Goal: Task Accomplishment & Management: Use online tool/utility

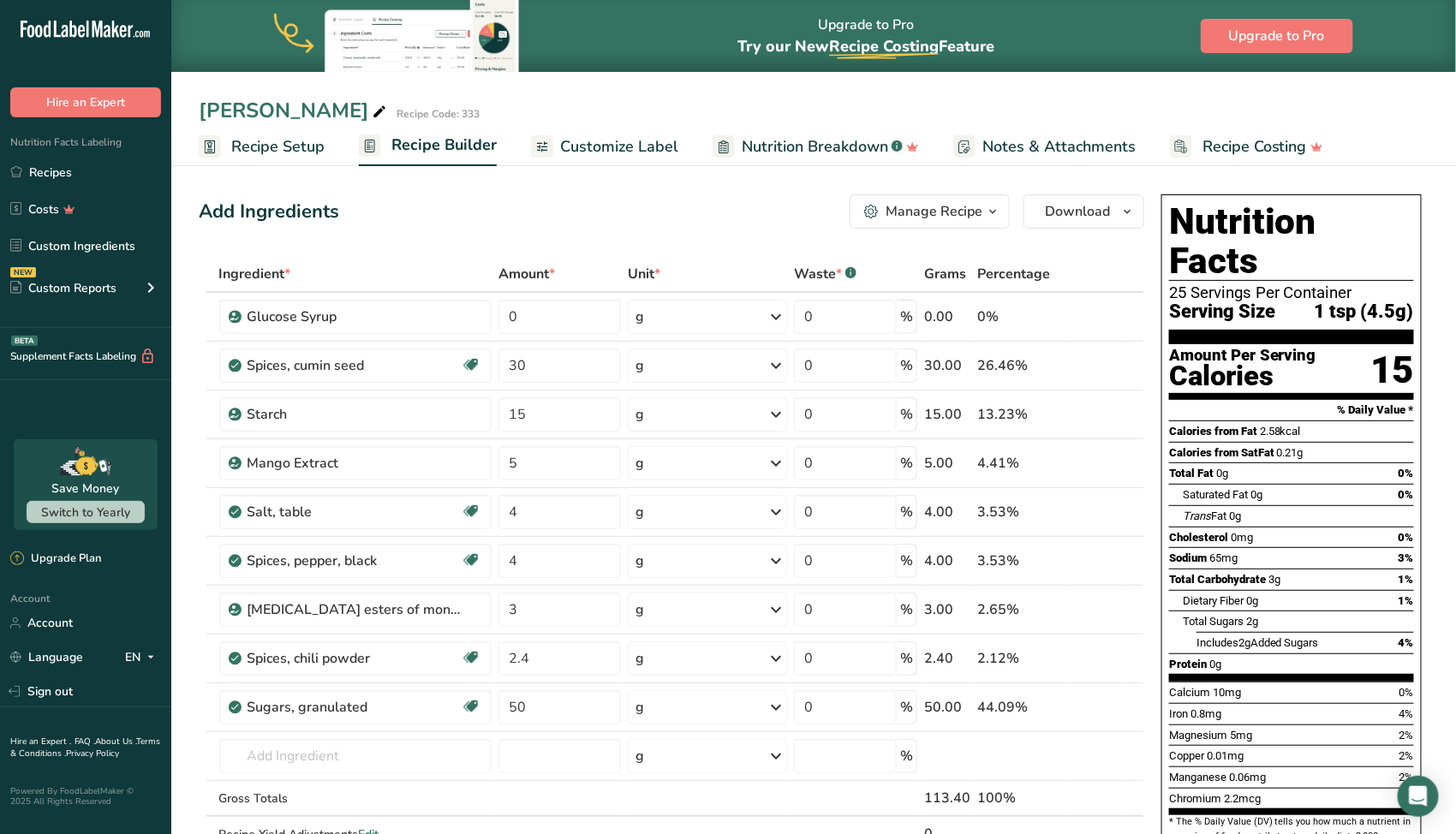
click at [307, 145] on span "Recipe Setup" at bounding box center [278, 147] width 94 height 23
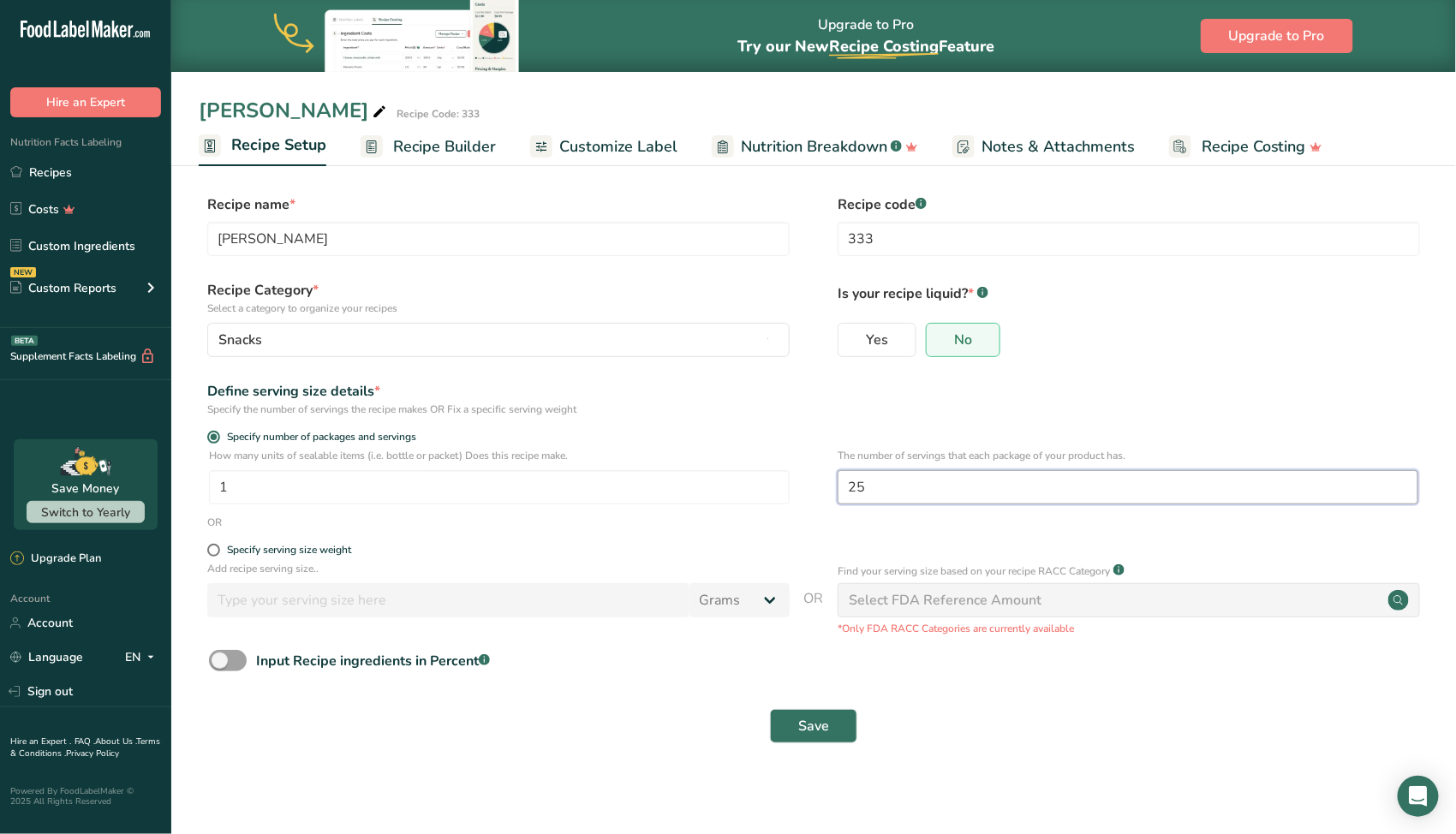
click at [871, 491] on input "25" at bounding box center [1129, 487] width 581 height 34
type input "22"
click at [831, 721] on button "Save" at bounding box center [814, 726] width 87 height 34
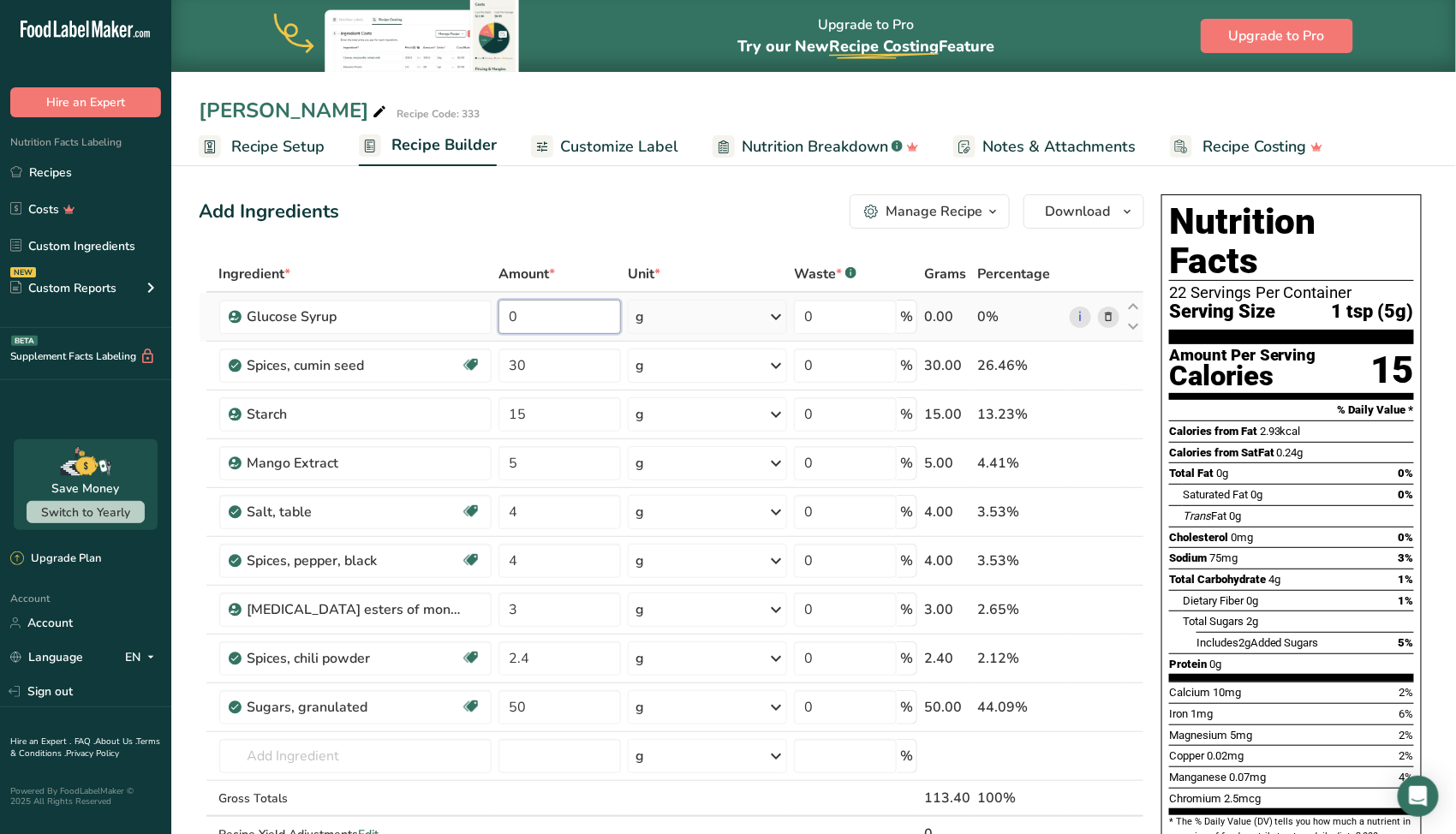
click at [553, 327] on input "0" at bounding box center [559, 317] width 122 height 34
type input "50"
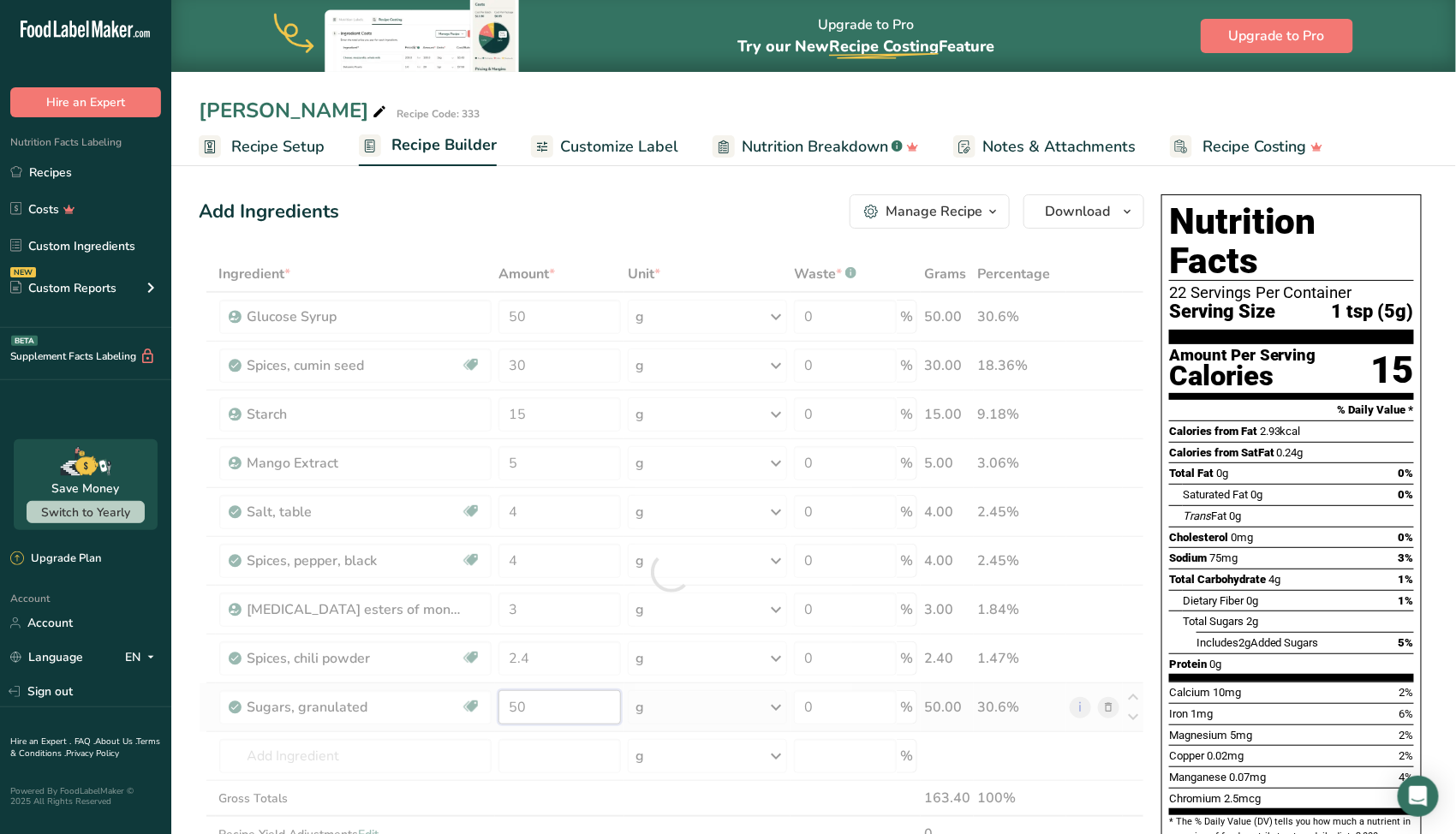
click at [529, 694] on div "Ingredient * Amount * Unit * Waste * .a-a{fill:#347362;}.b-a{fill:#fff;} Grams …" at bounding box center [672, 572] width 946 height 632
click at [529, 694] on div at bounding box center [672, 572] width 946 height 632
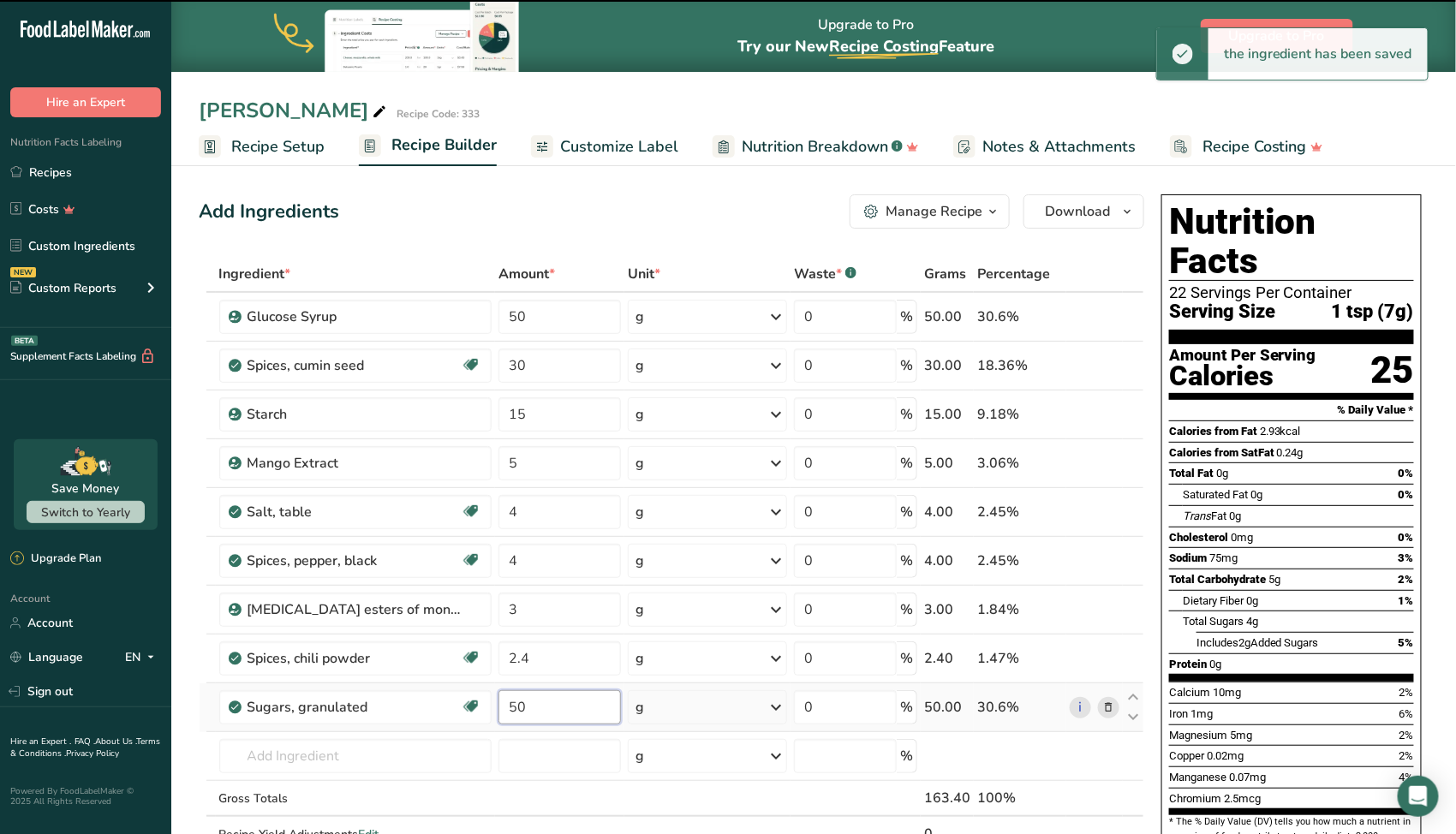
click at [526, 703] on input "50" at bounding box center [559, 707] width 122 height 34
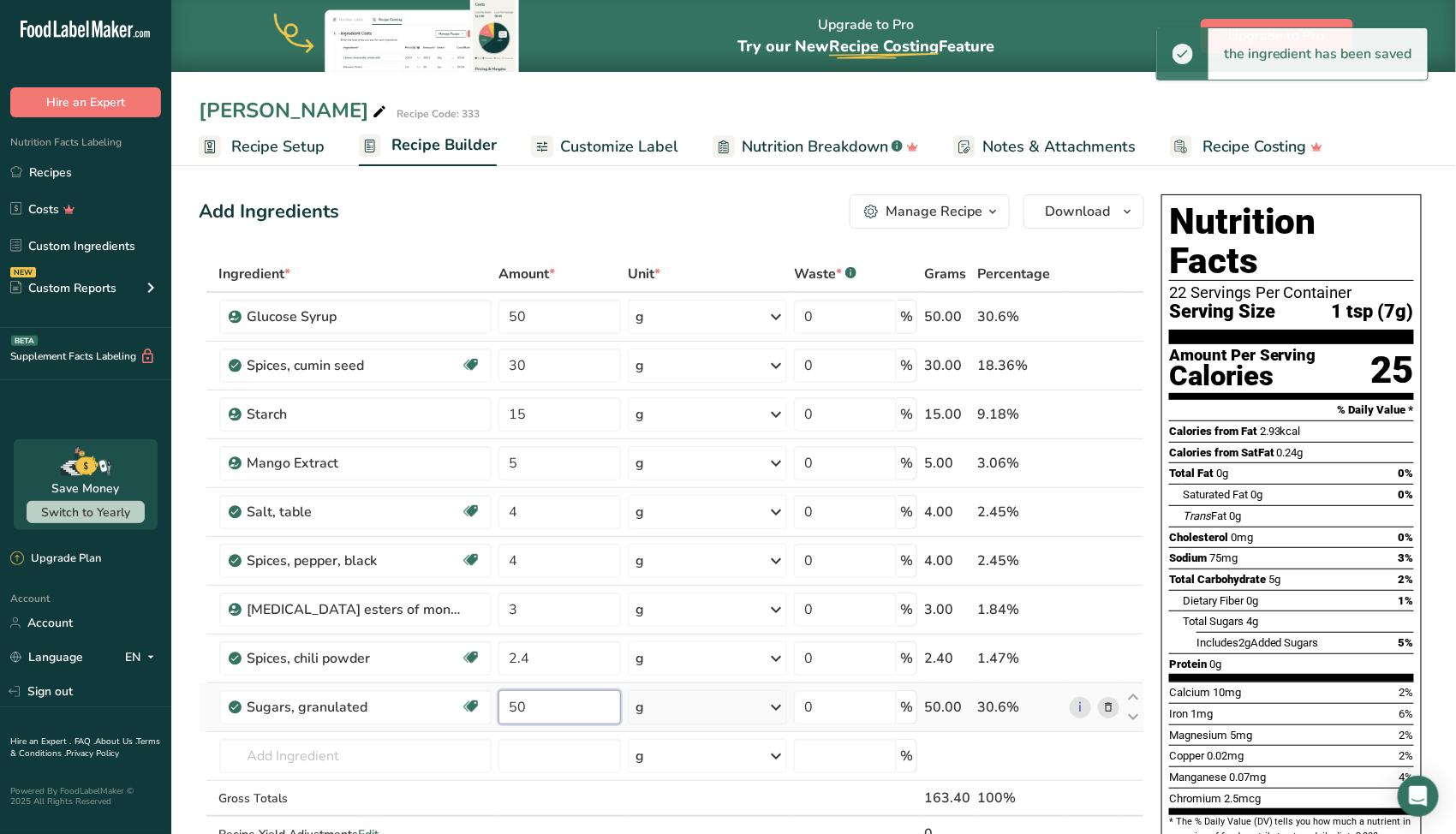
click at [526, 703] on input "50" at bounding box center [559, 707] width 122 height 34
type input "5"
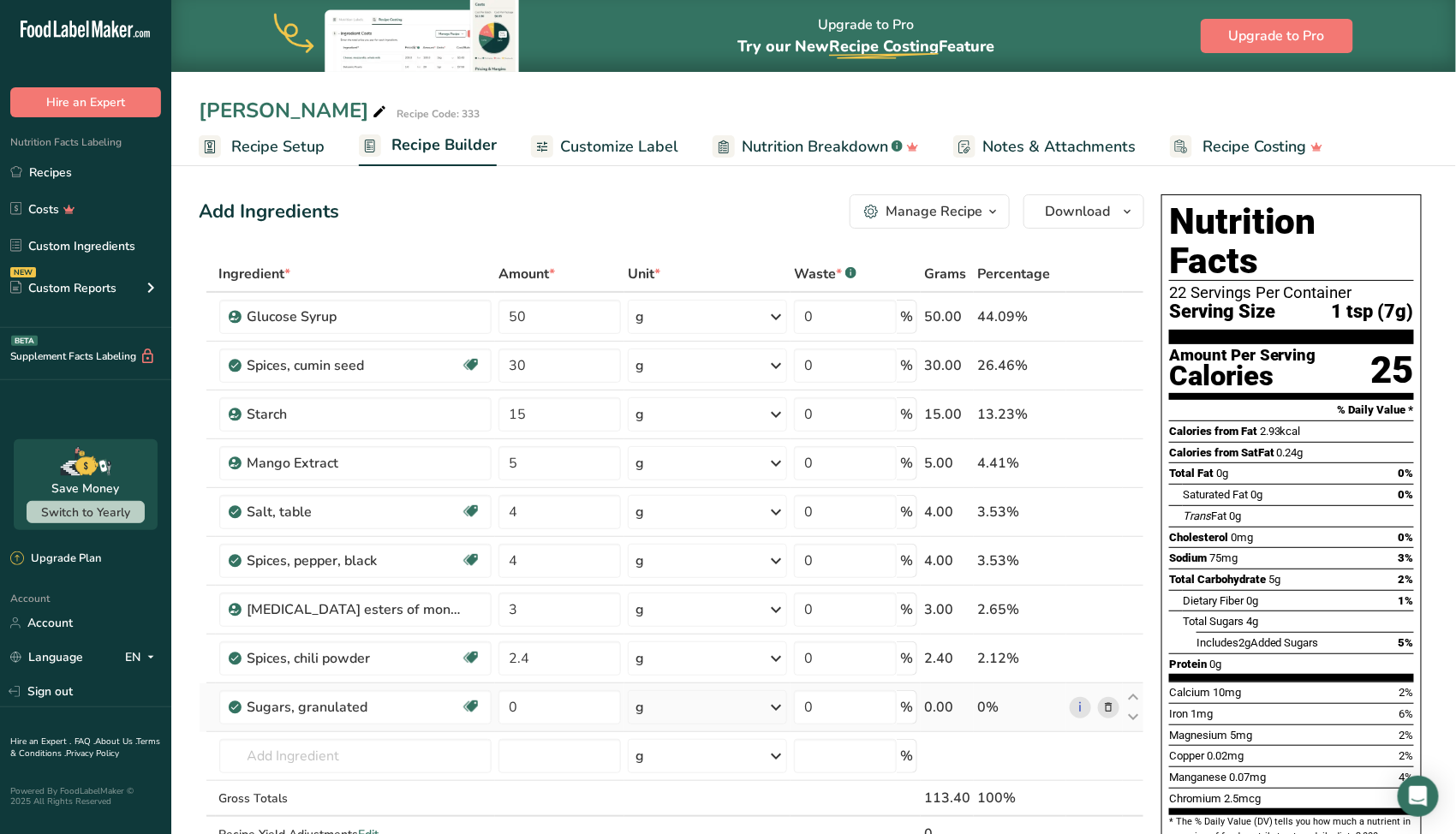
click at [1114, 703] on div "Ingredient * Amount * Unit * Waste * .a-a{fill:#347362;}.b-a{fill:#fff;} Grams …" at bounding box center [672, 572] width 946 height 632
click at [536, 713] on input "0" at bounding box center [559, 707] width 122 height 34
type input "50"
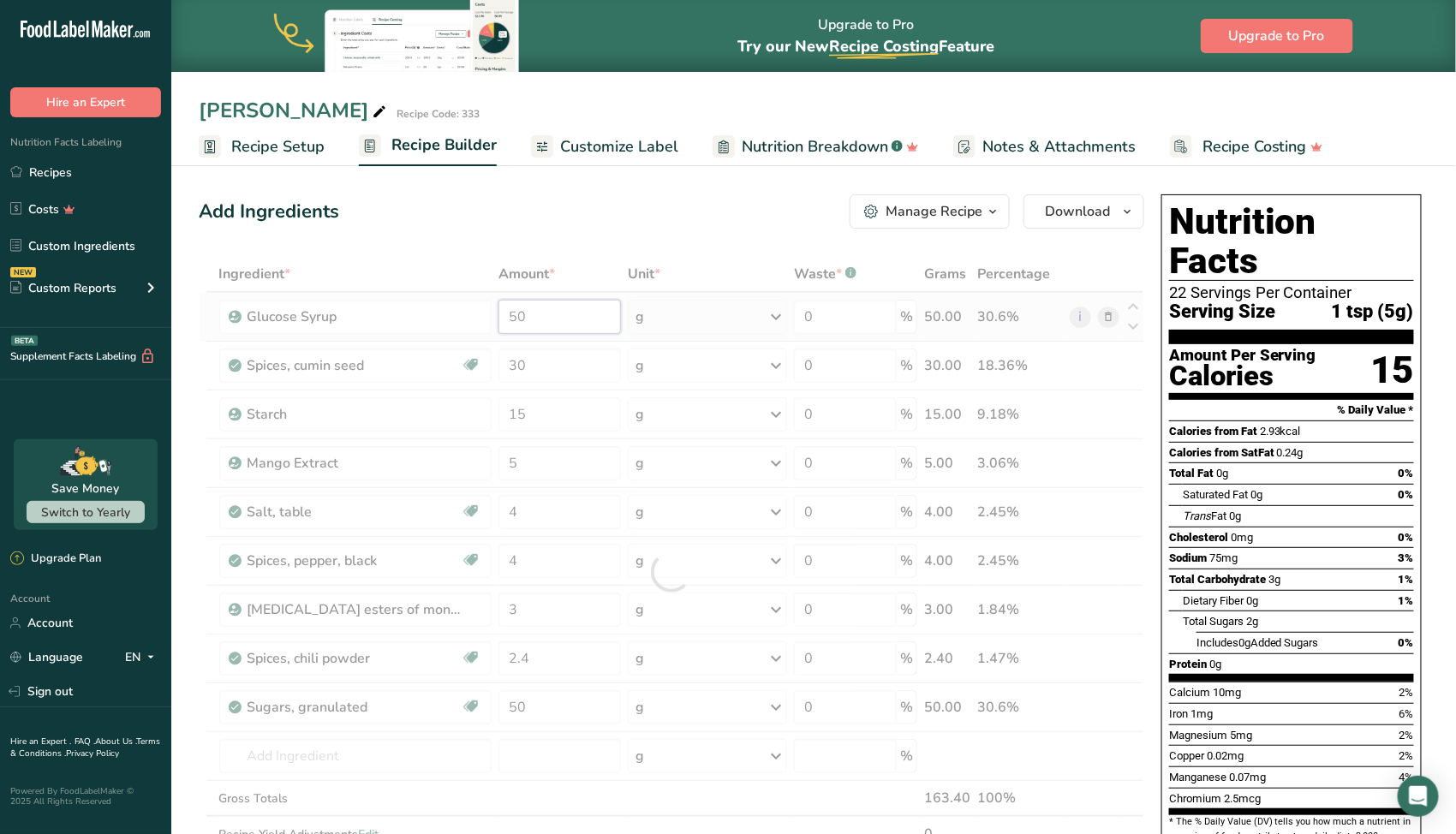
click at [540, 326] on div "Ingredient * Amount * Unit * Waste * .a-a{fill:#347362;}.b-a{fill:#fff;} Grams …" at bounding box center [672, 572] width 946 height 632
click at [540, 326] on div at bounding box center [672, 572] width 946 height 632
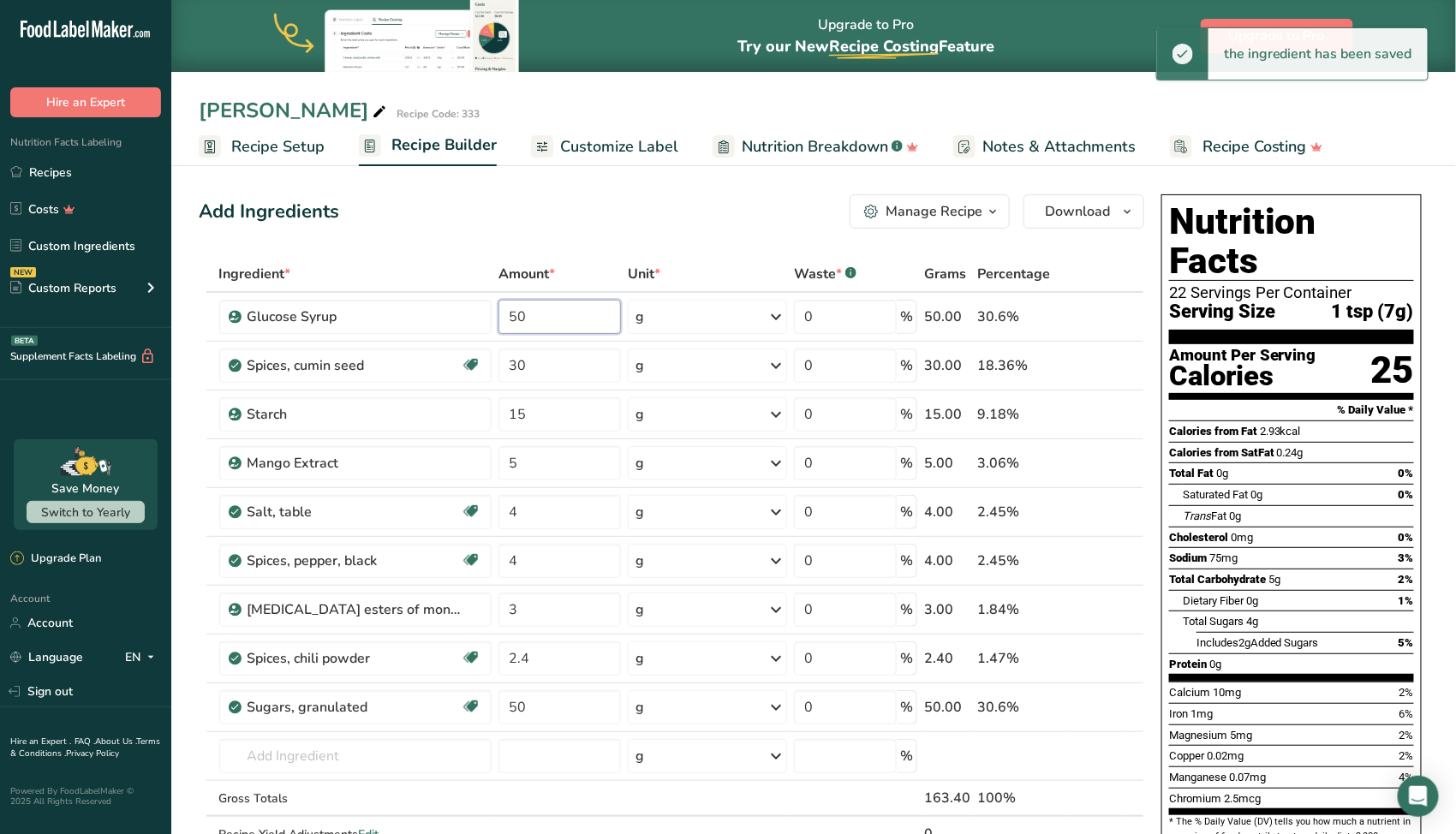
click at [539, 315] on input "50" at bounding box center [559, 317] width 122 height 34
click at [450, 238] on div "Add Ingredients Manage Recipe Delete Recipe Duplicate Recipe Scale Recipe Save …" at bounding box center [676, 817] width 956 height 1260
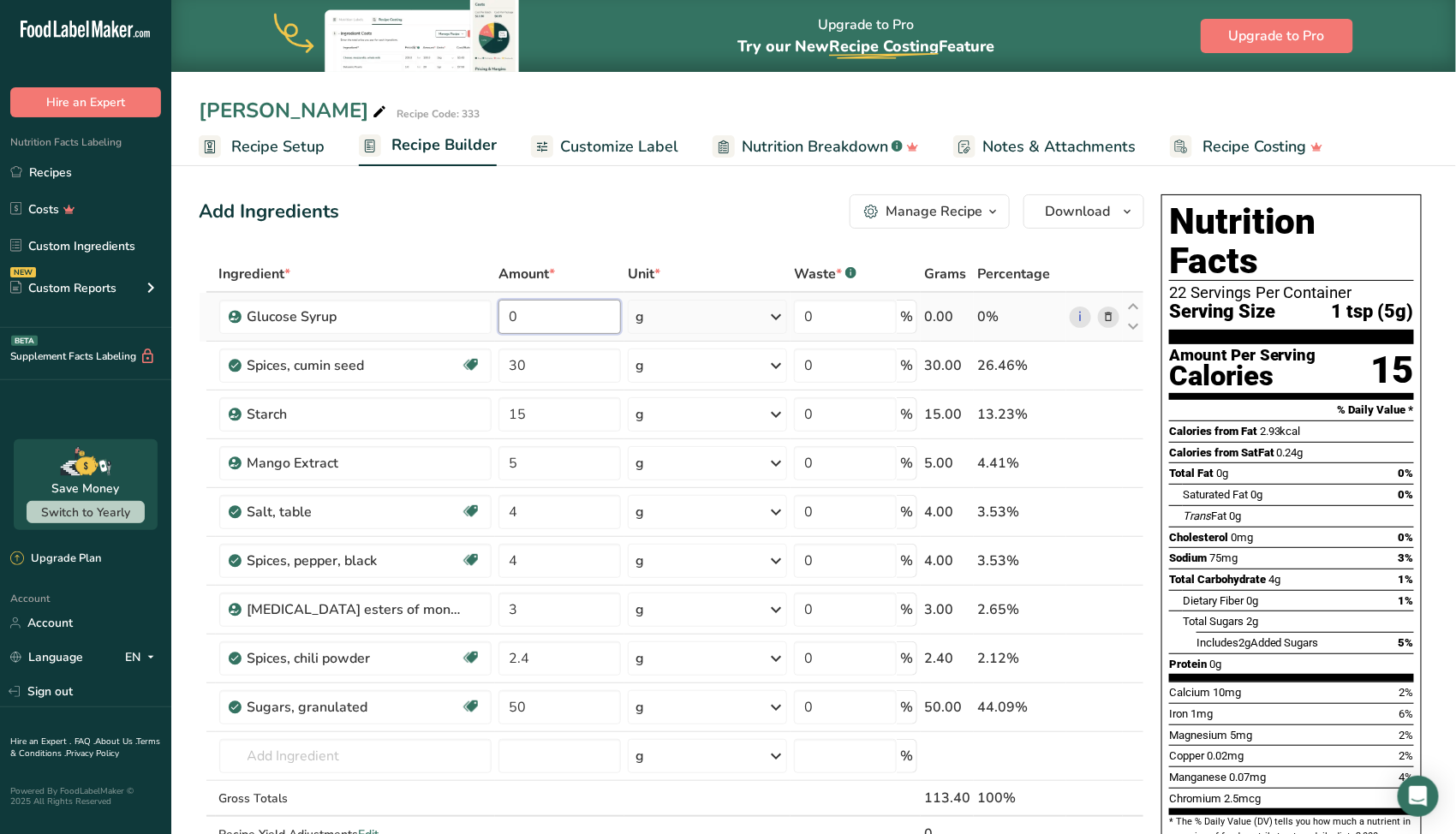
click at [513, 323] on input "0" at bounding box center [559, 317] width 122 height 34
type input "30"
click at [517, 703] on div "Ingredient * Amount * Unit * Waste * .a-a{fill:#347362;}.b-a{fill:#fff;} Grams …" at bounding box center [672, 572] width 946 height 632
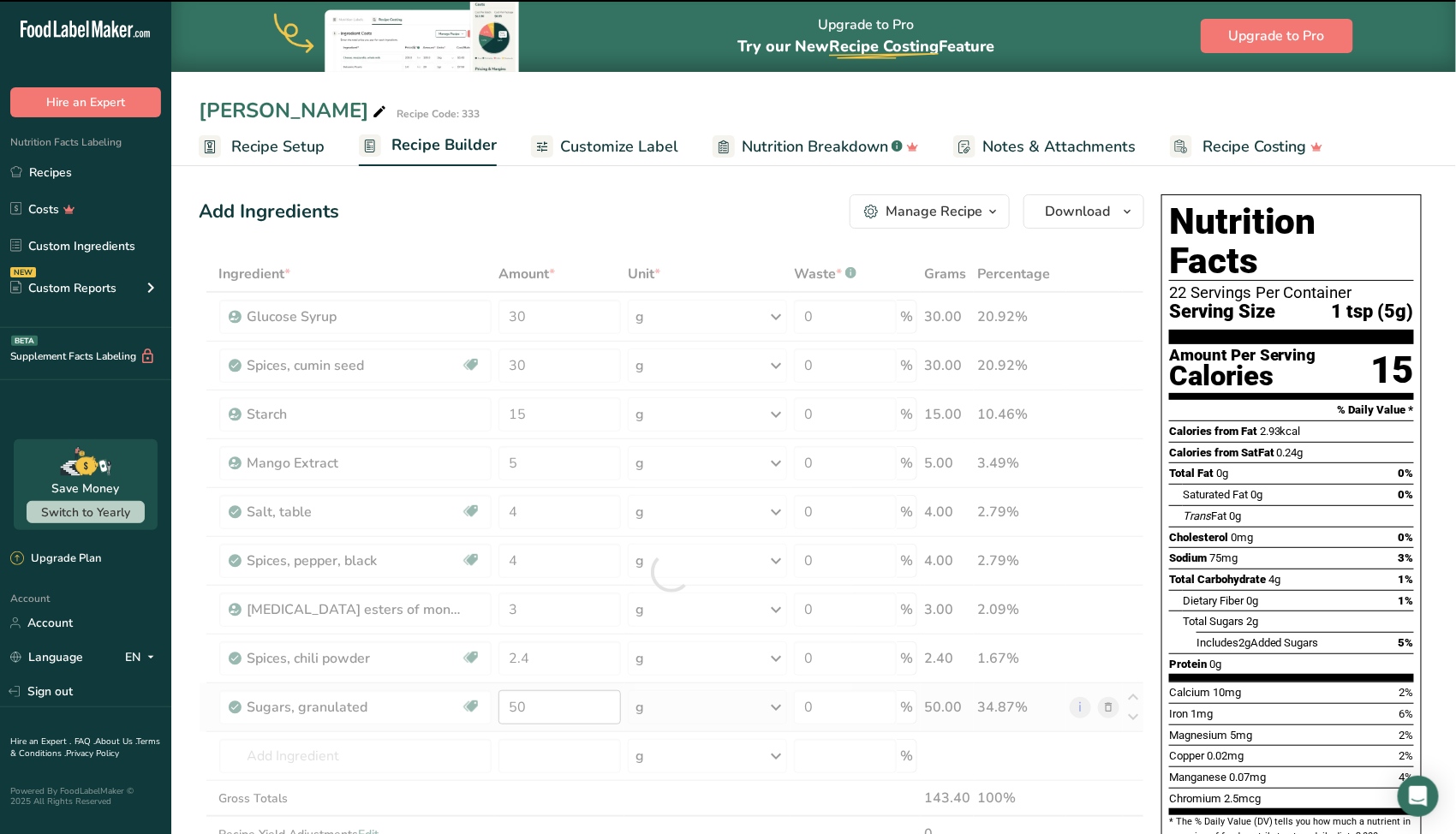
click at [517, 703] on div at bounding box center [672, 572] width 946 height 632
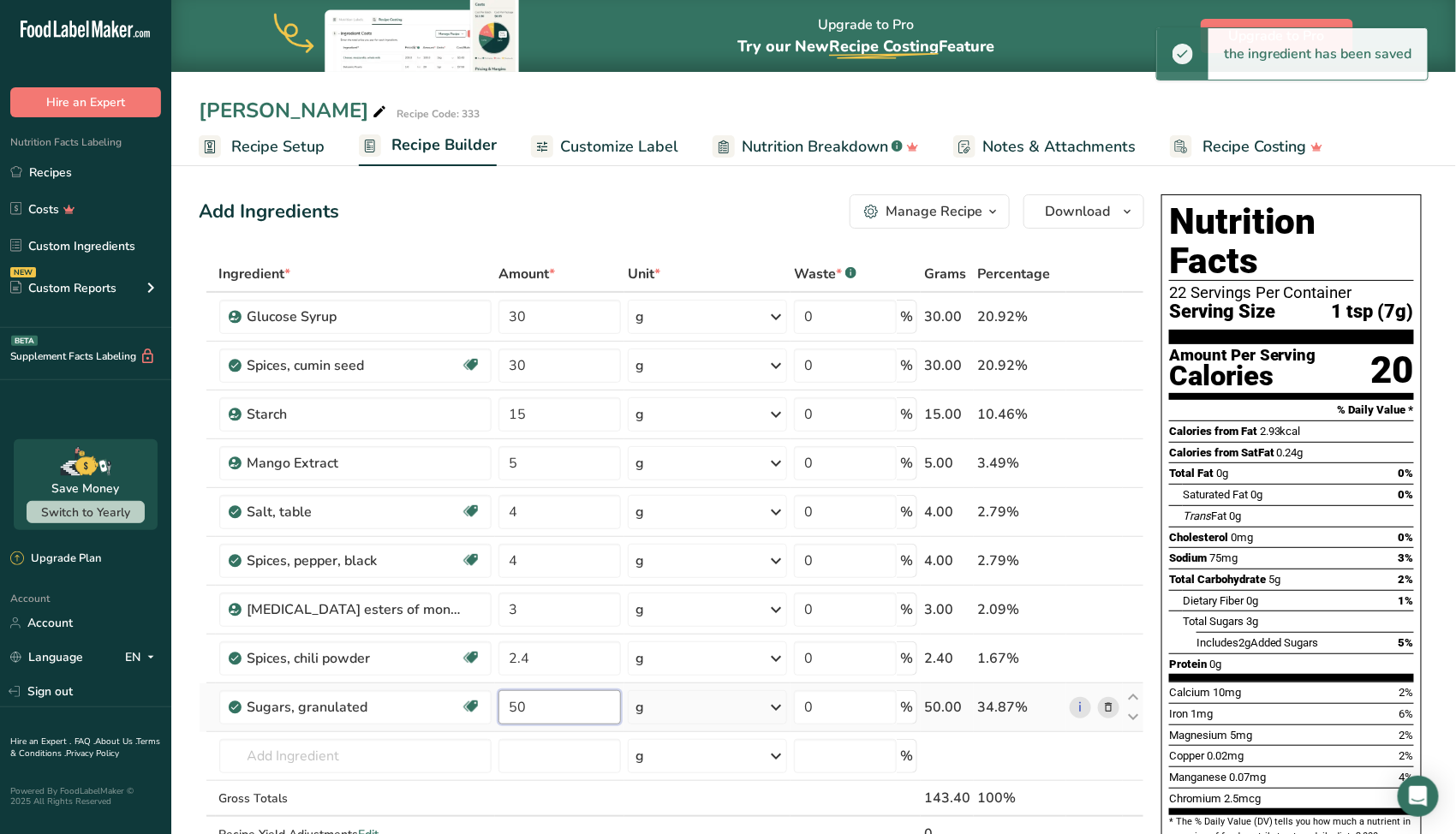
click at [517, 703] on input "50" at bounding box center [559, 707] width 122 height 34
type input "20"
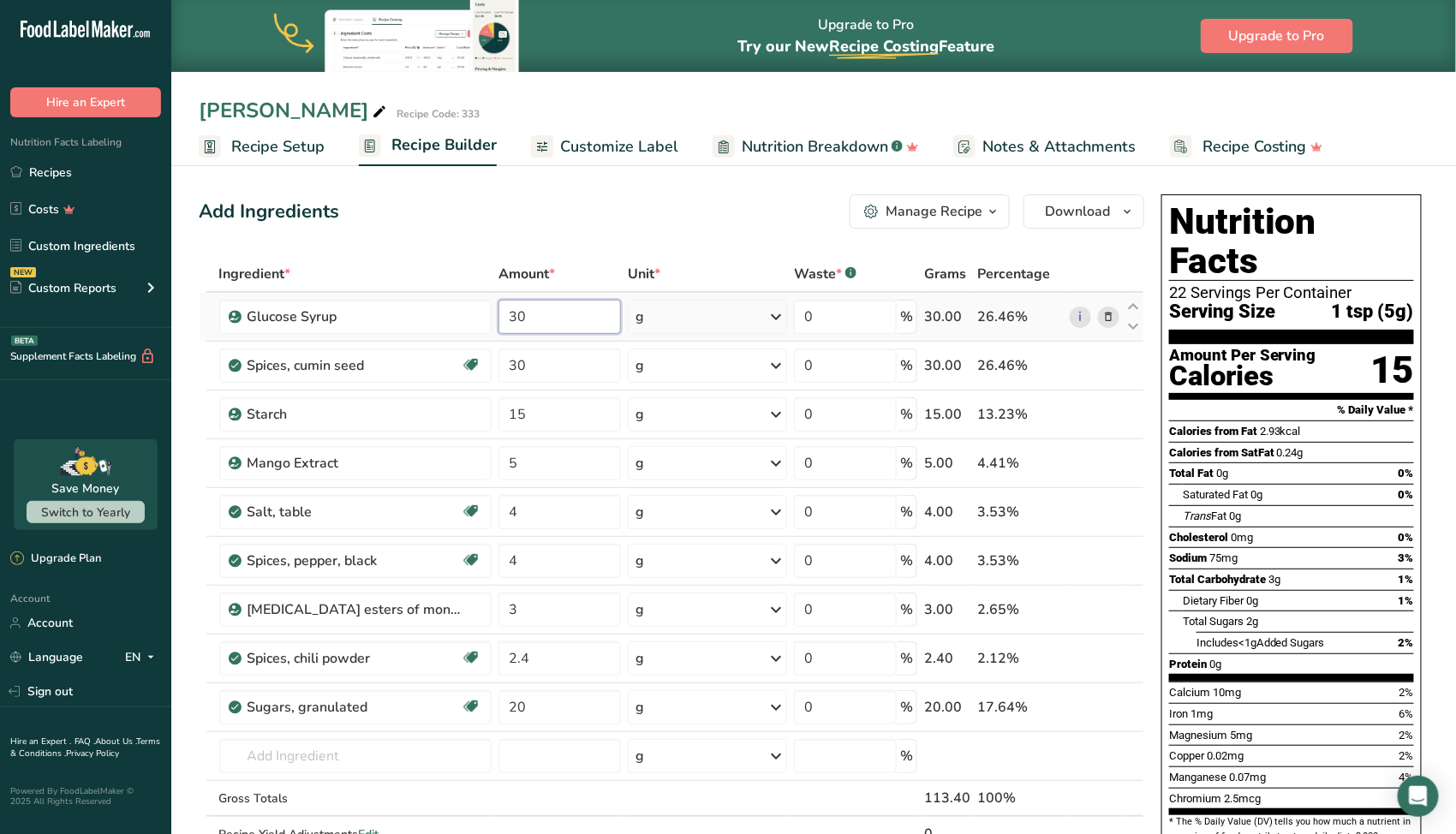
click at [513, 311] on input "30" at bounding box center [559, 317] width 122 height 34
type input "25"
click at [521, 701] on div "Ingredient * Amount * Unit * Waste * .a-a{fill:#347362;}.b-a{fill:#fff;} Grams …" at bounding box center [672, 572] width 946 height 632
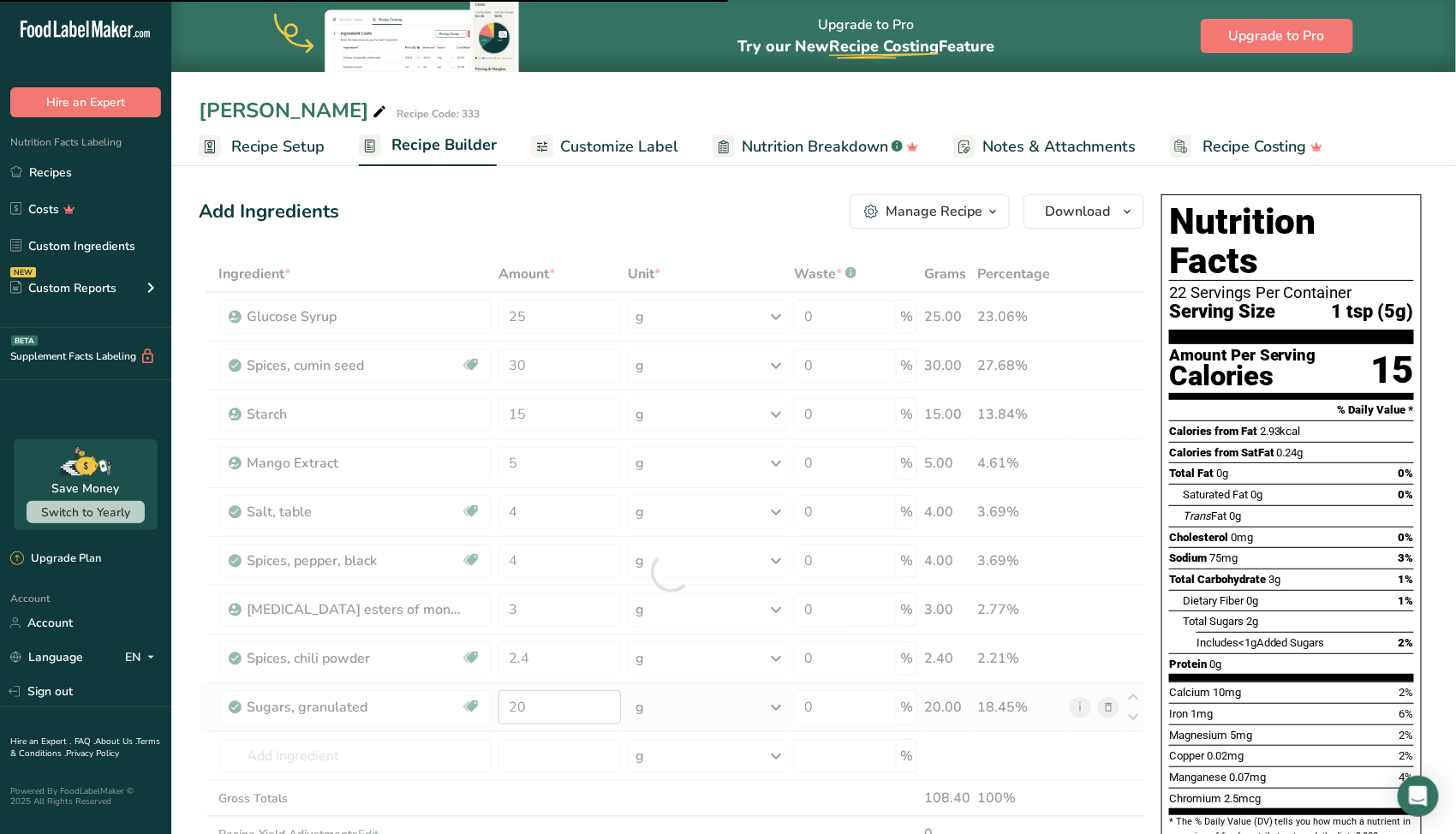
click at [521, 701] on div at bounding box center [672, 572] width 946 height 632
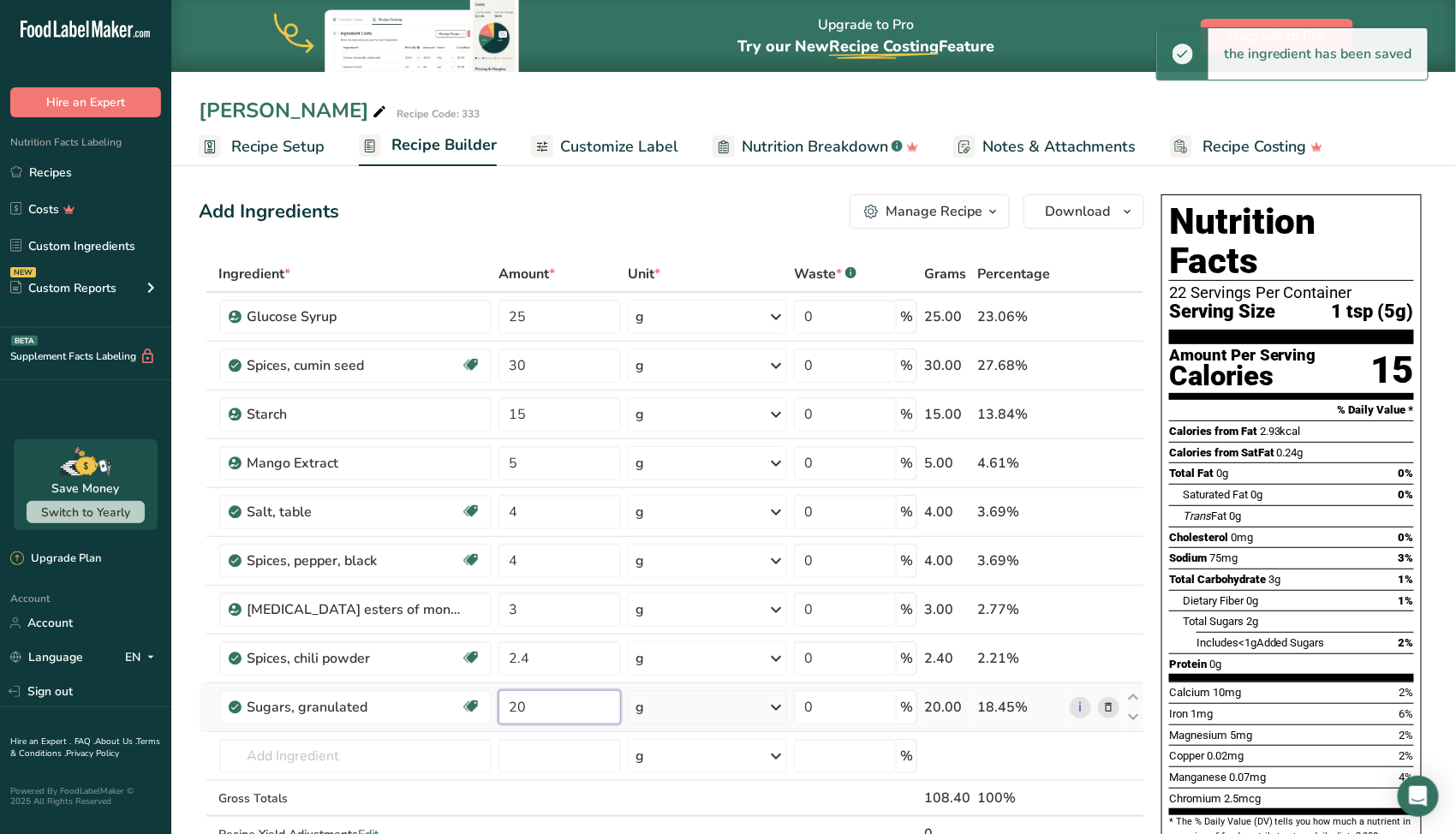
click at [521, 701] on input "20" at bounding box center [559, 707] width 122 height 34
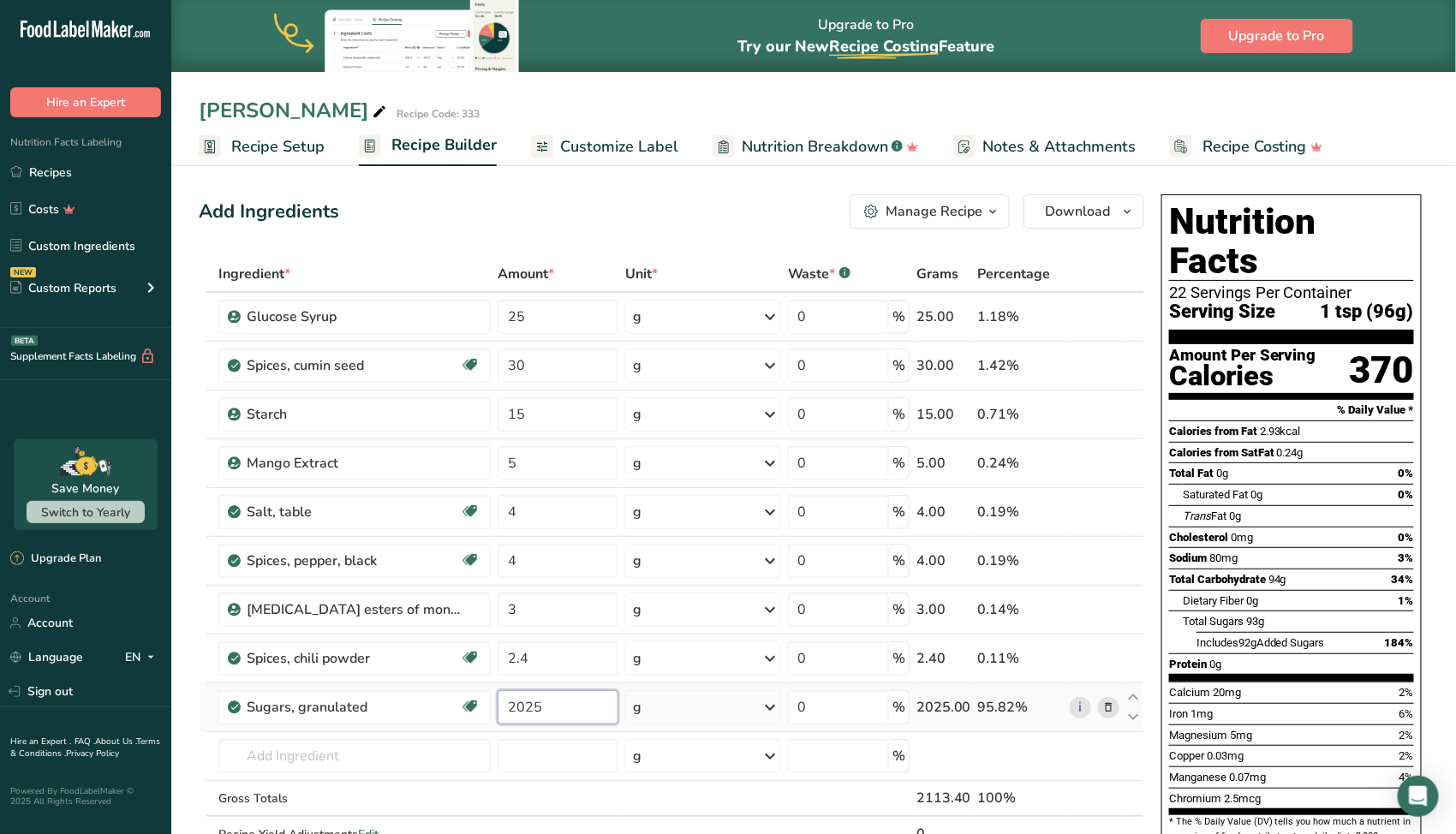
drag, startPoint x: 543, startPoint y: 704, endPoint x: 513, endPoint y: 691, distance: 32.7
click at [513, 691] on input "2025" at bounding box center [558, 707] width 121 height 34
type input "2"
type input "25"
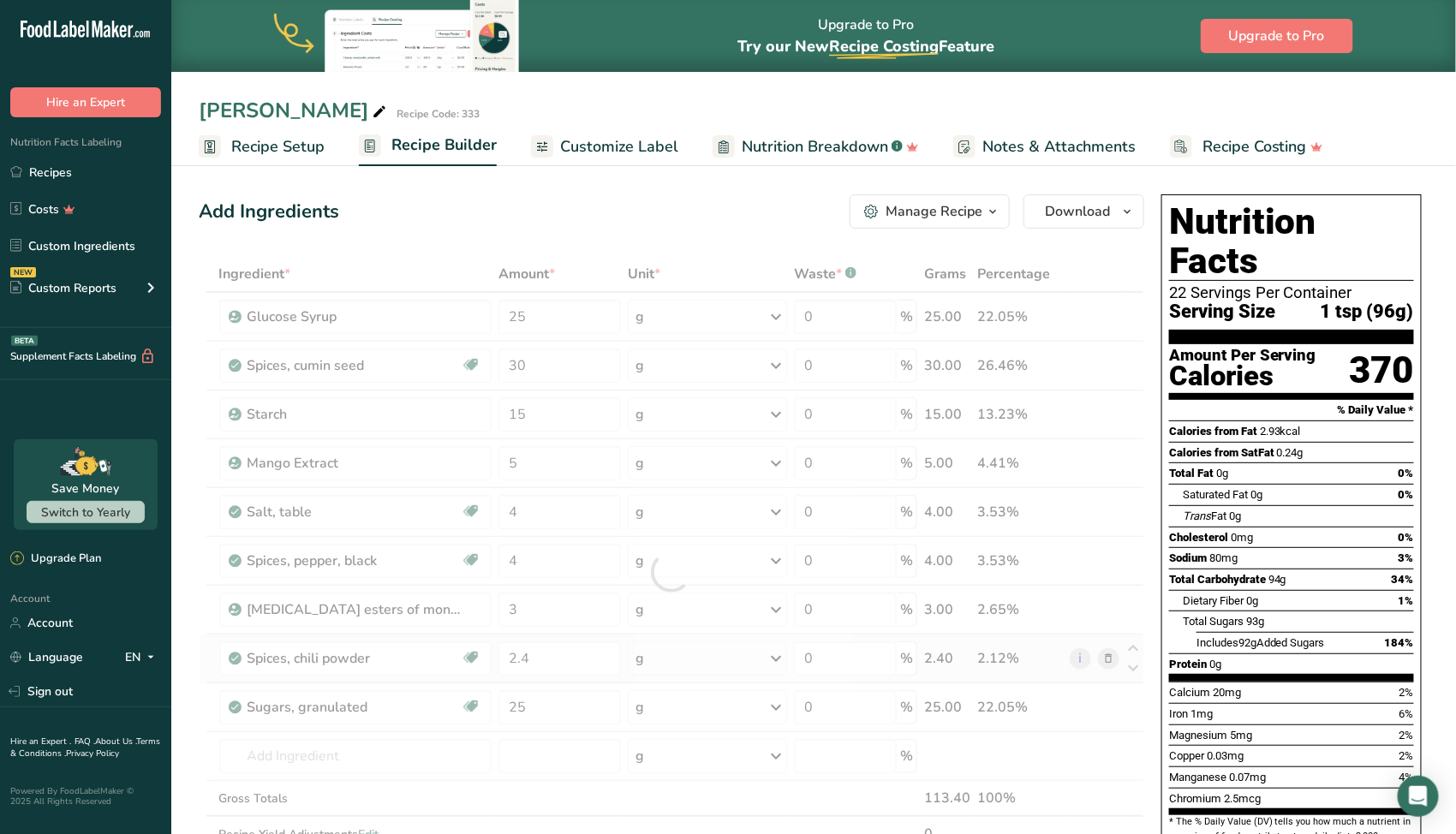
click at [201, 652] on div "Ingredient * Amount * Unit * Waste * .a-a{fill:#347362;}.b-a{fill:#fff;} Grams …" at bounding box center [672, 572] width 946 height 632
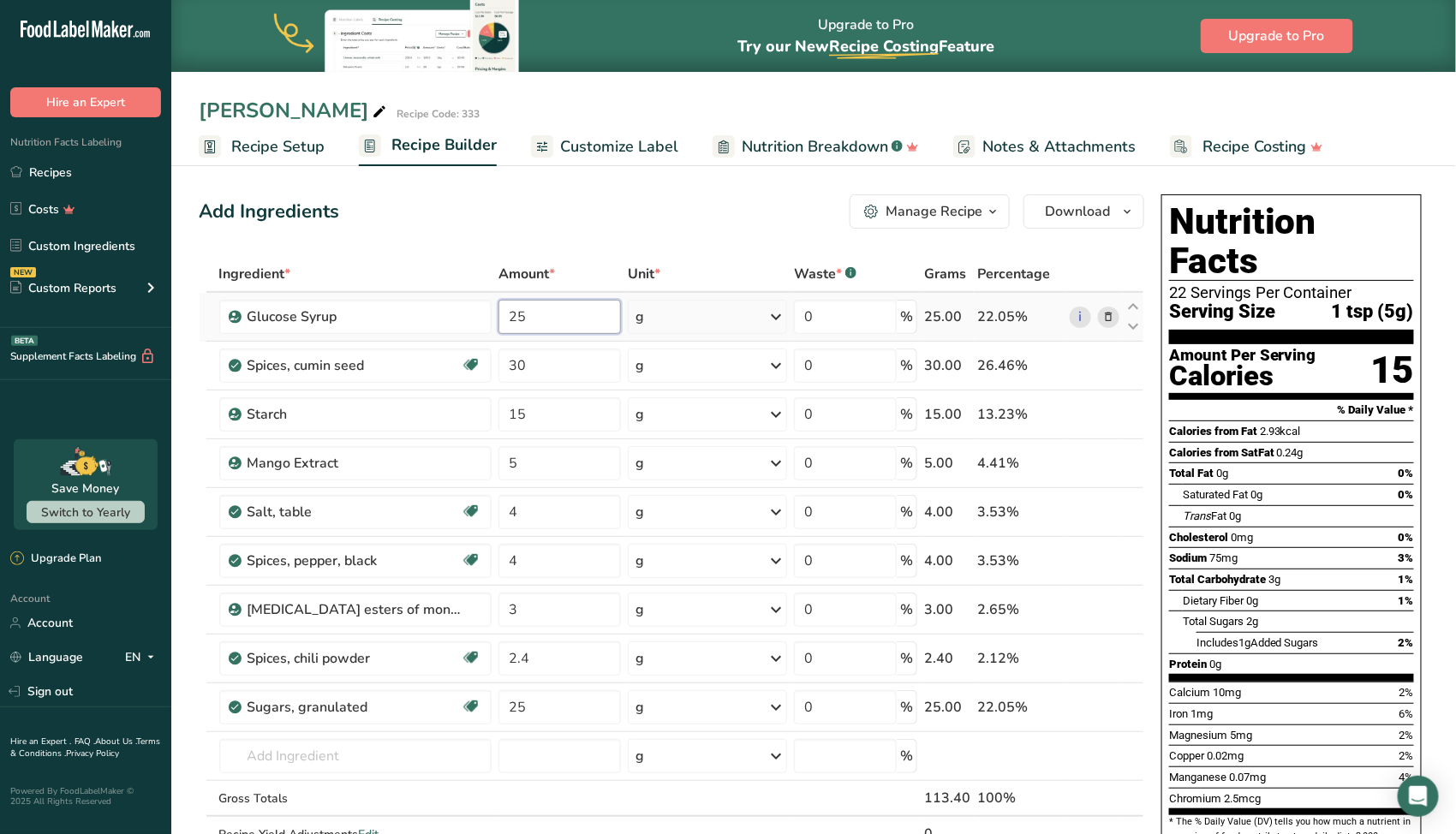
click at [569, 303] on input "25" at bounding box center [559, 317] width 122 height 34
type input "0"
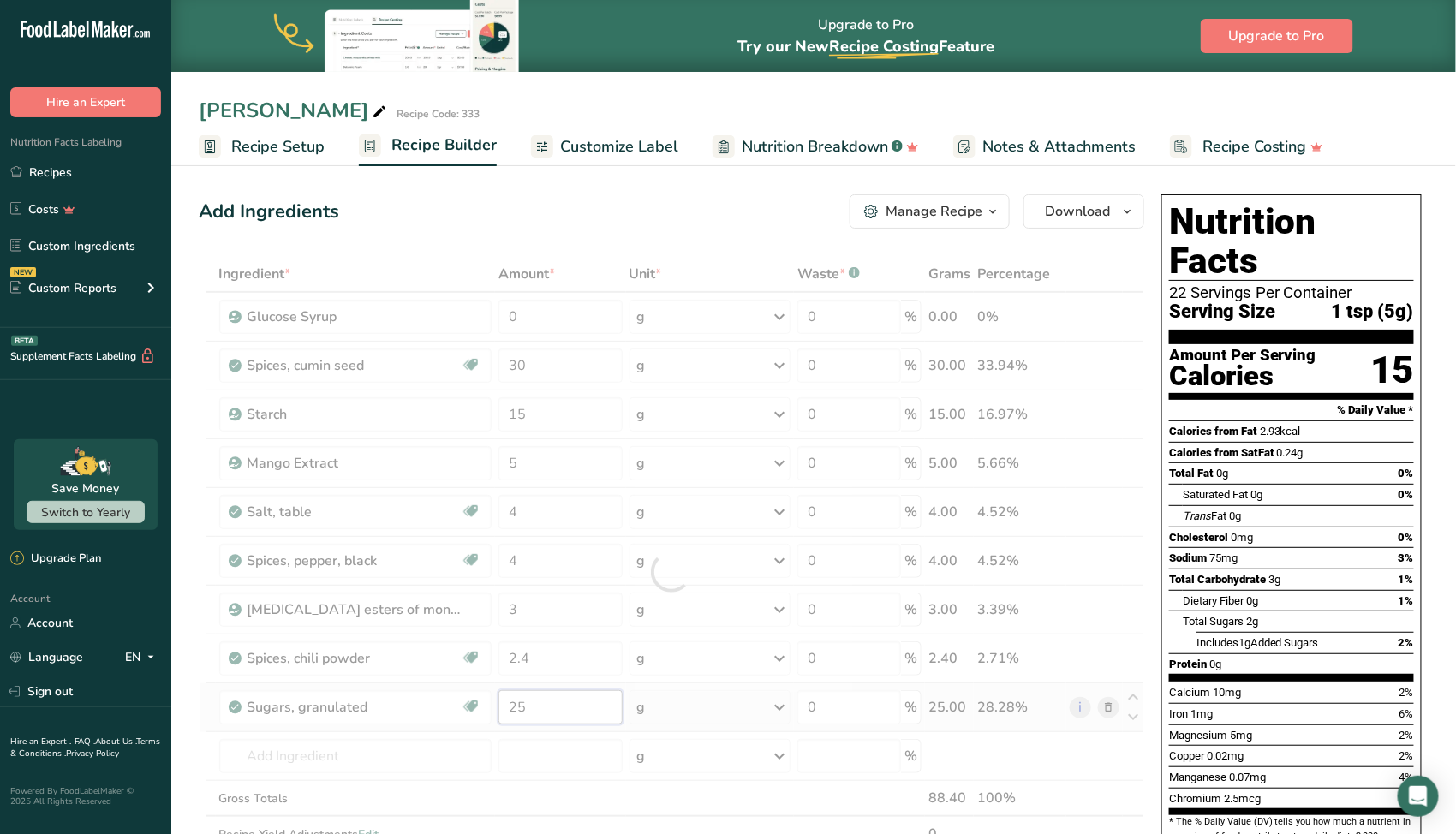
click at [520, 700] on div "Ingredient * Amount * Unit * Waste * .a-a{fill:#347362;}.b-a{fill:#fff;} Grams …" at bounding box center [672, 572] width 946 height 632
click at [520, 700] on div at bounding box center [672, 572] width 946 height 632
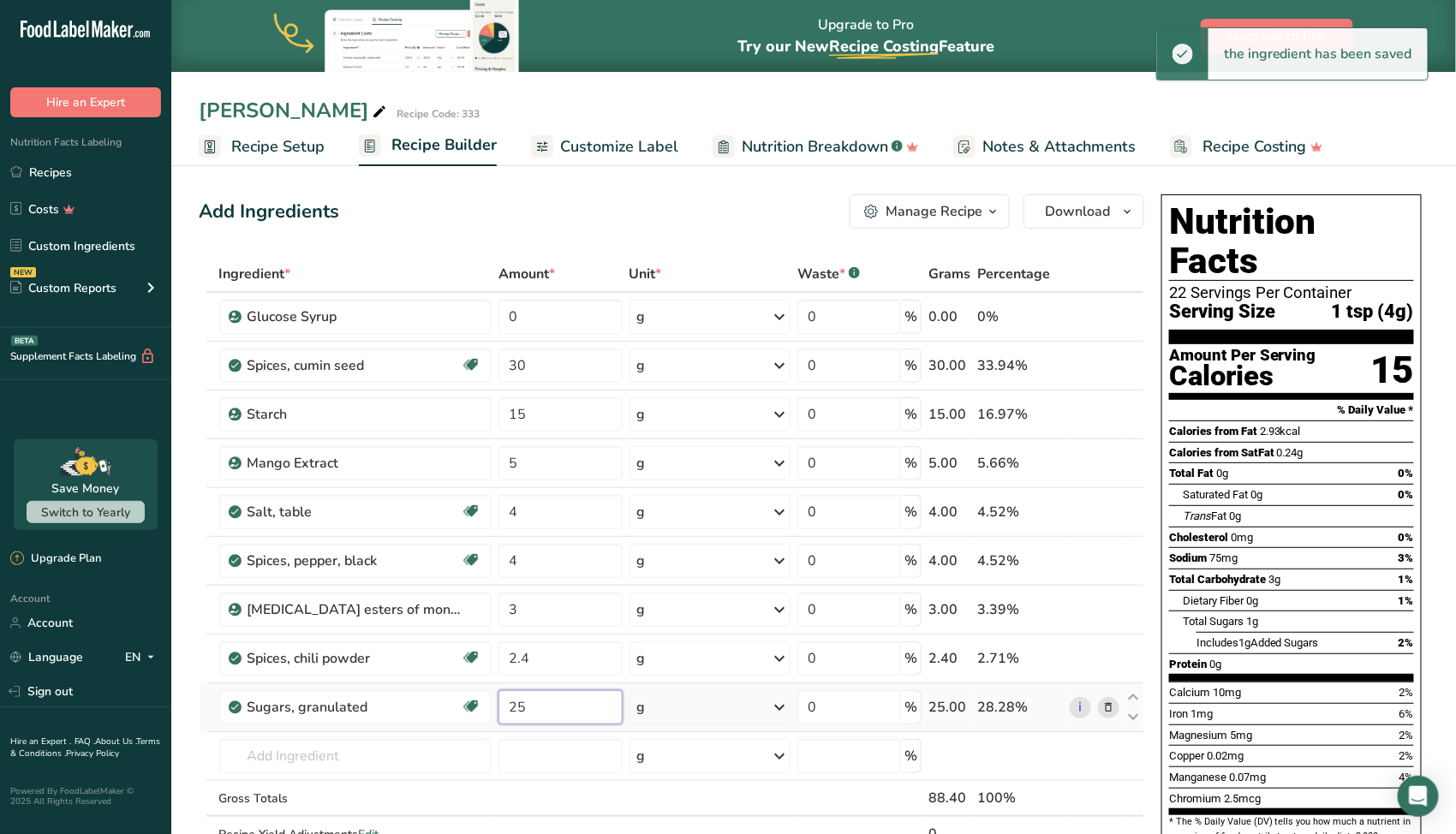
click at [519, 702] on input "25" at bounding box center [560, 707] width 123 height 34
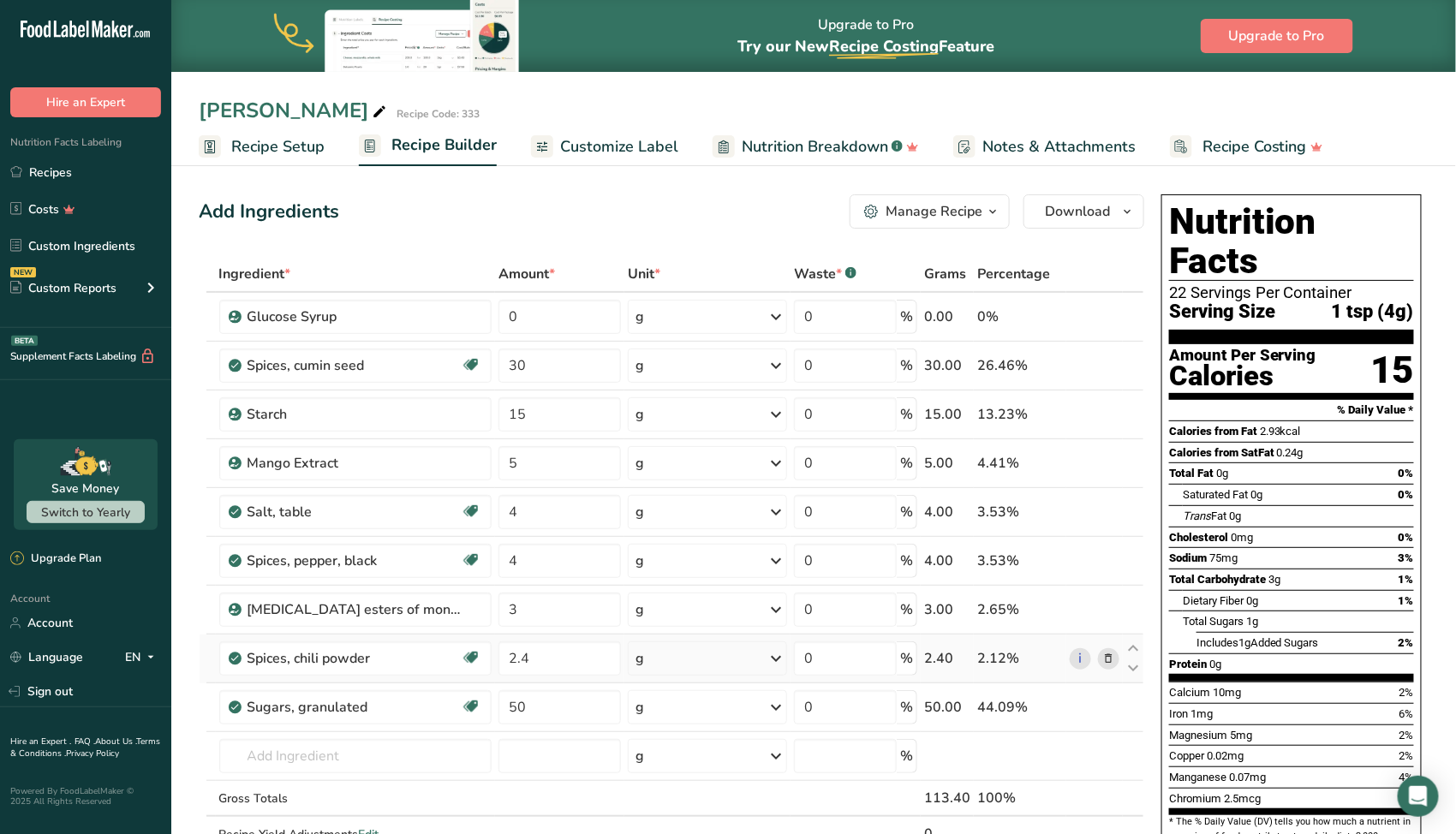
click at [204, 672] on div "Ingredient * Amount * Unit * Waste * .a-a{fill:#347362;}.b-a{fill:#fff;} Grams …" at bounding box center [672, 572] width 946 height 632
click at [530, 701] on input "50" at bounding box center [559, 707] width 122 height 34
type input "45"
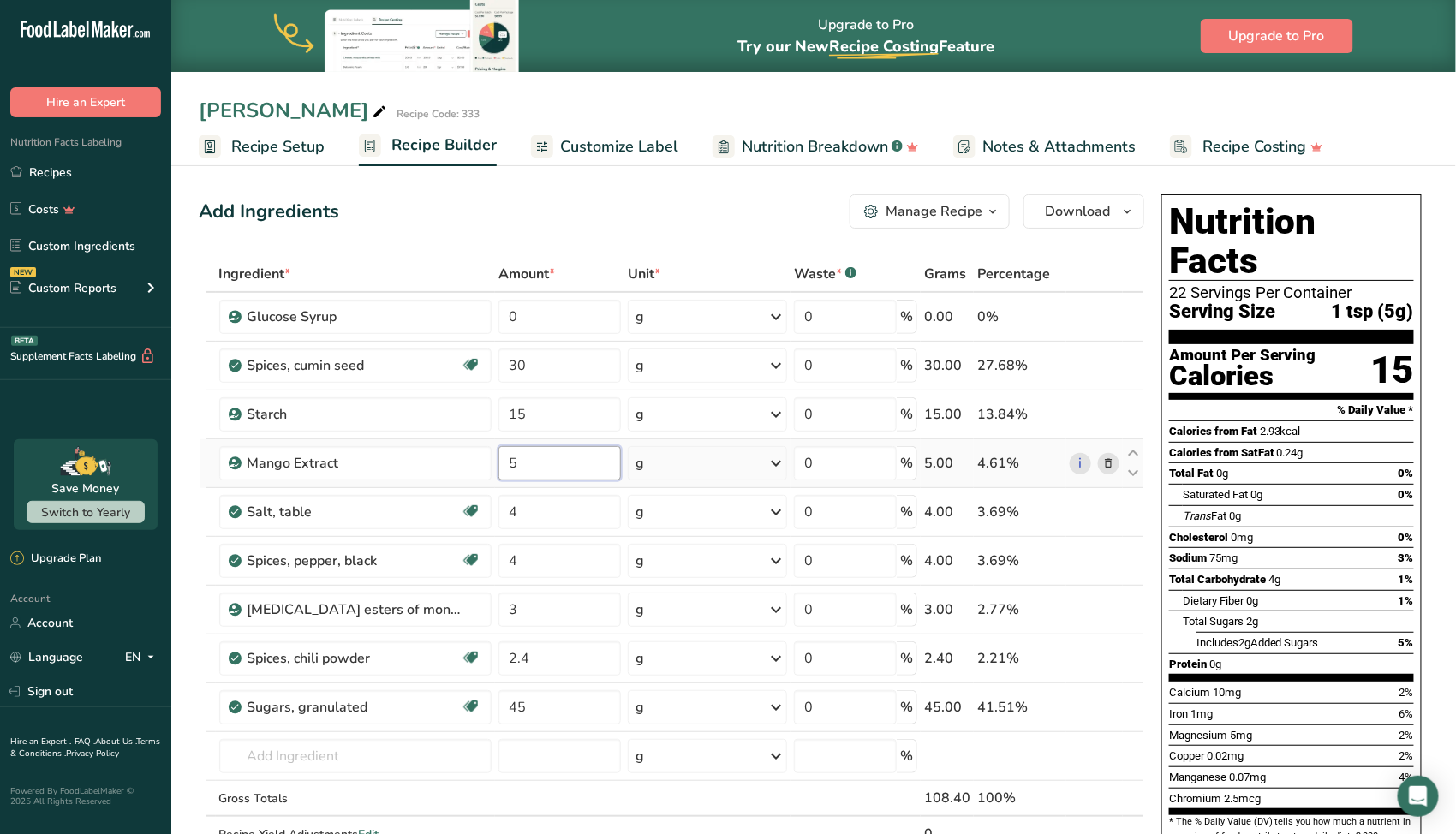
click at [524, 452] on div "Ingredient * Amount * Unit * Waste * .a-a{fill:#347362;}.b-a{fill:#fff;} Grams …" at bounding box center [672, 572] width 946 height 632
click at [520, 462] on input "5" at bounding box center [559, 463] width 122 height 34
click at [543, 454] on input "10" at bounding box center [559, 463] width 122 height 34
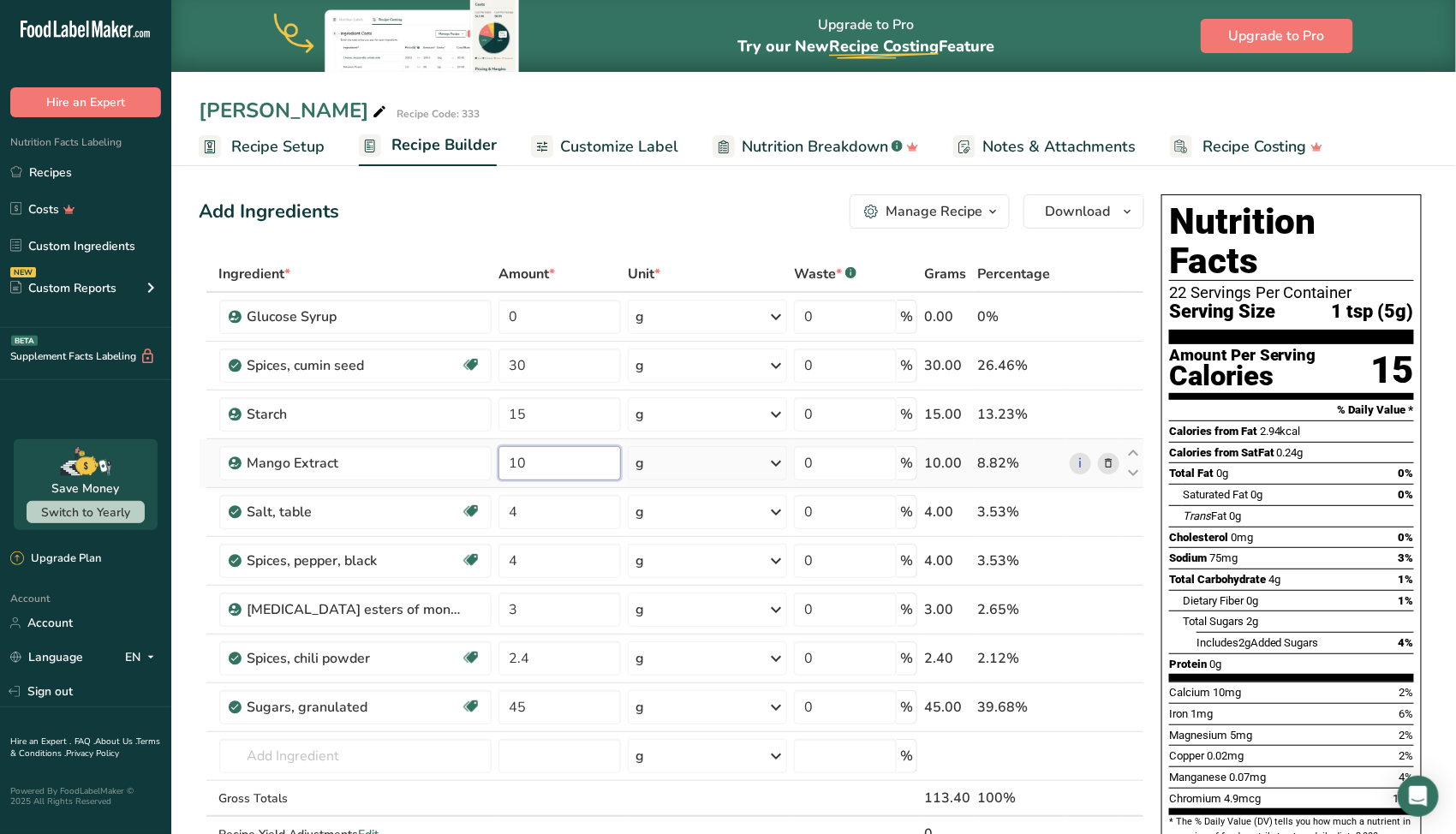
click at [543, 454] on input "10" at bounding box center [559, 463] width 122 height 34
type input "5"
click at [547, 706] on input "45" at bounding box center [559, 707] width 122 height 34
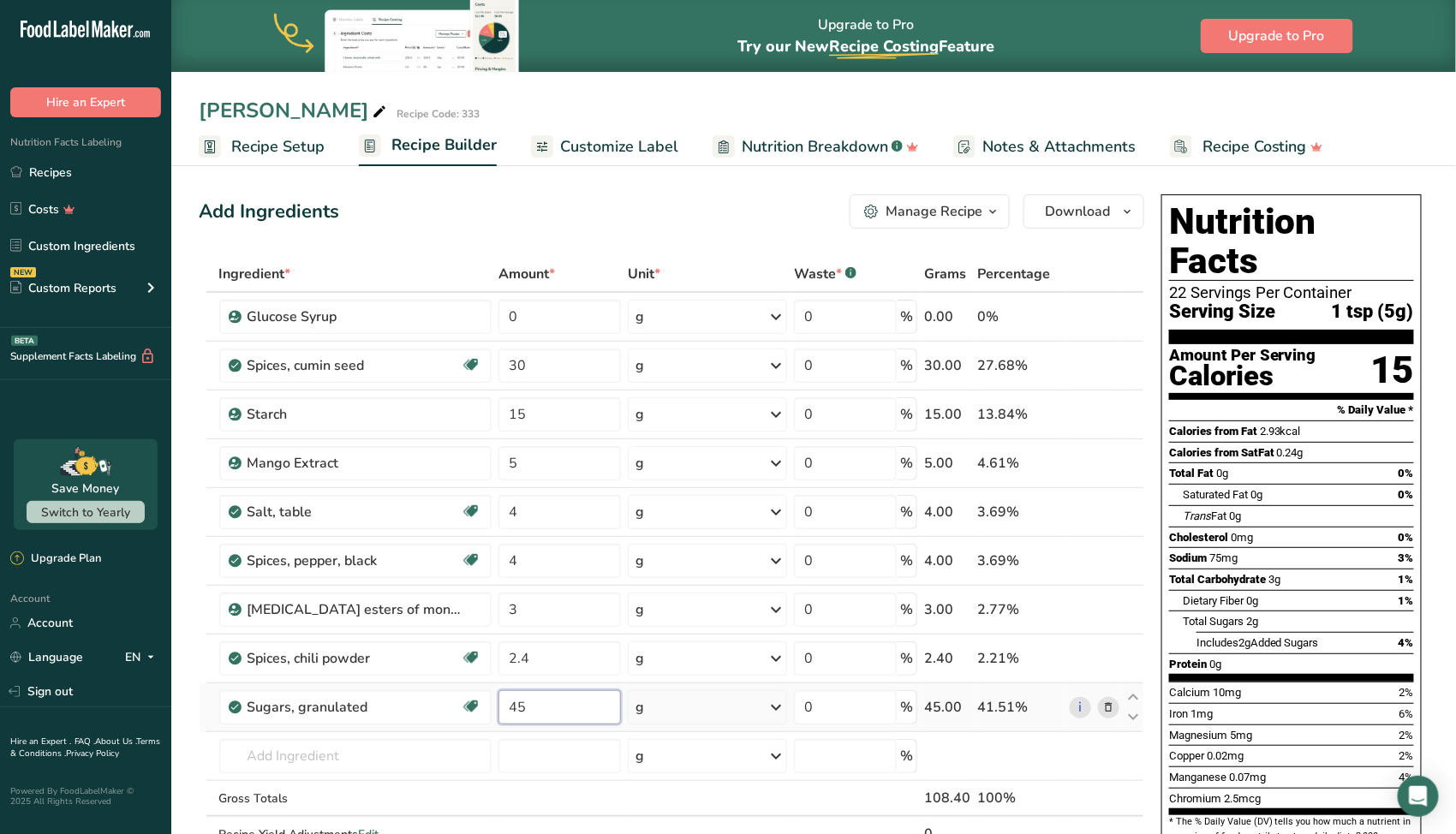
click at [546, 706] on input "45" at bounding box center [559, 707] width 122 height 34
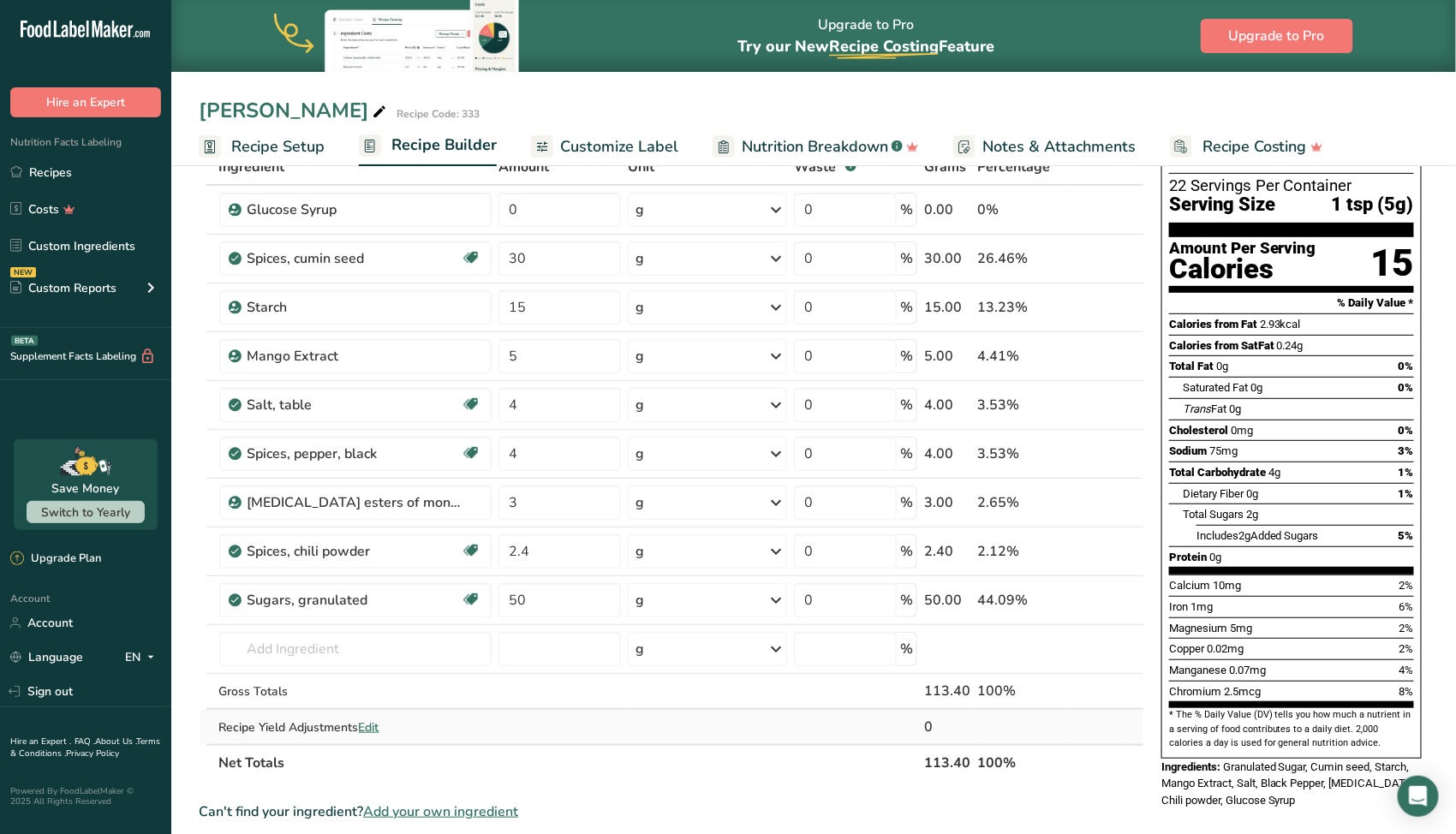
scroll to position [33, 0]
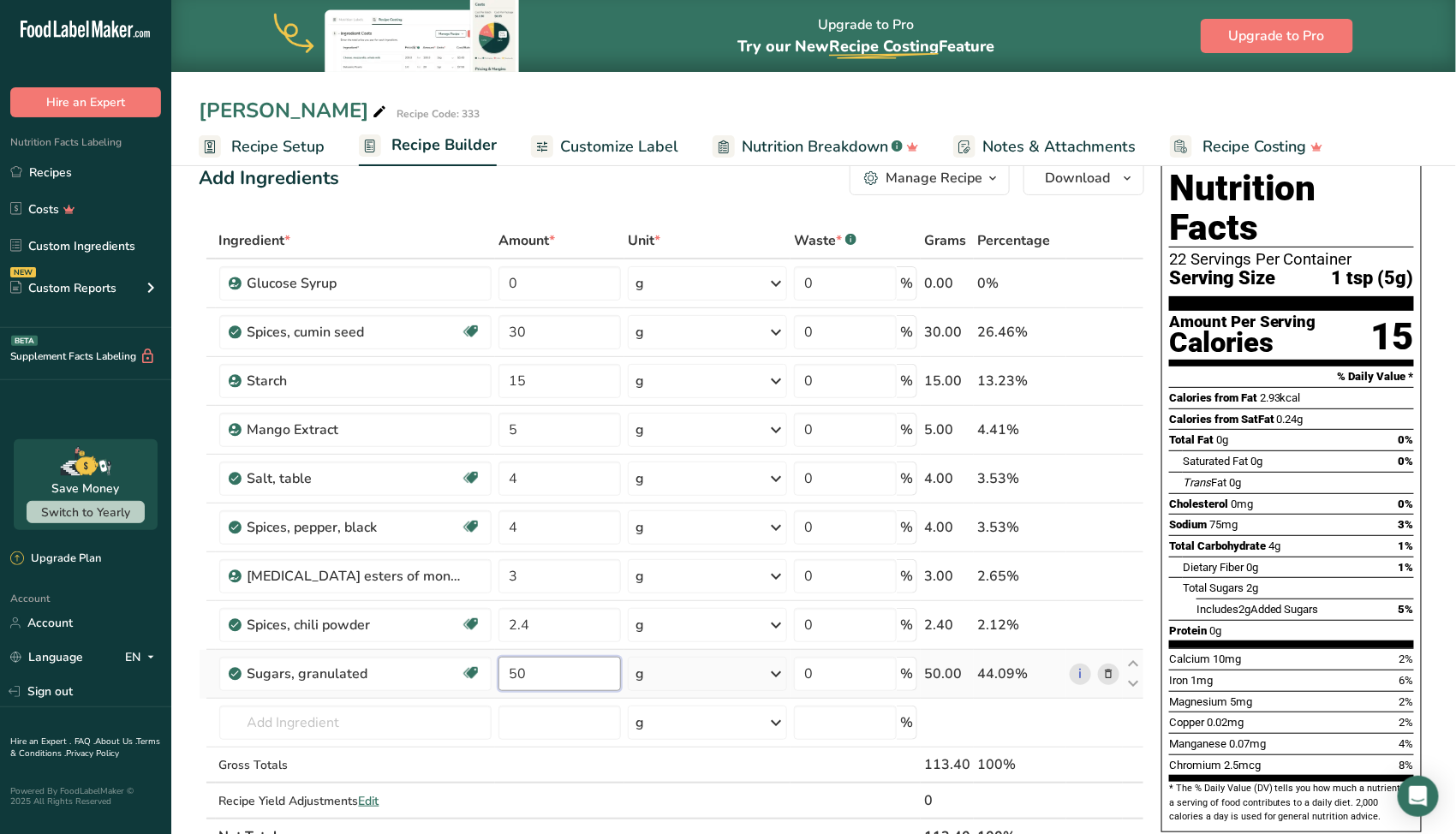
click at [522, 672] on input "50" at bounding box center [559, 674] width 122 height 34
click at [521, 673] on input "50" at bounding box center [559, 674] width 122 height 34
click at [521, 674] on input "50" at bounding box center [559, 674] width 122 height 34
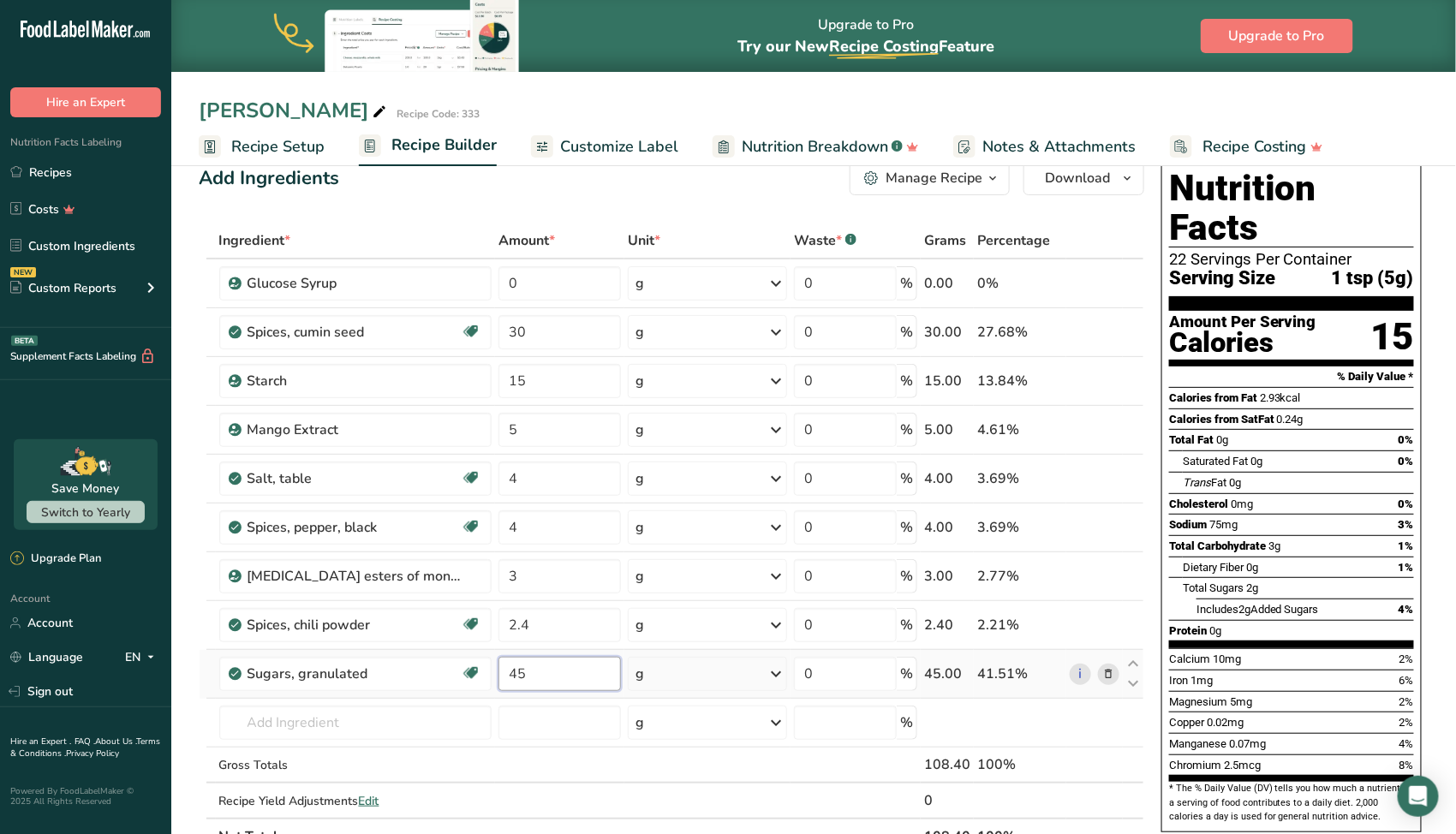
click at [521, 674] on input "45" at bounding box center [559, 674] width 122 height 34
type input "40"
click at [521, 674] on input "40" at bounding box center [559, 674] width 122 height 34
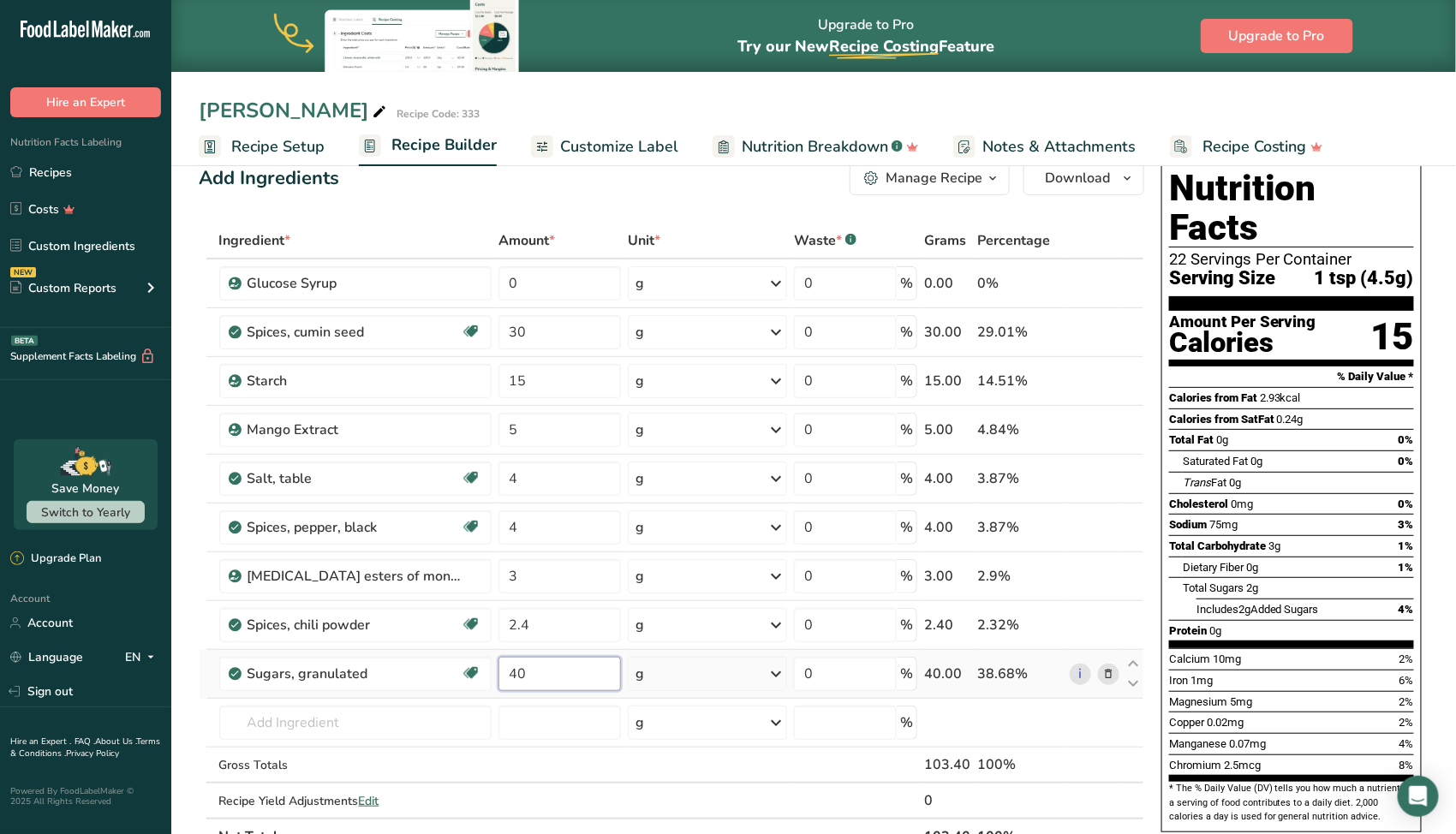
click at [521, 674] on input "40" at bounding box center [559, 674] width 122 height 34
click at [545, 426] on div "Ingredient * Amount * Unit * Waste * .a-a{fill:#347362;}.b-a{fill:#fff;} Grams …" at bounding box center [672, 538] width 946 height 632
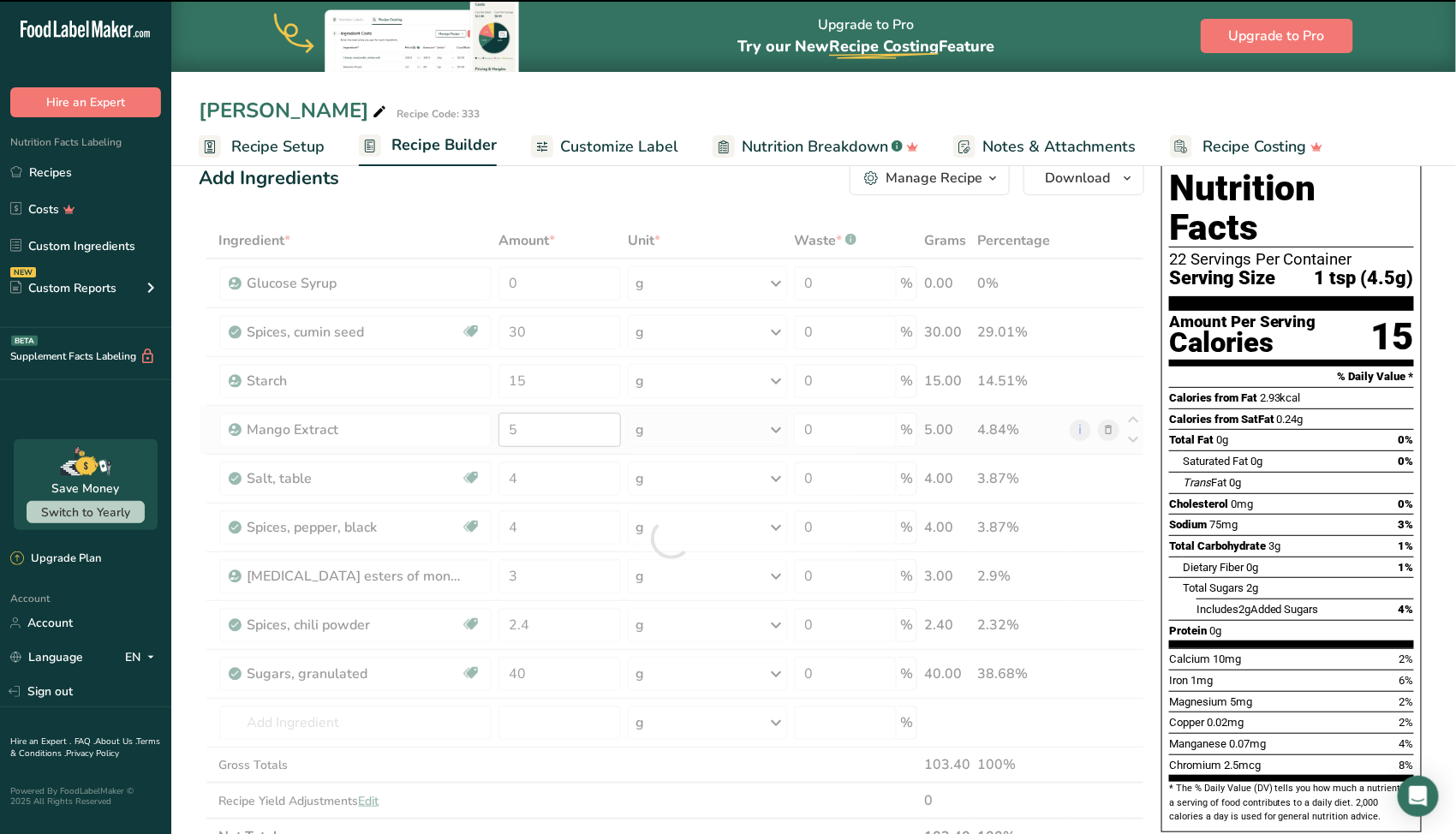
click at [545, 426] on div at bounding box center [672, 538] width 946 height 632
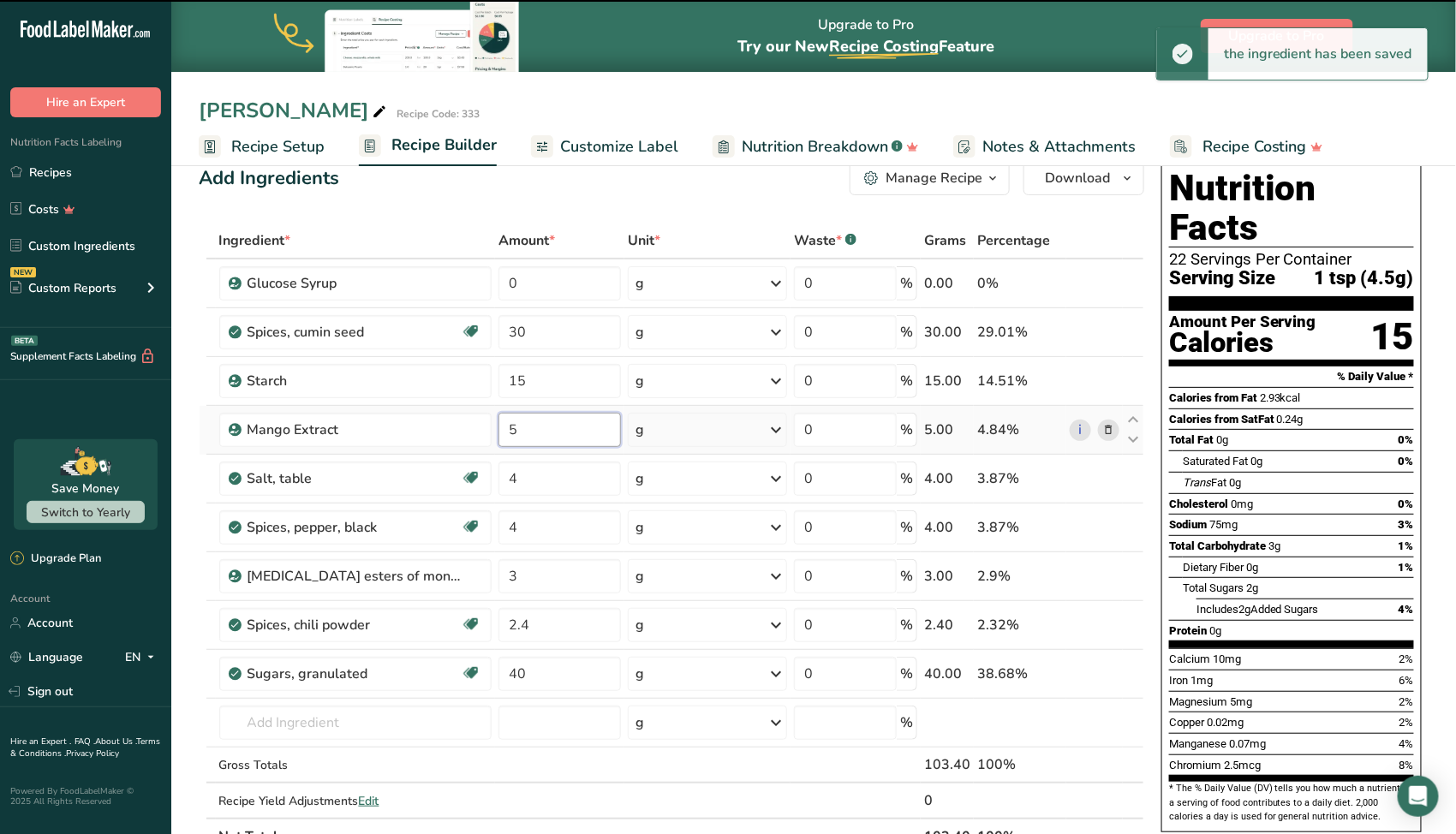
click at [545, 426] on input "5" at bounding box center [559, 429] width 122 height 34
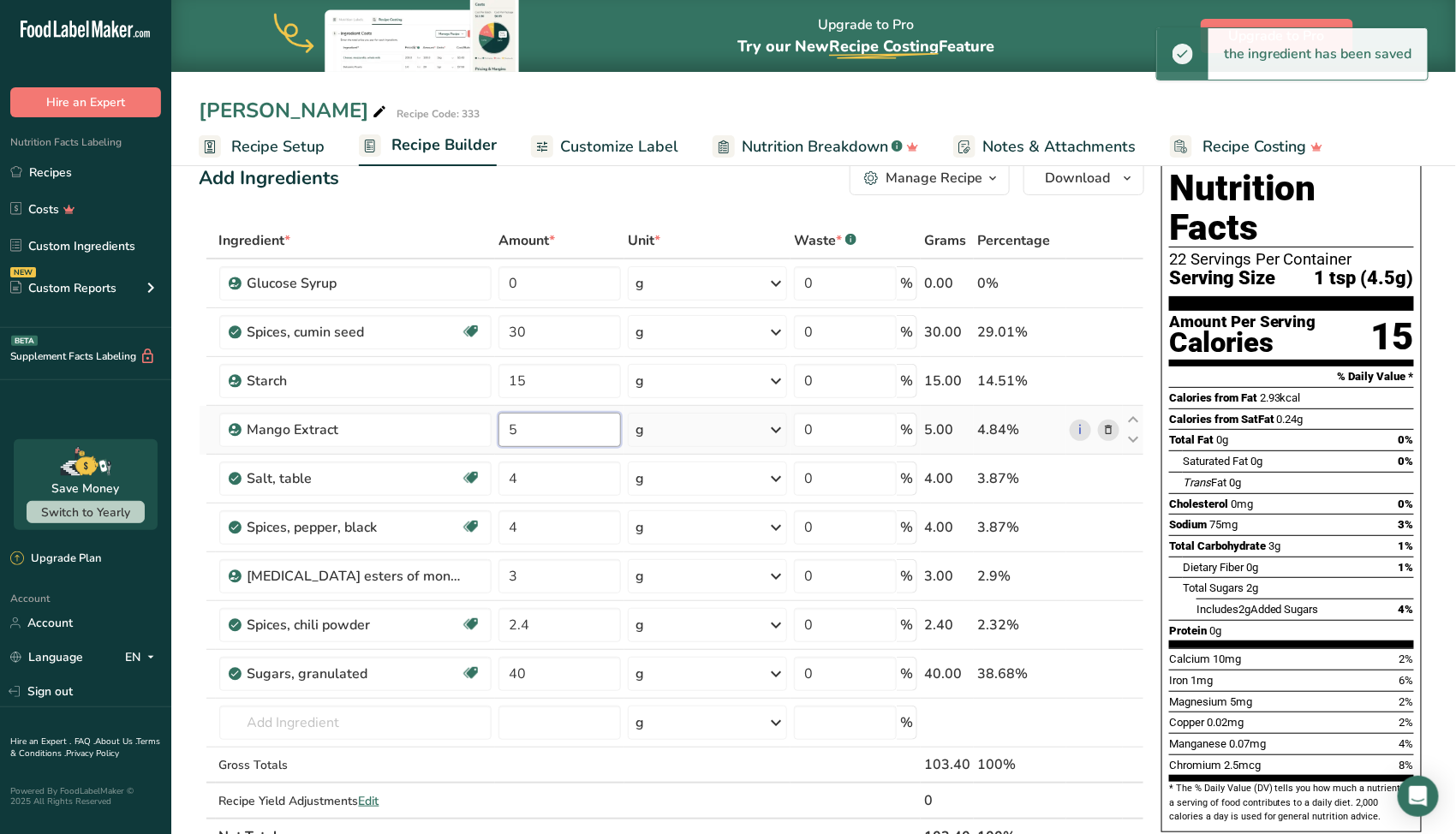
click at [545, 426] on input "5" at bounding box center [559, 429] width 122 height 34
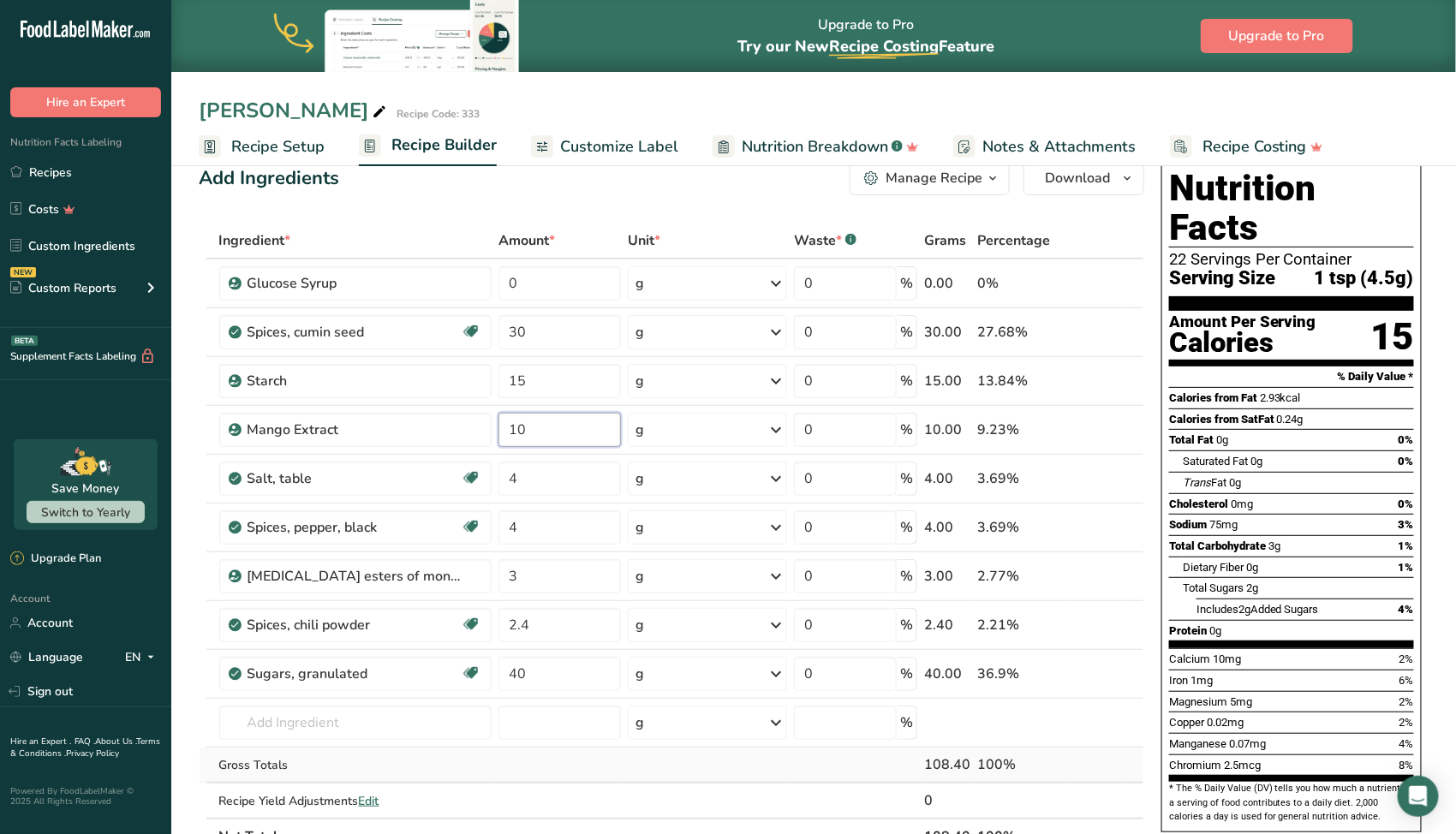
type input "10"
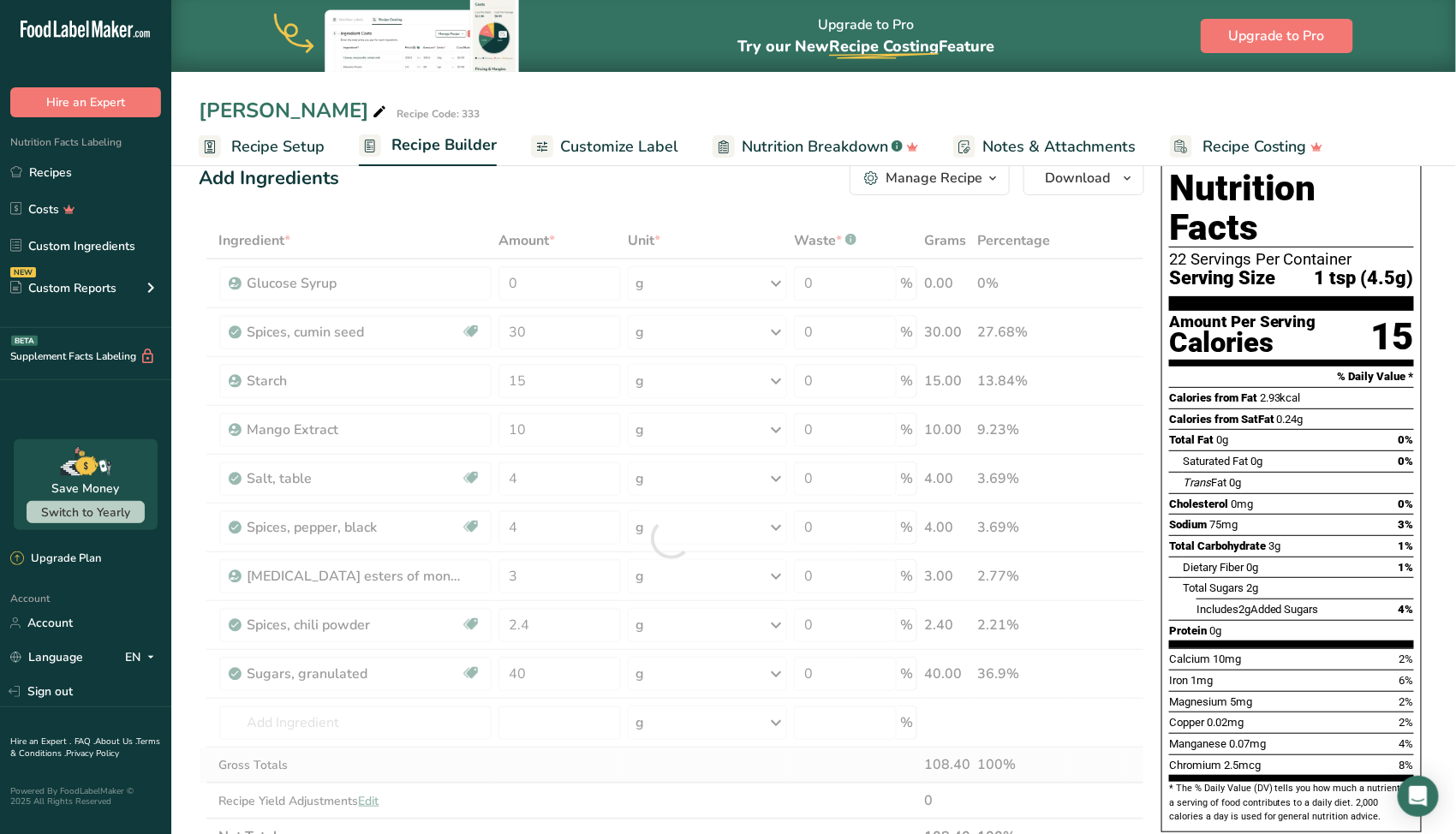
click at [721, 754] on div "Ingredient * Amount * Unit * Waste * .a-a{fill:#347362;}.b-a{fill:#fff;} Grams …" at bounding box center [672, 538] width 946 height 632
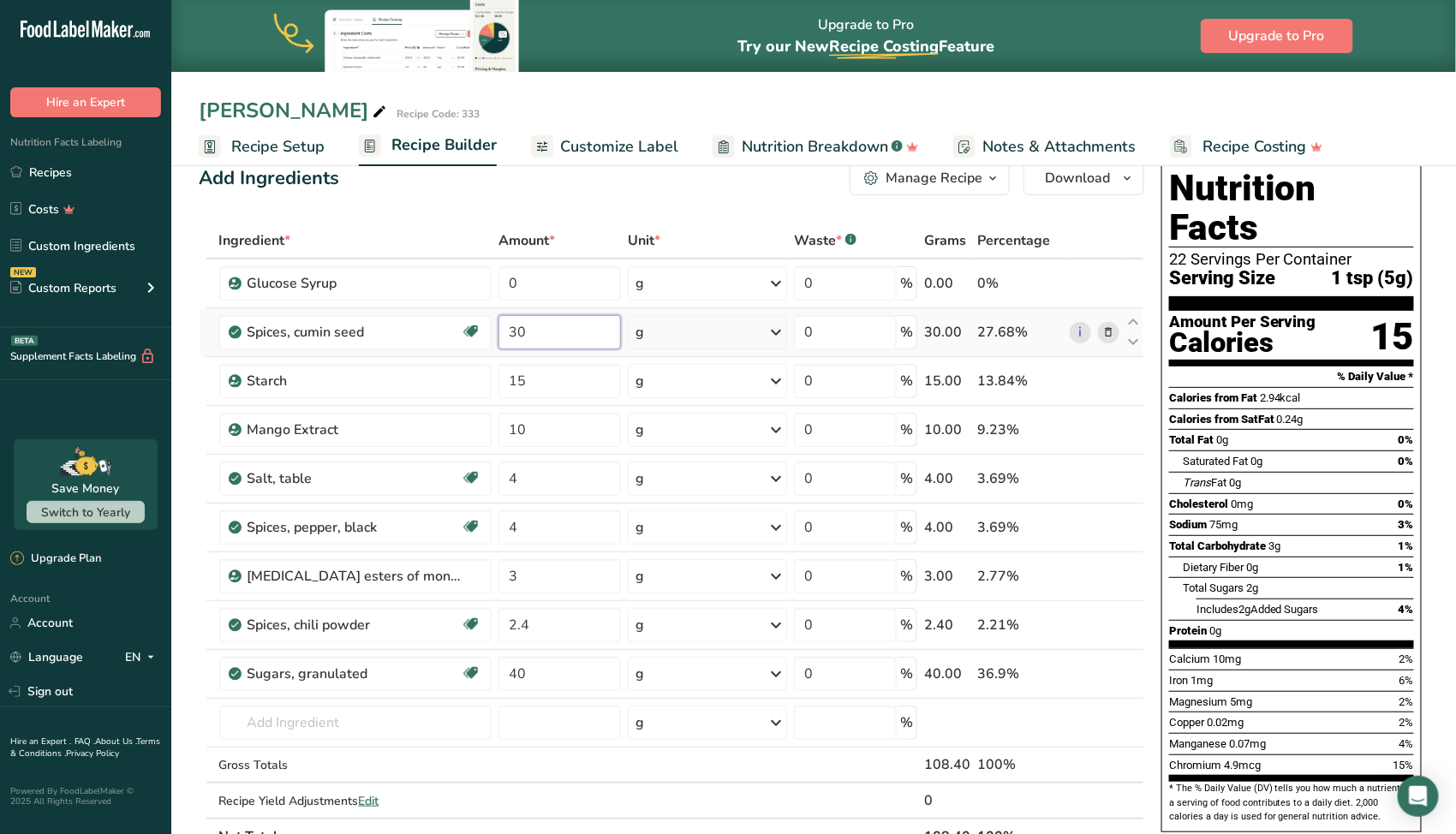
click at [547, 330] on input "30" at bounding box center [559, 332] width 122 height 34
type input "35"
click at [653, 141] on span "Customize Label" at bounding box center [619, 147] width 118 height 23
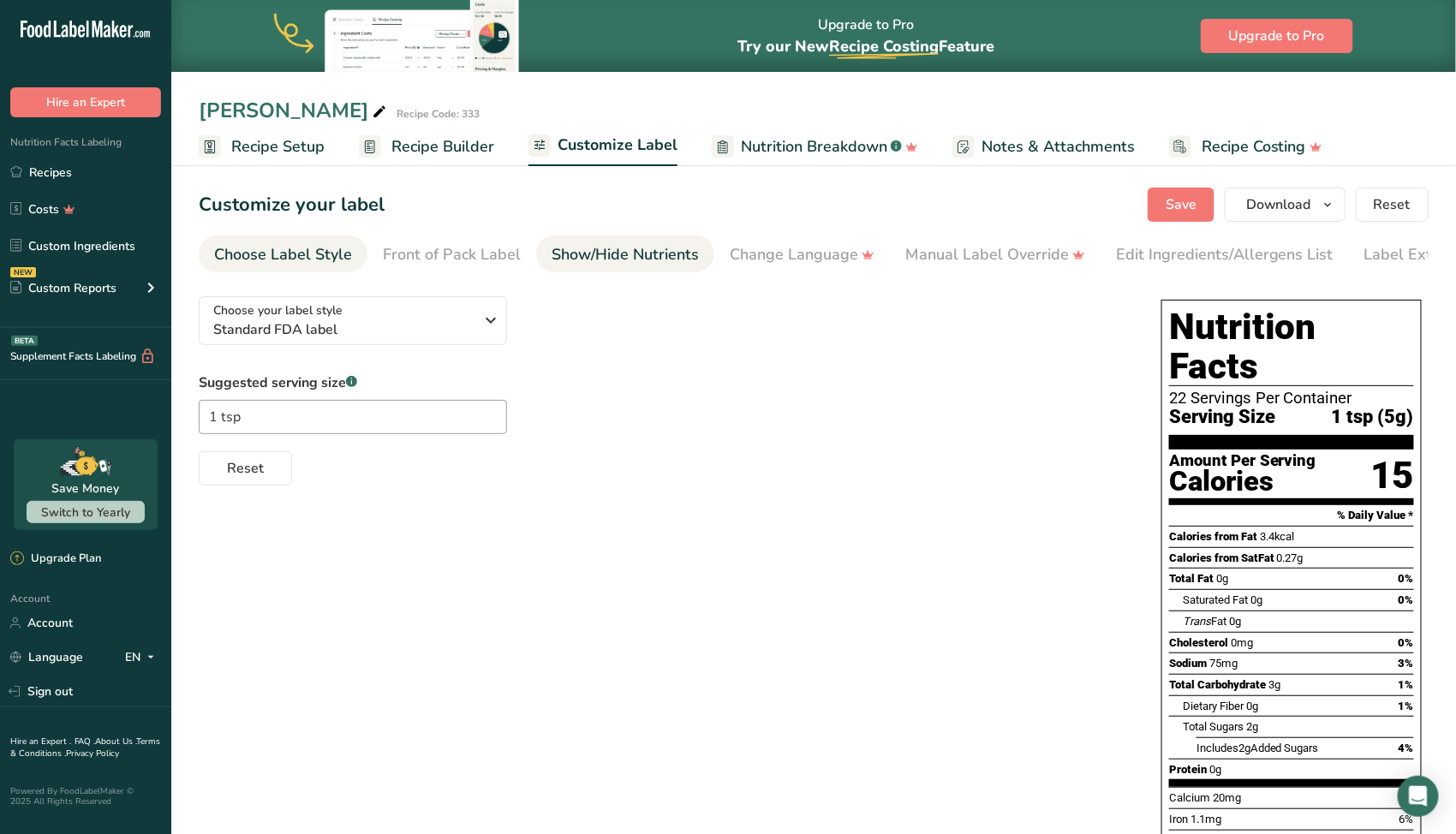
click at [613, 263] on div "Show/Hide Nutrients" at bounding box center [625, 254] width 148 height 23
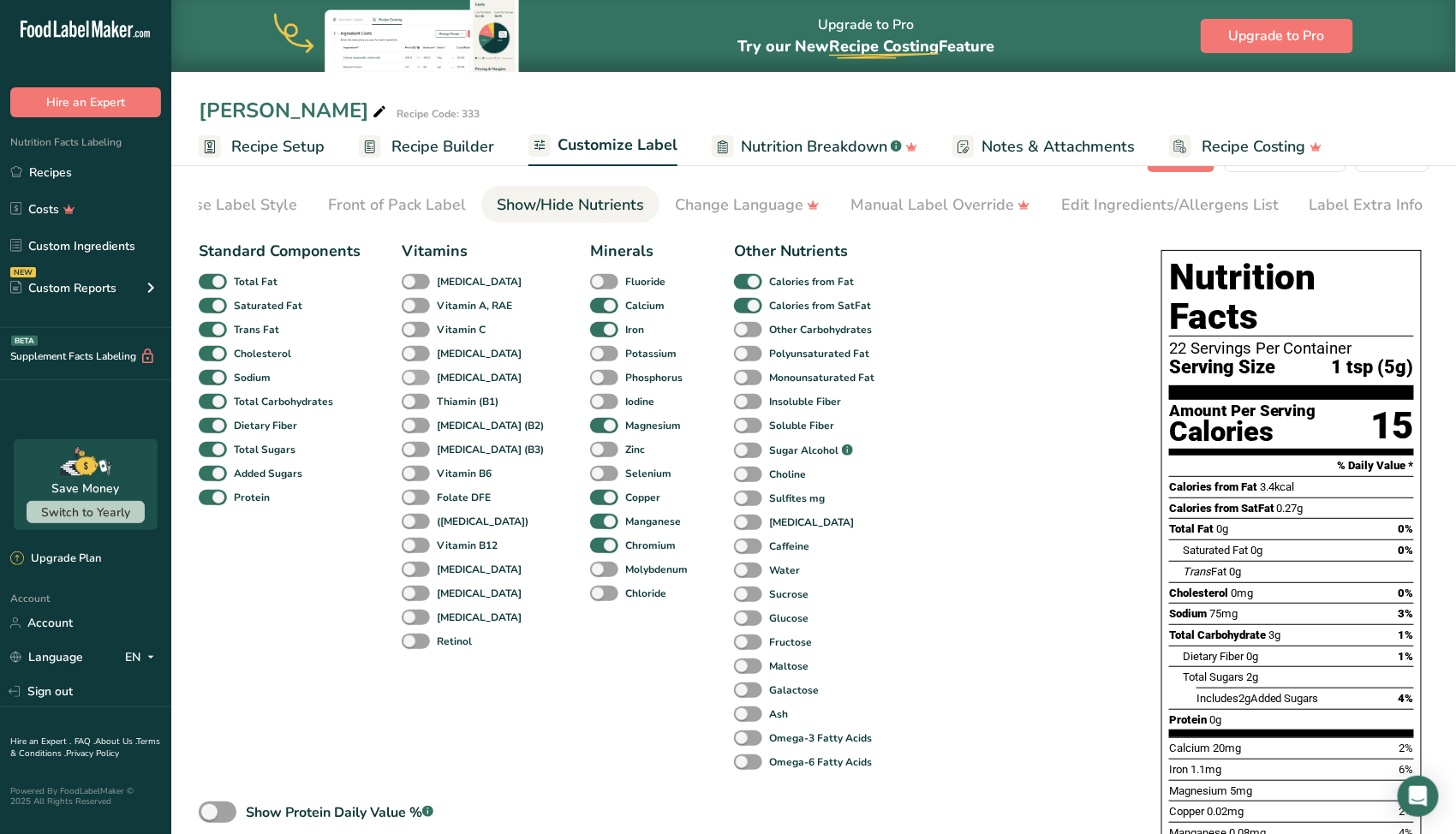
scroll to position [86, 0]
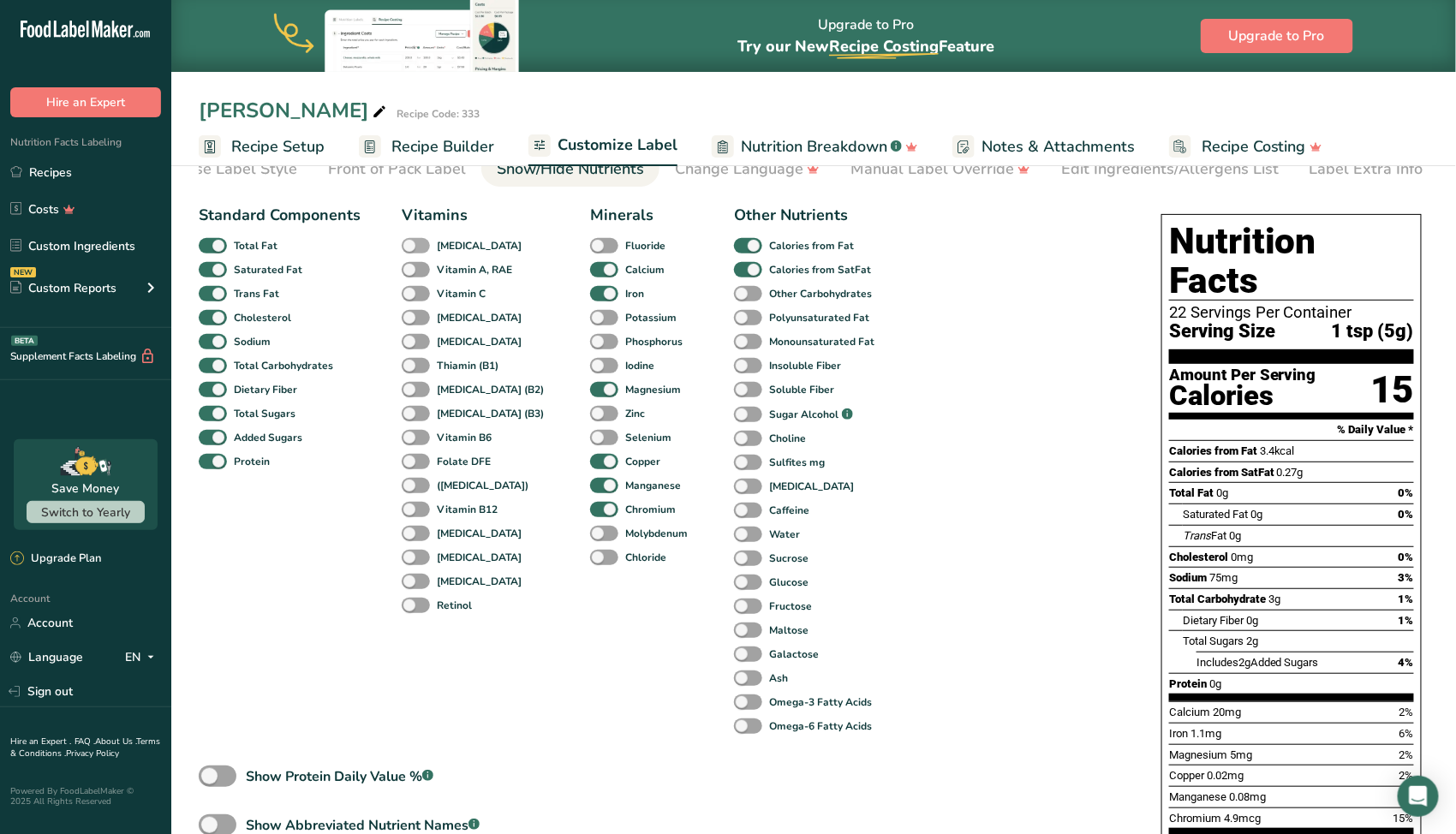
click at [446, 248] on b "[MEDICAL_DATA]" at bounding box center [480, 246] width 85 height 15
click at [412, 248] on input "[MEDICAL_DATA]" at bounding box center [408, 246] width 11 height 11
click at [446, 248] on b "[MEDICAL_DATA]" at bounding box center [480, 246] width 85 height 15
click at [412, 248] on input "[MEDICAL_DATA]" at bounding box center [408, 246] width 11 height 11
checkbox input "false"
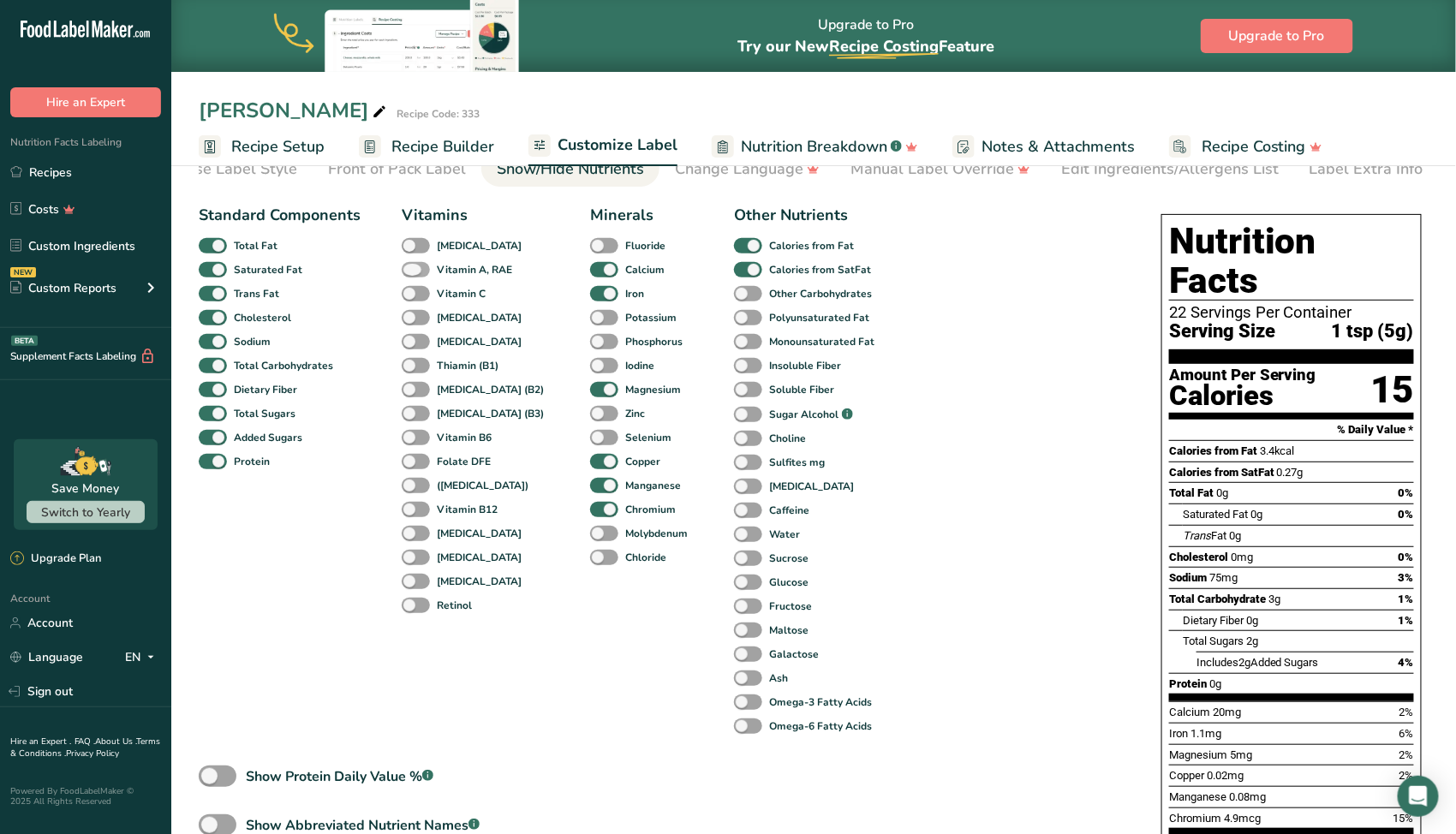
click at [458, 276] on b "Vitamin A, RAE" at bounding box center [475, 269] width 76 height 15
click at [412, 275] on input "Vitamin A, RAE" at bounding box center [408, 269] width 11 height 11
click at [458, 276] on b "Vitamin A, RAE" at bounding box center [475, 269] width 76 height 15
click at [412, 275] on input "Vitamin A, RAE" at bounding box center [408, 269] width 11 height 11
checkbox input "false"
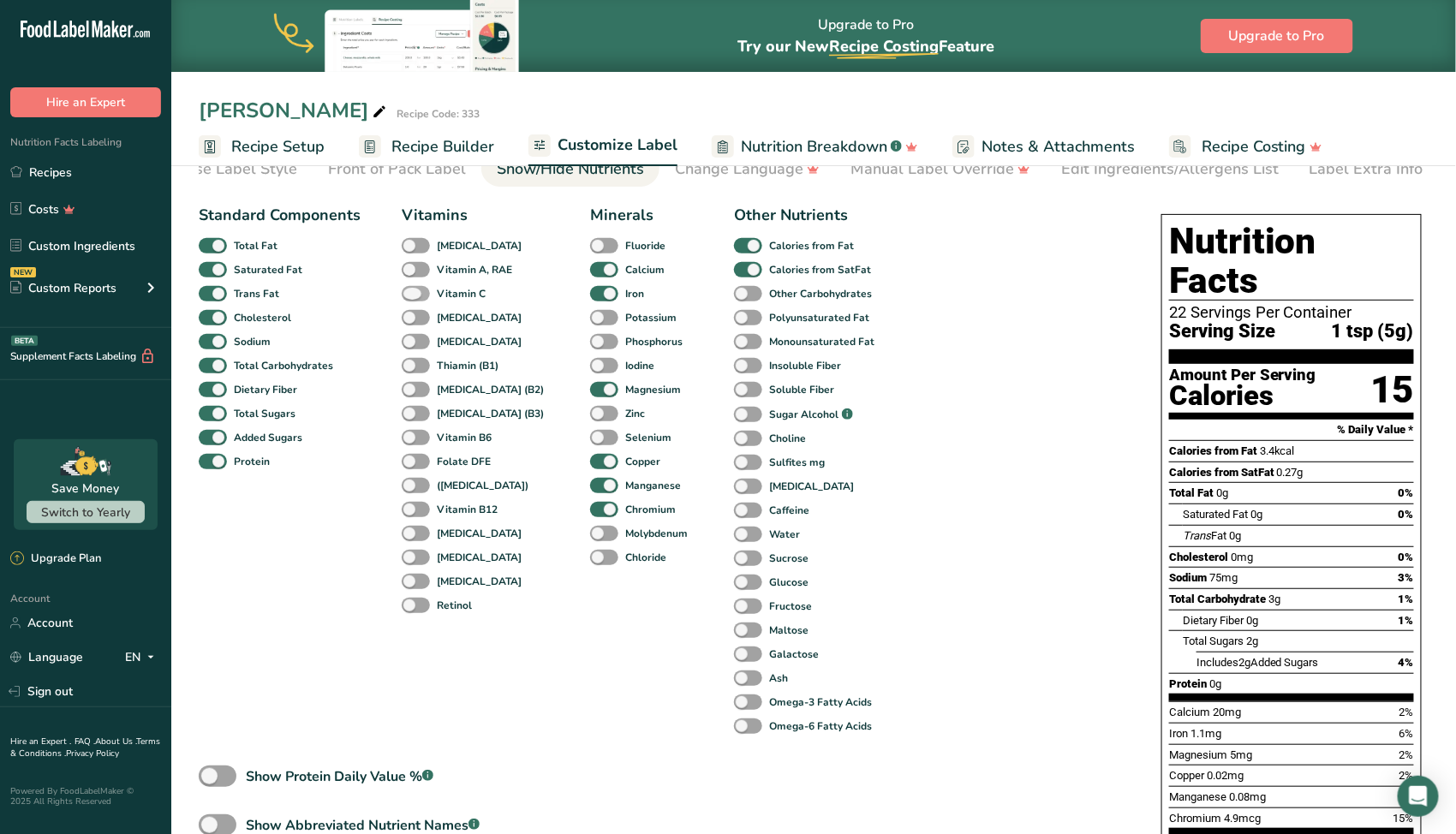
click at [463, 295] on b "Vitamin C" at bounding box center [462, 293] width 49 height 15
click at [412, 295] on input "Vitamin C" at bounding box center [408, 293] width 11 height 11
click at [463, 295] on b "Vitamin C" at bounding box center [462, 293] width 49 height 15
click at [412, 295] on input "Vitamin C" at bounding box center [408, 293] width 11 height 11
checkbox input "false"
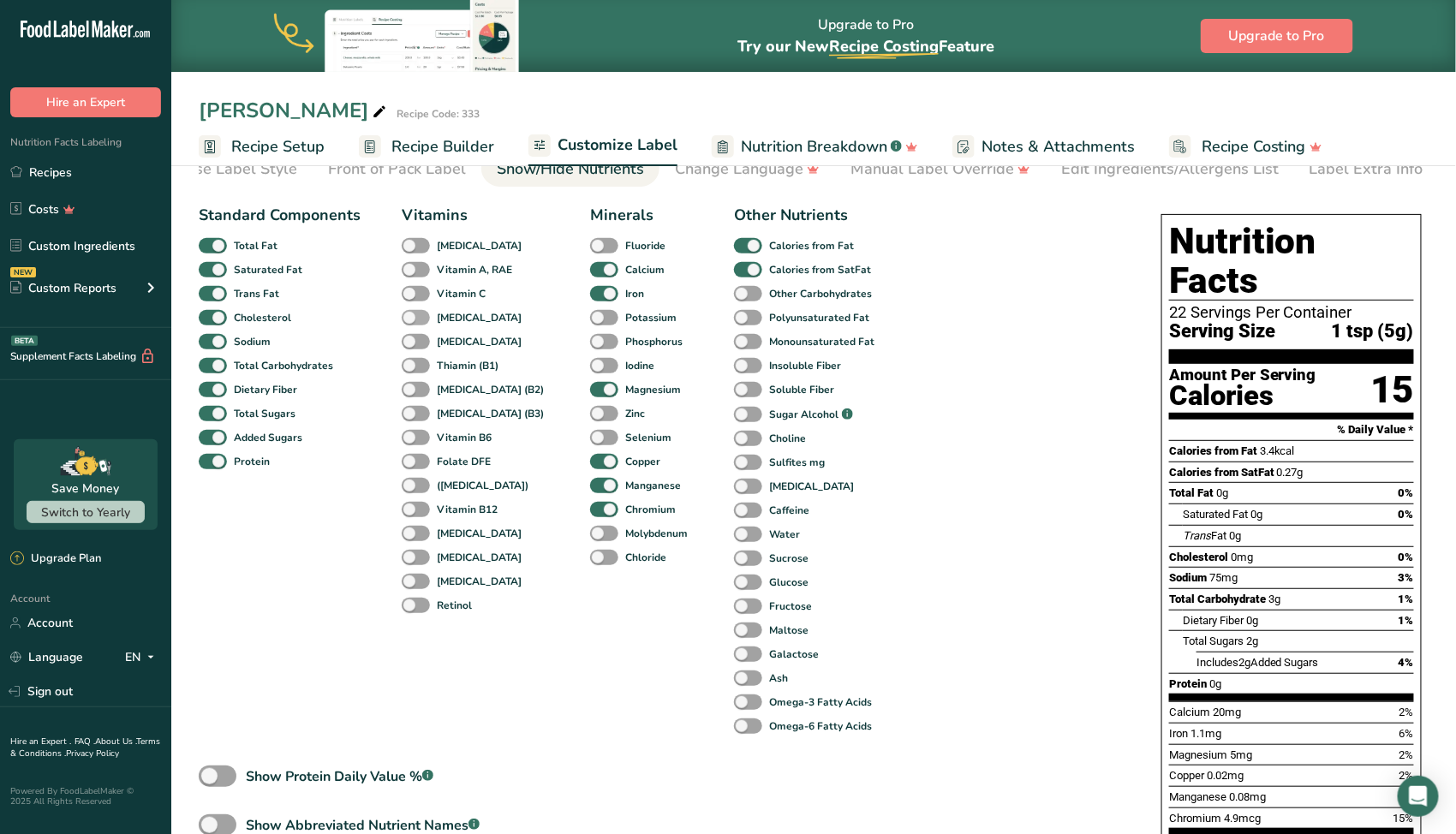
click at [464, 321] on b "[MEDICAL_DATA]" at bounding box center [480, 318] width 85 height 15
click at [412, 321] on input "[MEDICAL_DATA]" at bounding box center [408, 318] width 11 height 11
click at [464, 321] on b "[MEDICAL_DATA]" at bounding box center [480, 318] width 85 height 15
click at [412, 321] on input "[MEDICAL_DATA]" at bounding box center [408, 318] width 11 height 11
checkbox input "false"
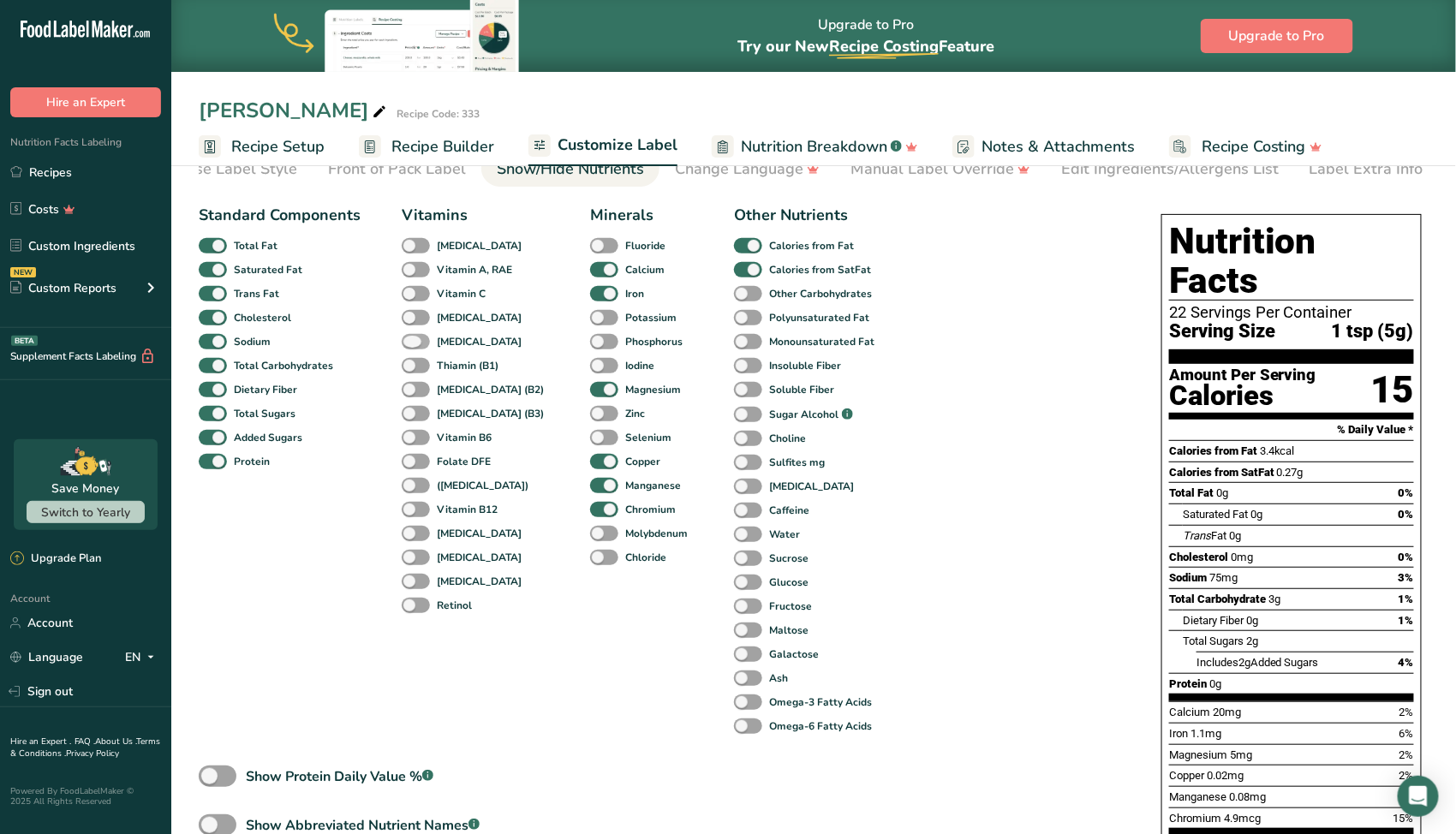
click at [464, 346] on b "[MEDICAL_DATA]" at bounding box center [480, 341] width 85 height 15
click at [412, 346] on input "[MEDICAL_DATA]" at bounding box center [408, 341] width 11 height 11
click at [464, 346] on b "[MEDICAL_DATA]" at bounding box center [480, 341] width 85 height 15
click at [412, 346] on input "[MEDICAL_DATA]" at bounding box center [408, 341] width 11 height 11
checkbox input "false"
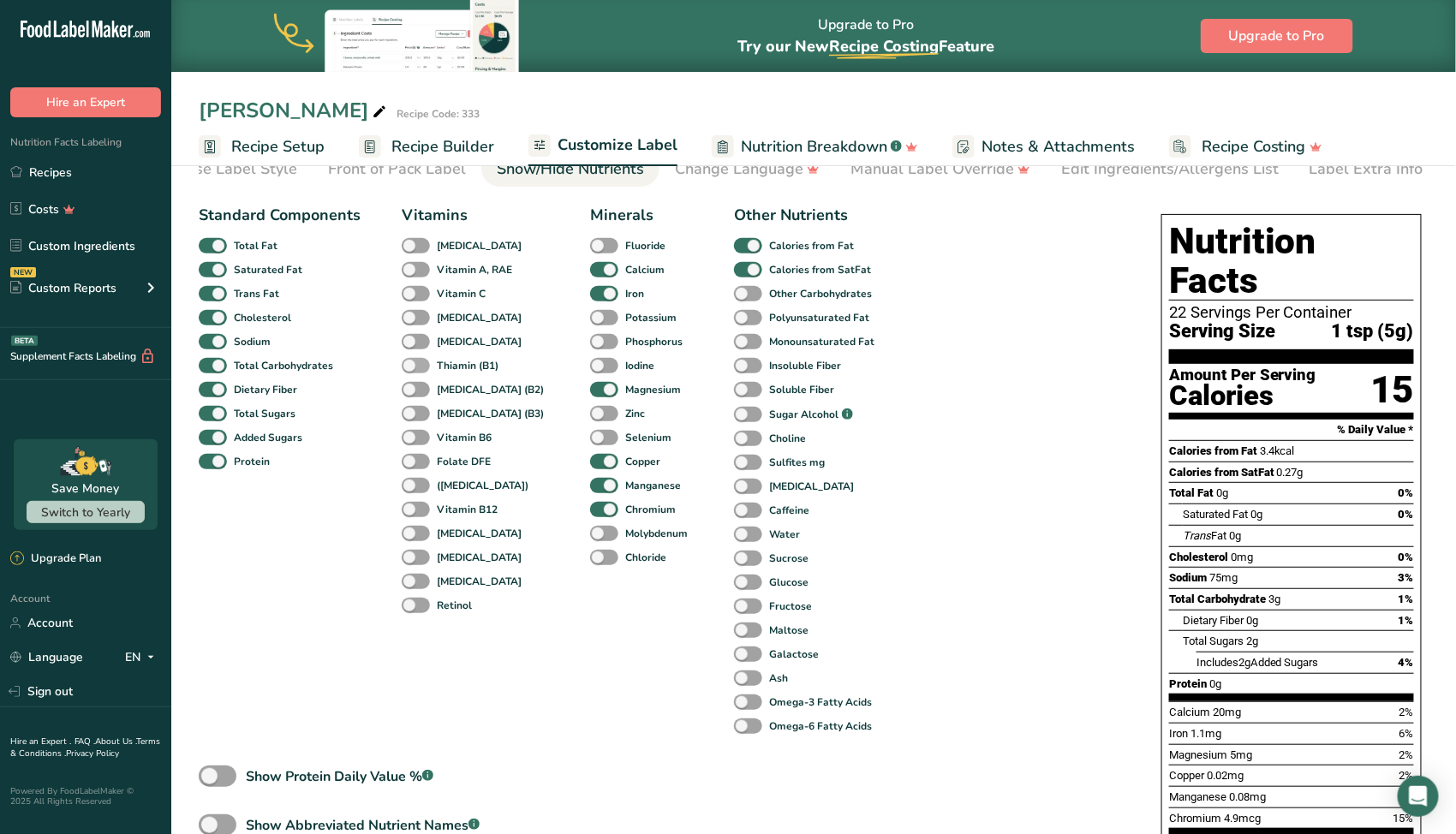
click at [463, 369] on b "Thiamin (B1)" at bounding box center [467, 366] width 61 height 15
click at [412, 369] on input "Thiamin (B1)" at bounding box center [408, 365] width 11 height 11
click at [458, 374] on b "Thiamin (B1)" at bounding box center [467, 366] width 61 height 15
click at [412, 371] on input "Thiamin (B1)" at bounding box center [408, 365] width 11 height 11
checkbox input "false"
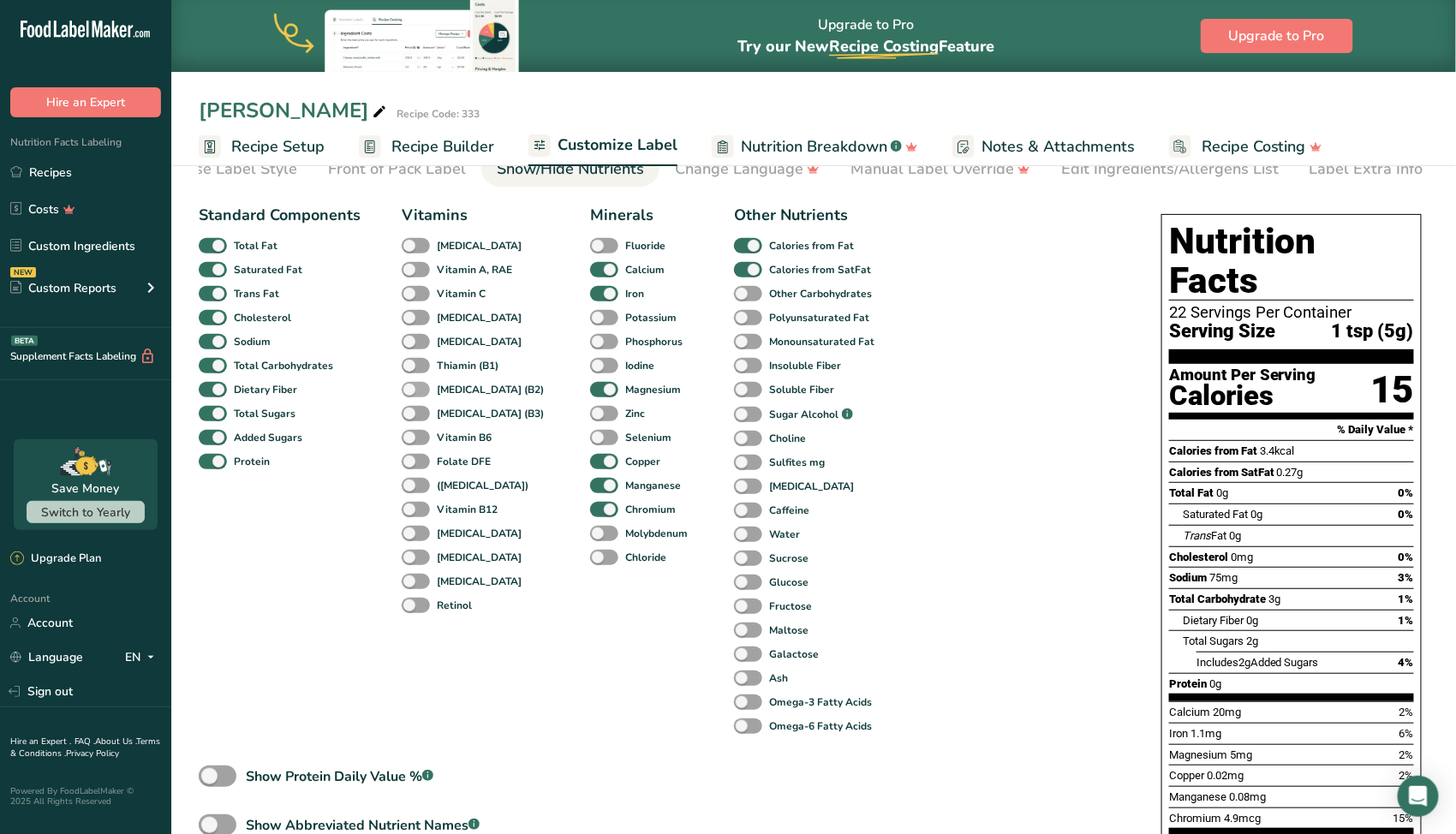
click at [458, 393] on b "[MEDICAL_DATA] (B2)" at bounding box center [490, 390] width 107 height 15
click at [412, 393] on input "[MEDICAL_DATA] (B2)" at bounding box center [408, 390] width 11 height 11
click at [458, 393] on b "[MEDICAL_DATA] (B2)" at bounding box center [490, 390] width 107 height 15
click at [412, 393] on input "[MEDICAL_DATA] (B2)" at bounding box center [408, 390] width 11 height 11
checkbox input "false"
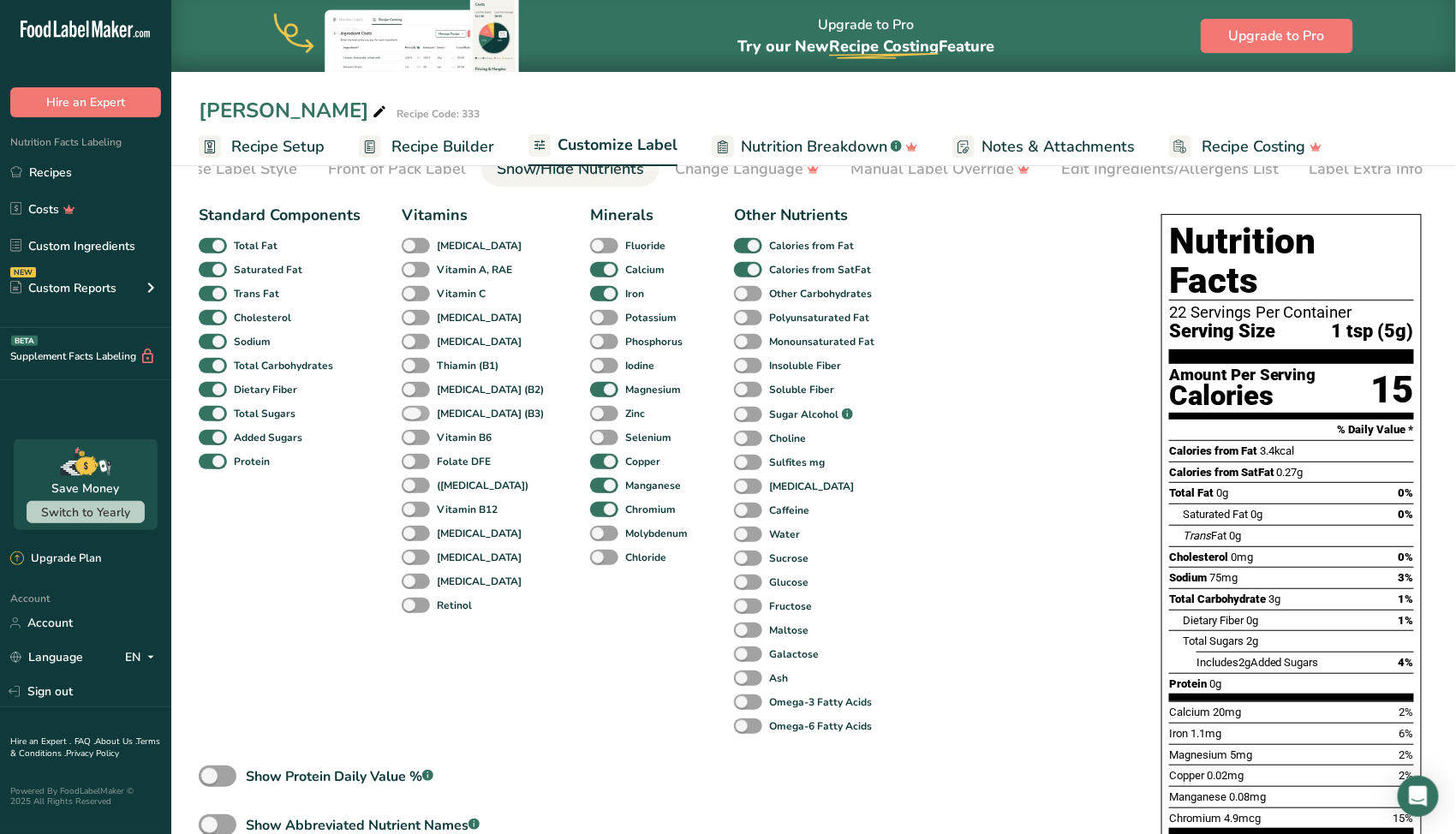
click at [456, 414] on b "[MEDICAL_DATA] (B3)" at bounding box center [490, 413] width 107 height 15
click at [412, 414] on input "[MEDICAL_DATA] (B3)" at bounding box center [408, 413] width 11 height 11
click at [456, 414] on b "[MEDICAL_DATA] (B3)" at bounding box center [490, 413] width 107 height 15
click at [412, 414] on input "[MEDICAL_DATA] (B3)" at bounding box center [408, 413] width 11 height 11
checkbox input "false"
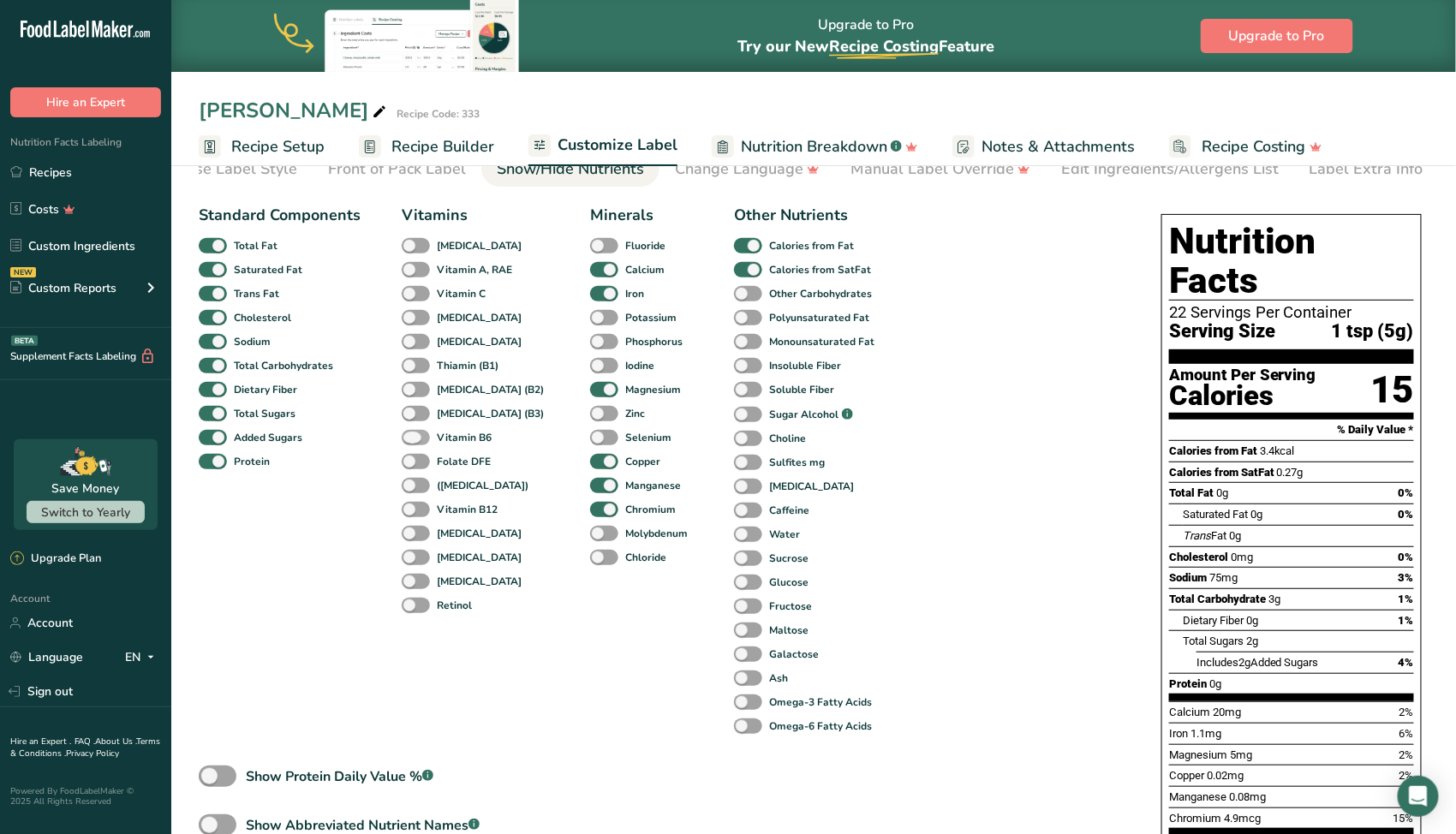
click at [456, 438] on b "Vitamin B6" at bounding box center [465, 438] width 55 height 15
click at [412, 438] on input "Vitamin B6" at bounding box center [408, 437] width 11 height 11
click at [456, 438] on b "Vitamin B6" at bounding box center [465, 438] width 55 height 15
click at [412, 438] on input "Vitamin B6" at bounding box center [408, 437] width 11 height 11
checkbox input "false"
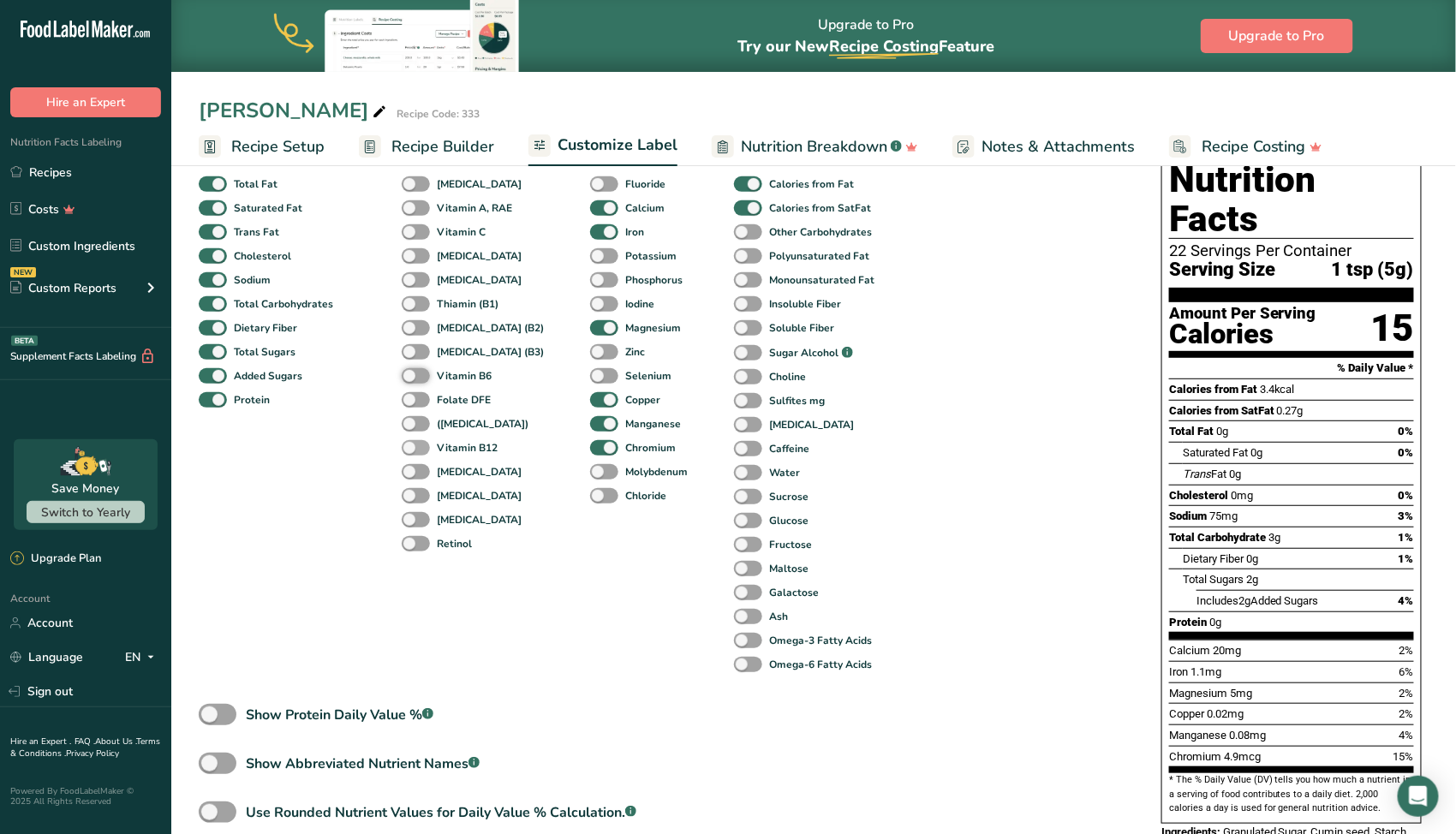
scroll to position [171, 0]
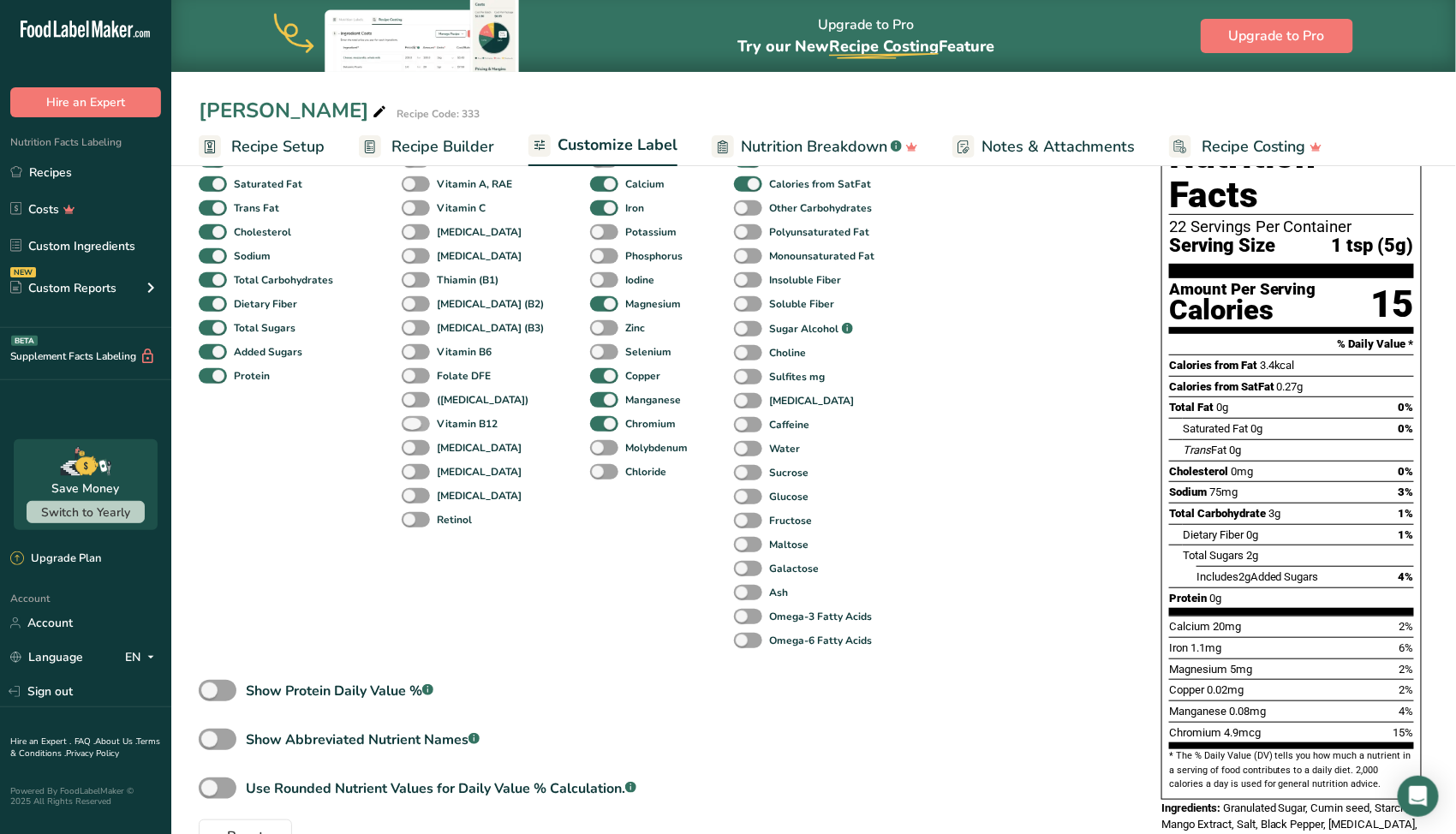
click at [463, 424] on b "Vitamin B12" at bounding box center [467, 424] width 61 height 15
click at [412, 424] on input "Vitamin B12" at bounding box center [408, 424] width 11 height 11
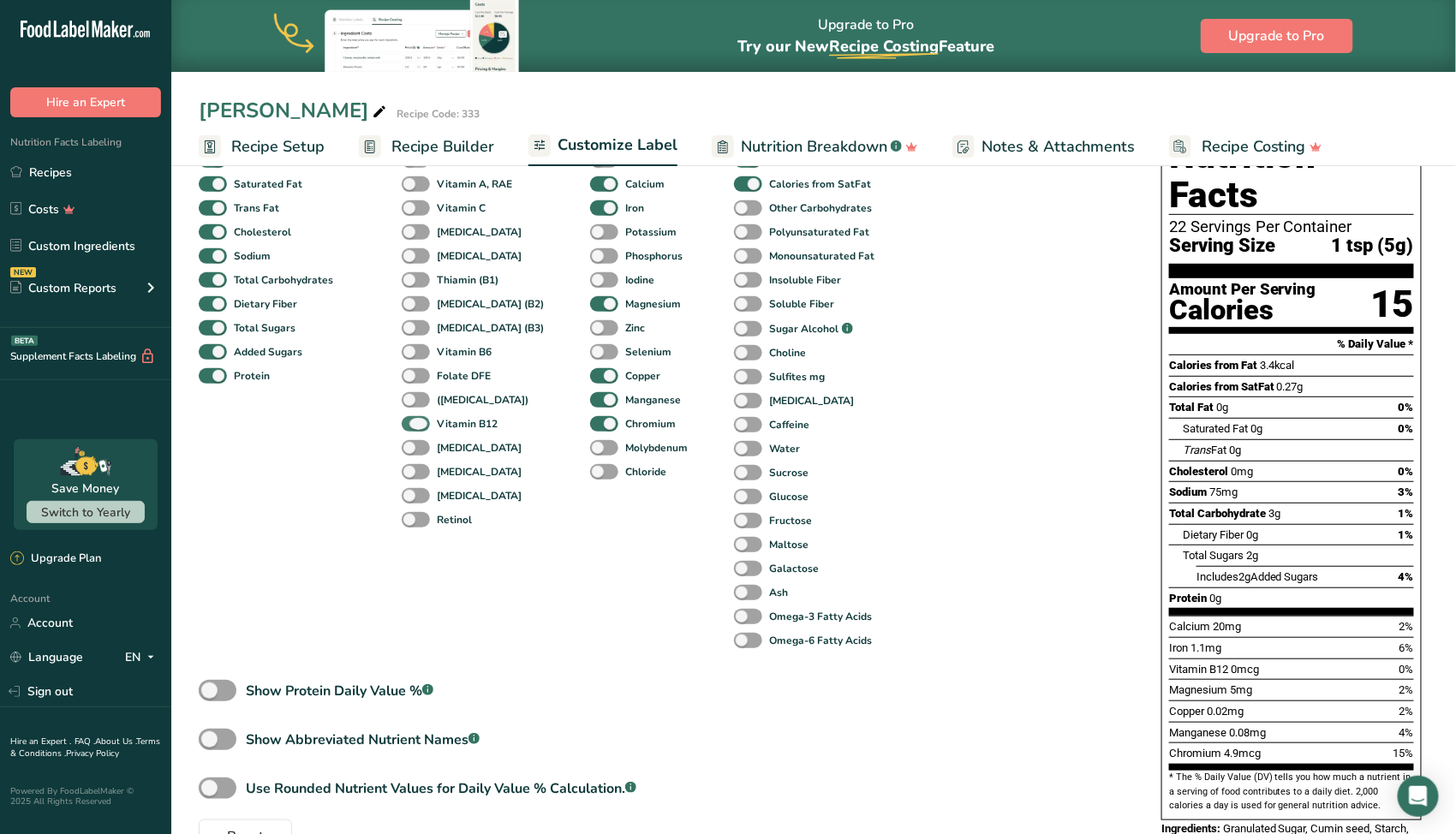
click at [463, 424] on b "Vitamin B12" at bounding box center [467, 424] width 61 height 15
click at [412, 424] on input "Vitamin B12" at bounding box center [408, 424] width 11 height 11
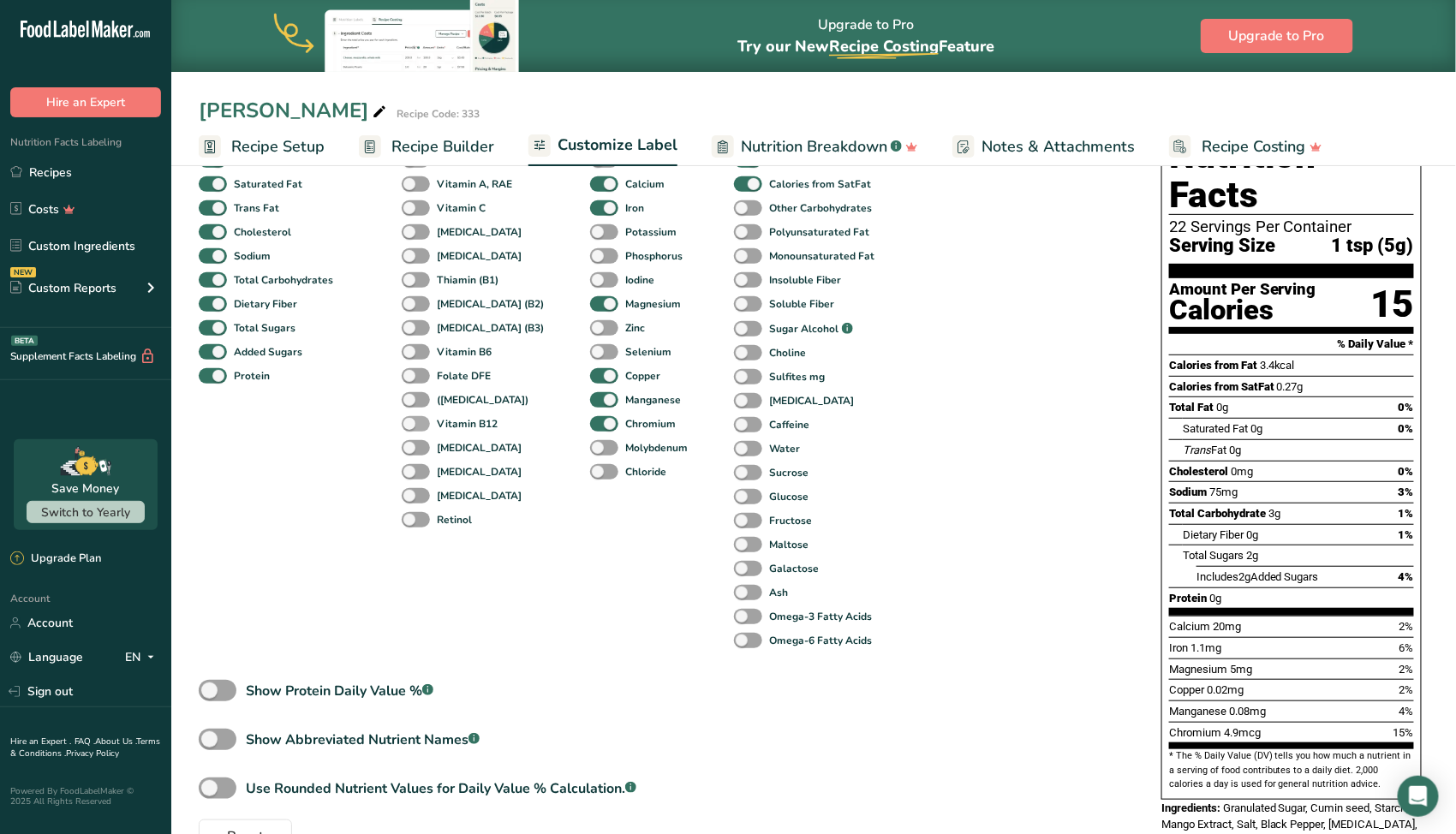
click at [463, 424] on b "Vitamin B12" at bounding box center [467, 424] width 61 height 15
click at [412, 424] on input "Vitamin B12" at bounding box center [408, 424] width 11 height 11
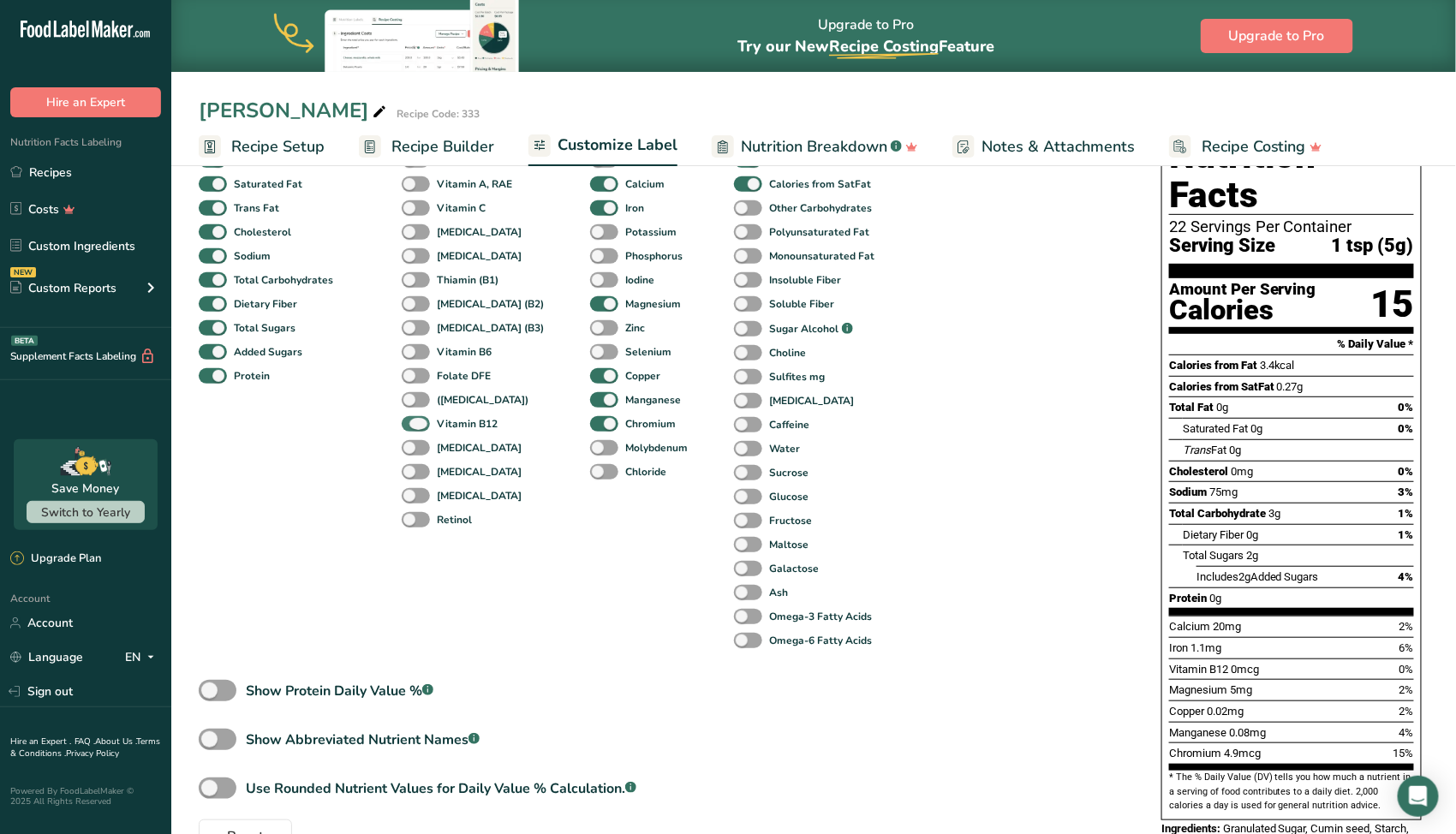
click at [463, 424] on b "Vitamin B12" at bounding box center [467, 424] width 61 height 15
click at [412, 424] on input "Vitamin B12" at bounding box center [408, 424] width 11 height 11
checkbox input "false"
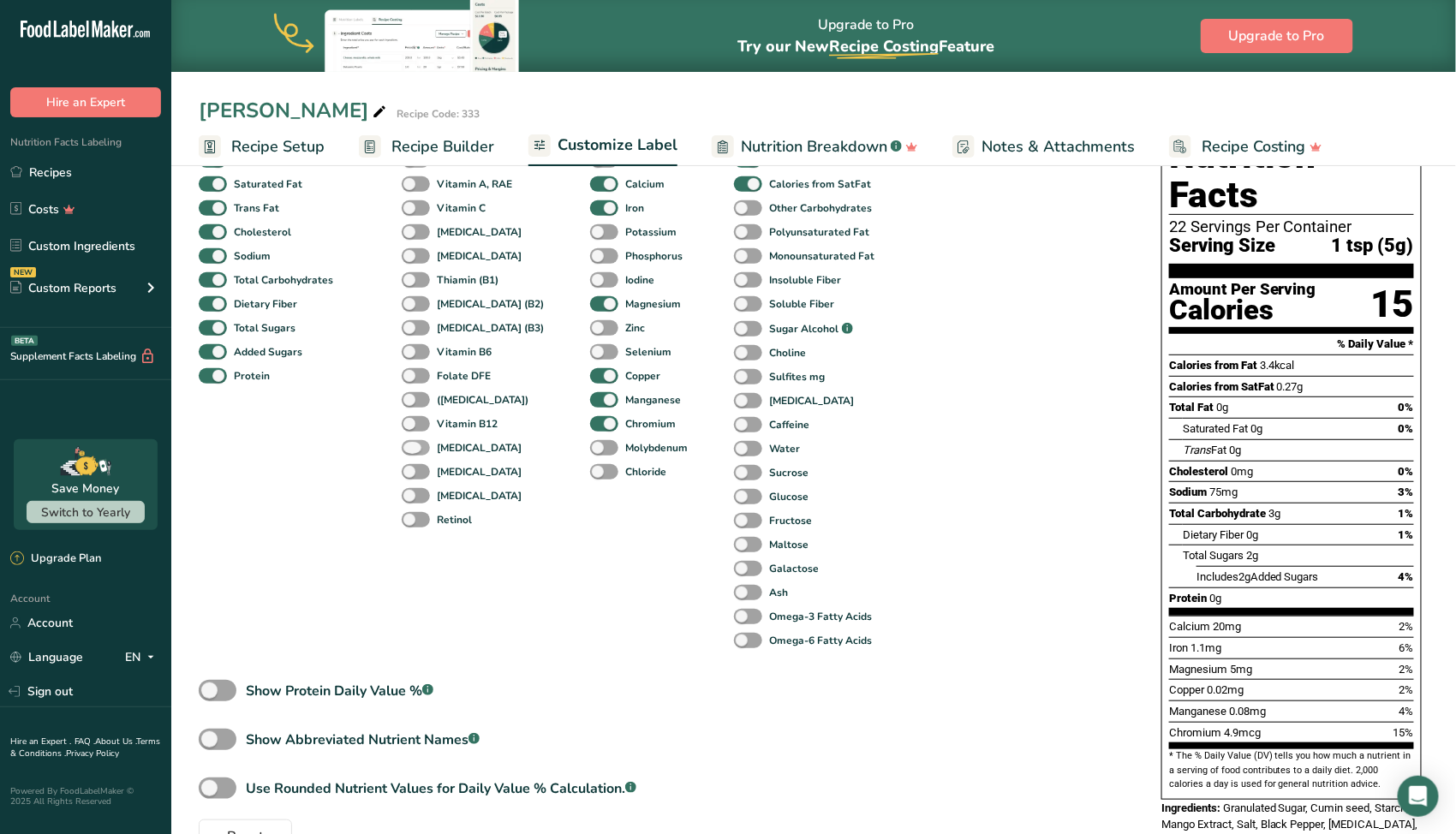
click at [463, 447] on b "[MEDICAL_DATA]" at bounding box center [480, 447] width 85 height 15
click at [412, 447] on input "[MEDICAL_DATA]" at bounding box center [408, 447] width 11 height 11
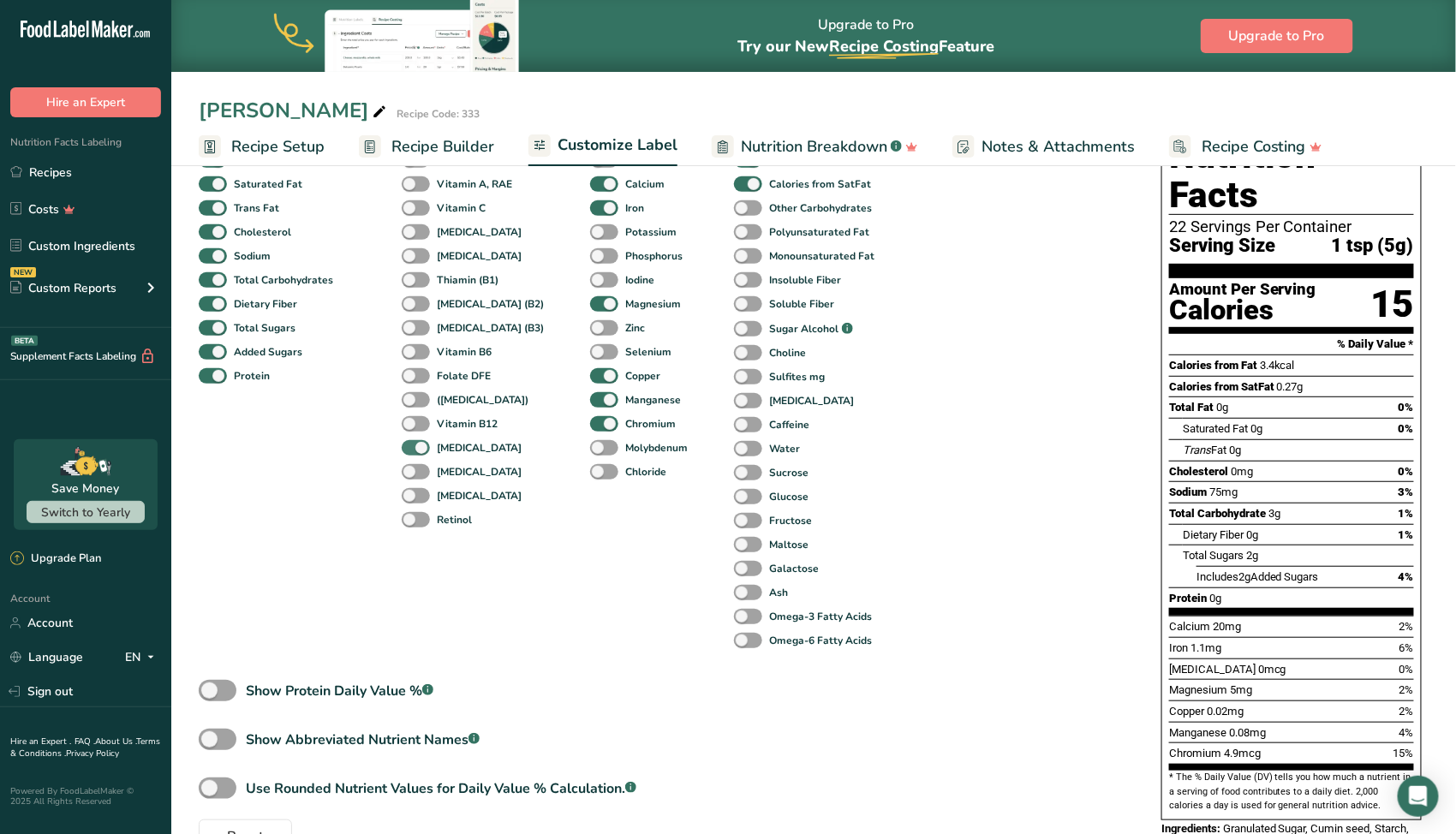
click at [463, 447] on b "[MEDICAL_DATA]" at bounding box center [480, 447] width 85 height 15
click at [412, 447] on input "[MEDICAL_DATA]" at bounding box center [408, 447] width 11 height 11
checkbox input "false"
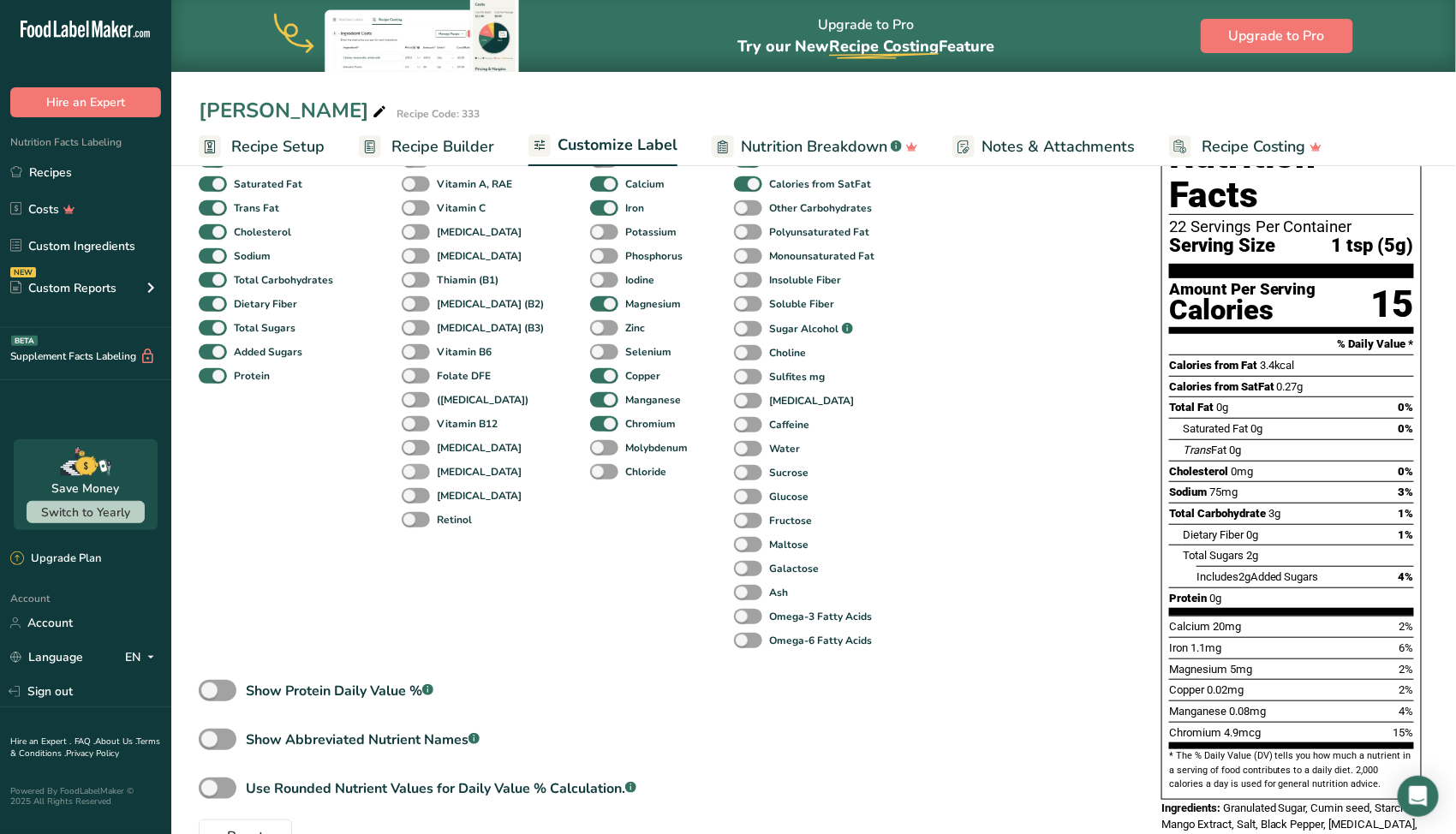
click at [458, 478] on b "[MEDICAL_DATA]" at bounding box center [480, 472] width 85 height 15
click at [412, 477] on input "[MEDICAL_DATA]" at bounding box center [408, 472] width 11 height 11
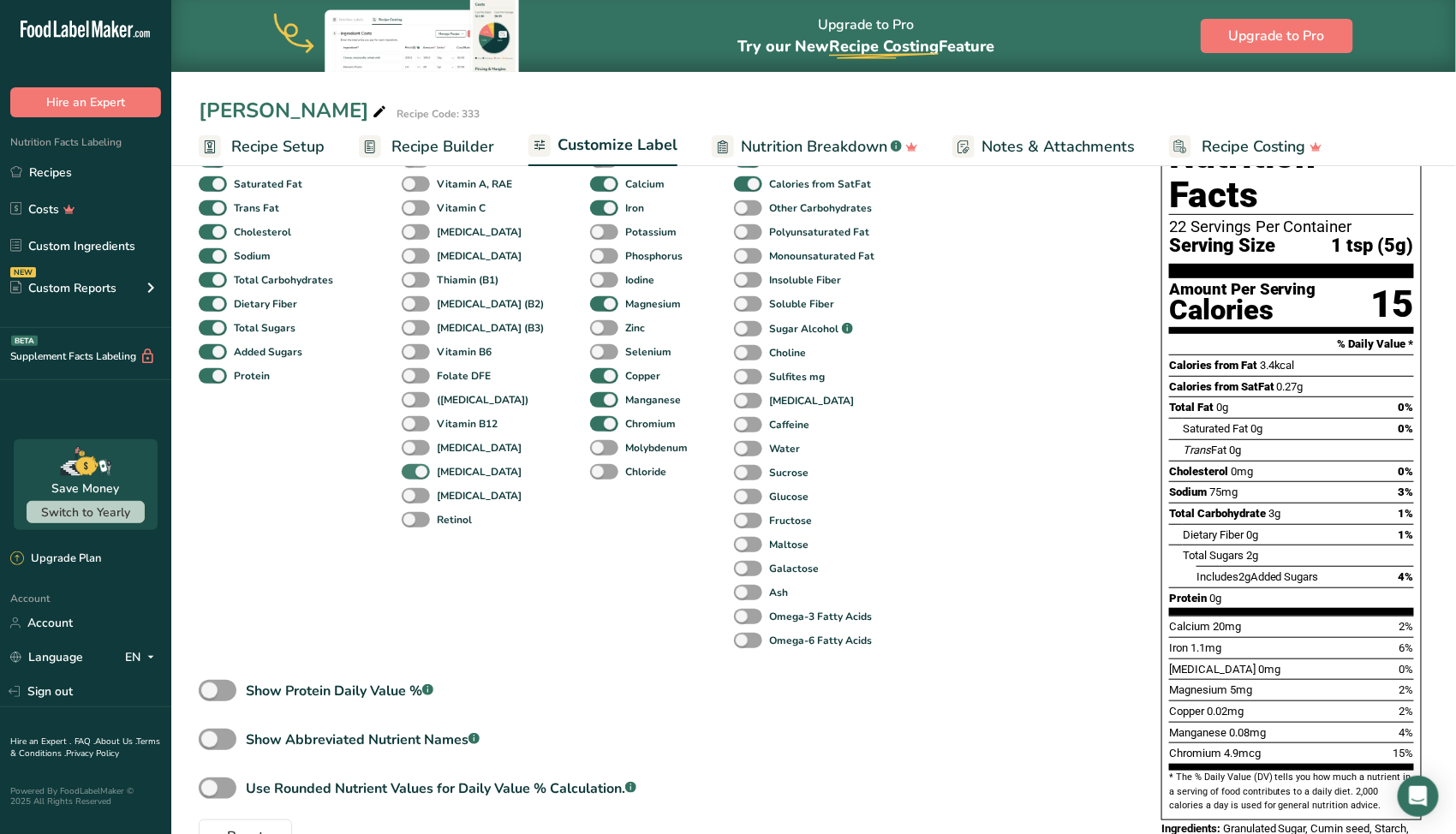
click at [457, 478] on b "[MEDICAL_DATA]" at bounding box center [480, 472] width 85 height 15
click at [412, 477] on input "[MEDICAL_DATA]" at bounding box center [408, 472] width 11 height 11
checkbox input "false"
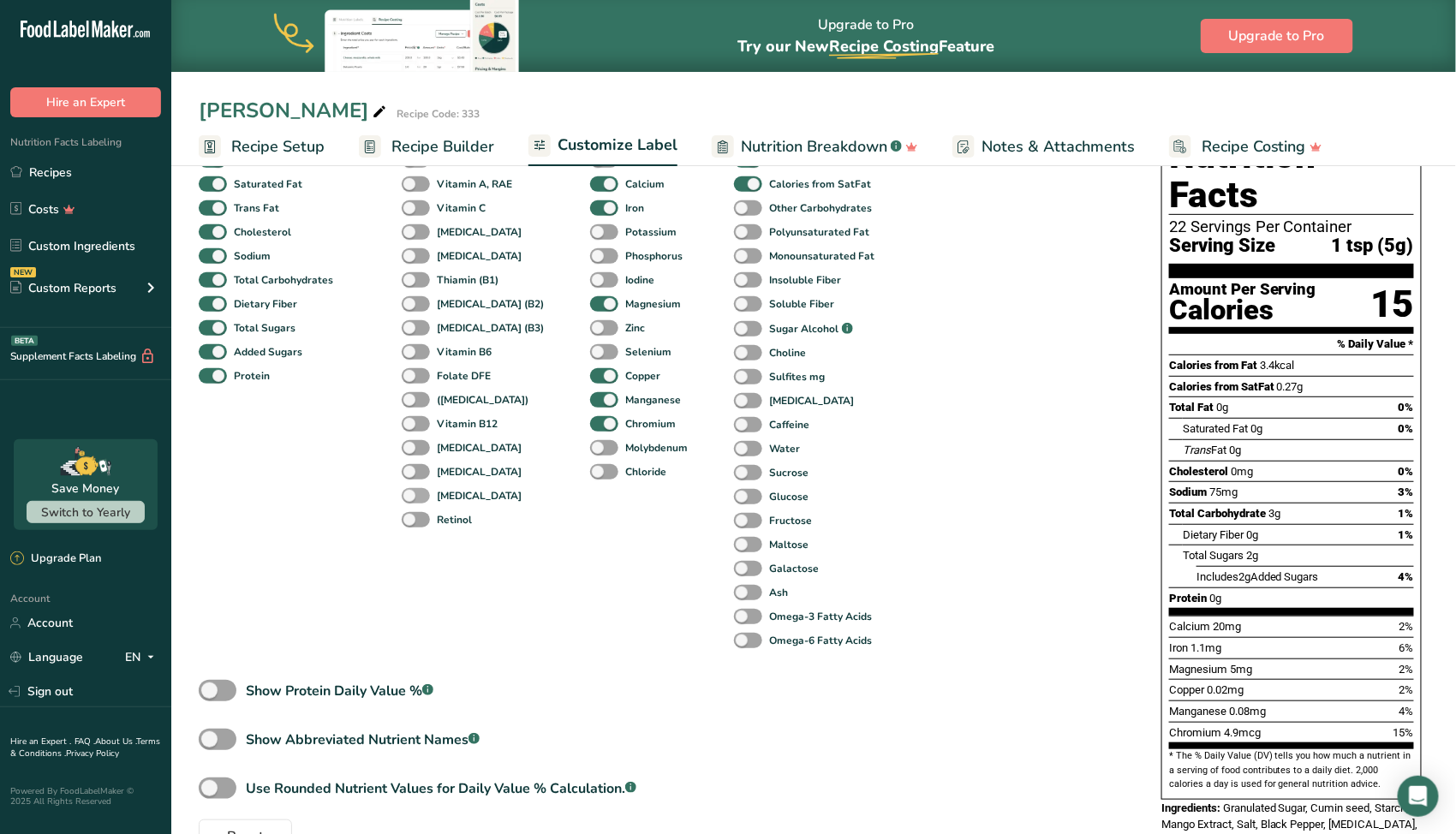
click at [456, 495] on b "[MEDICAL_DATA]" at bounding box center [480, 495] width 85 height 15
click at [412, 495] on input "[MEDICAL_DATA]" at bounding box center [408, 495] width 11 height 11
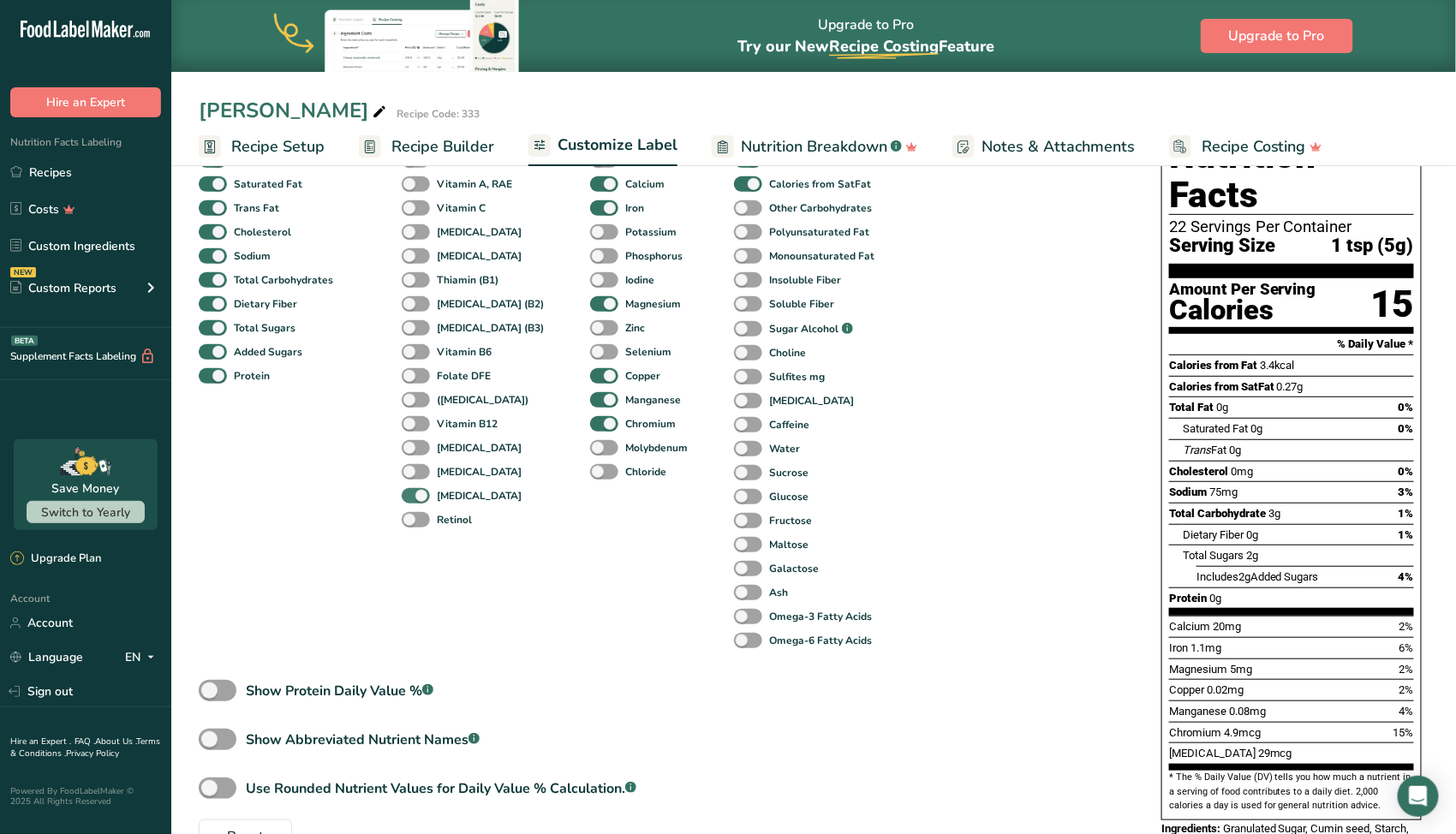
click at [456, 495] on b "[MEDICAL_DATA]" at bounding box center [480, 495] width 85 height 15
click at [412, 495] on input "[MEDICAL_DATA]" at bounding box center [408, 495] width 11 height 11
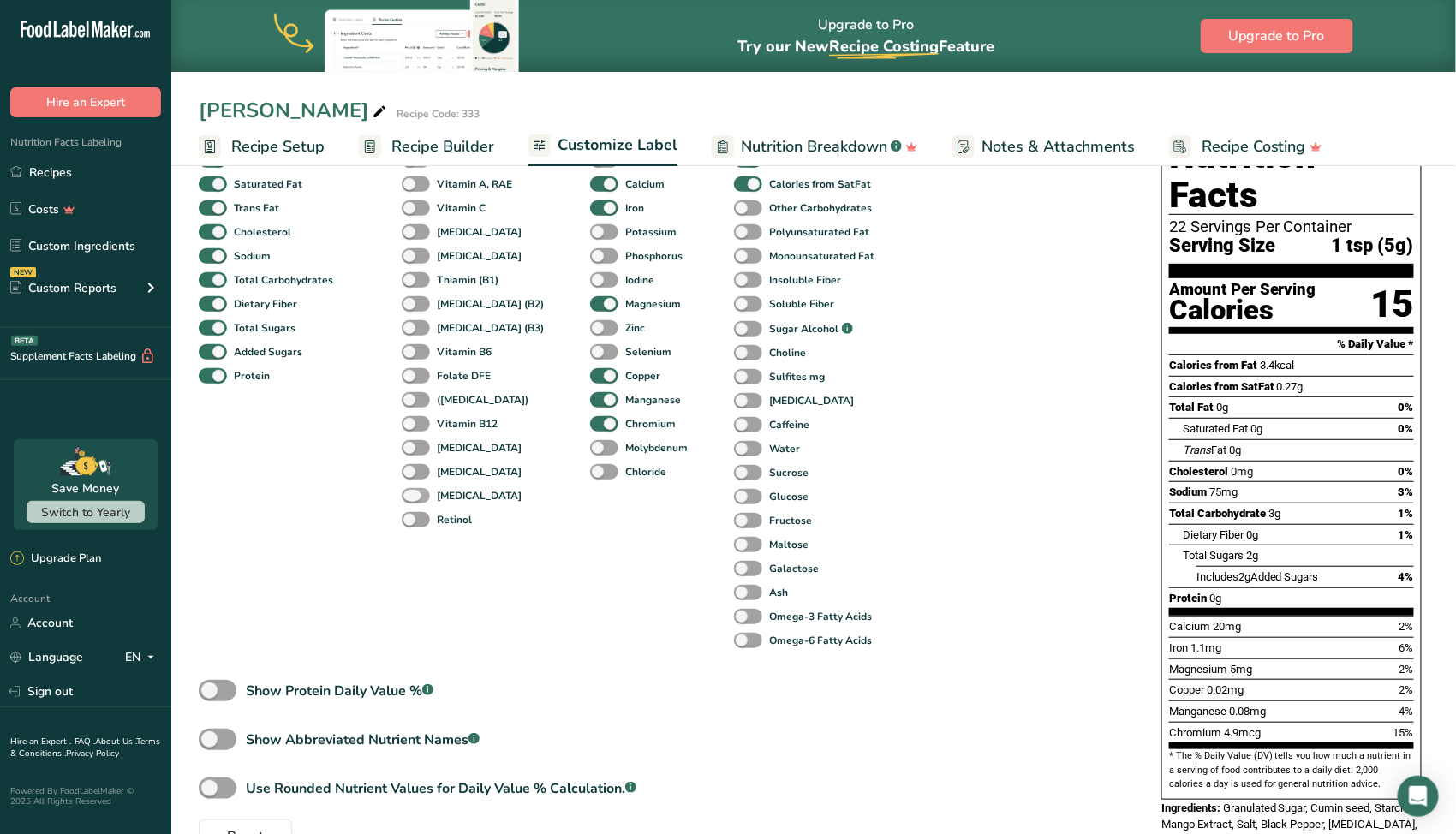
click at [446, 503] on b "[MEDICAL_DATA]" at bounding box center [480, 495] width 85 height 15
click at [412, 501] on input "[MEDICAL_DATA]" at bounding box center [408, 495] width 11 height 11
checkbox input "true"
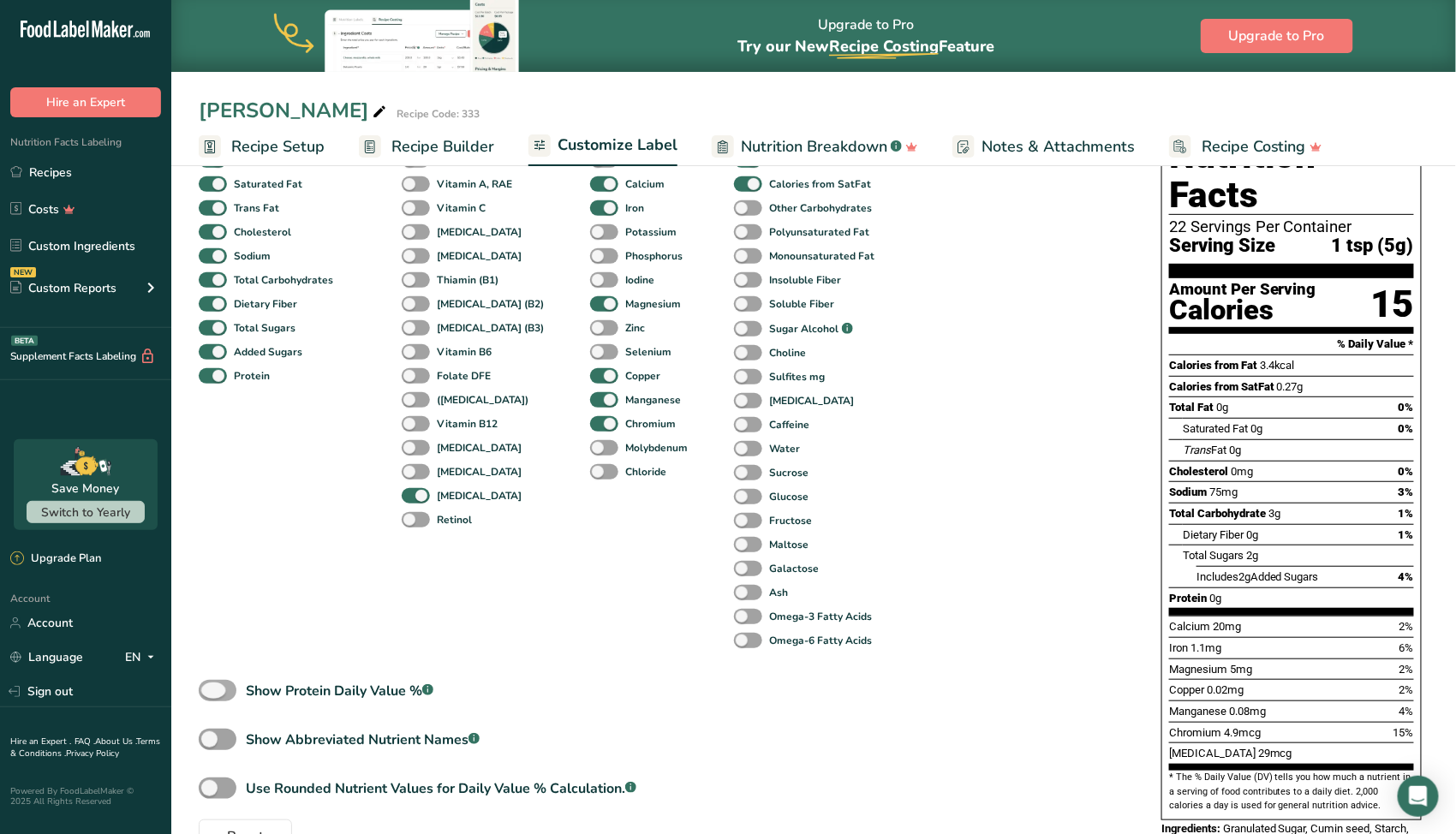
click at [324, 694] on div "Show Protein Daily Value % .a-a{fill:#347362;}.b-a{fill:#fff;}" at bounding box center [340, 691] width 187 height 21
click at [210, 694] on input "Show Protein Daily Value % .a-a{fill:#347362;}.b-a{fill:#fff;}" at bounding box center [204, 690] width 11 height 11
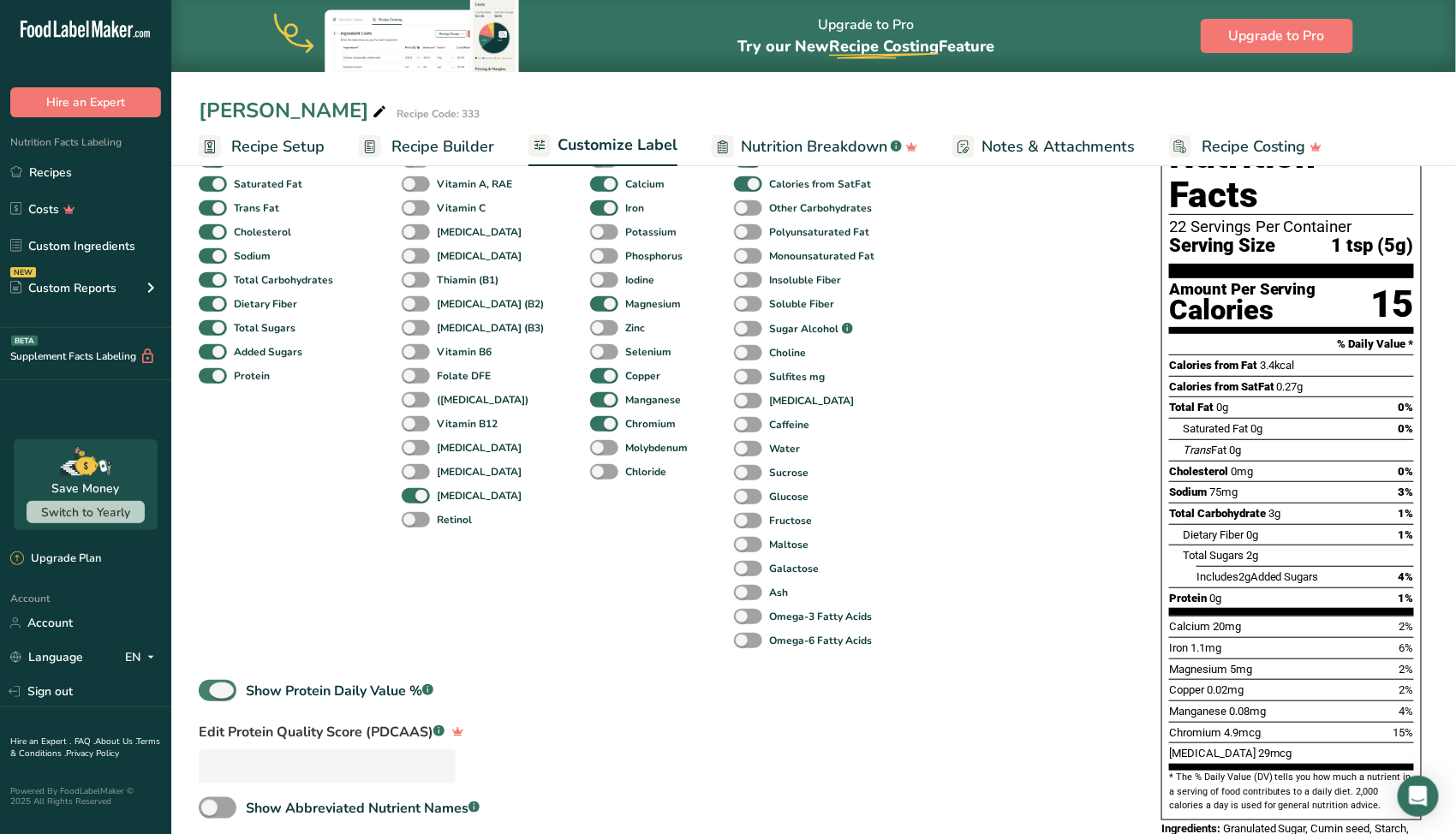
click at [324, 694] on div "Show Protein Daily Value % .a-a{fill:#347362;}.b-a{fill:#fff;}" at bounding box center [340, 691] width 187 height 21
click at [210, 694] on input "Show Protein Daily Value % .a-a{fill:#347362;}.b-a{fill:#fff;}" at bounding box center [204, 690] width 11 height 11
checkbox input "false"
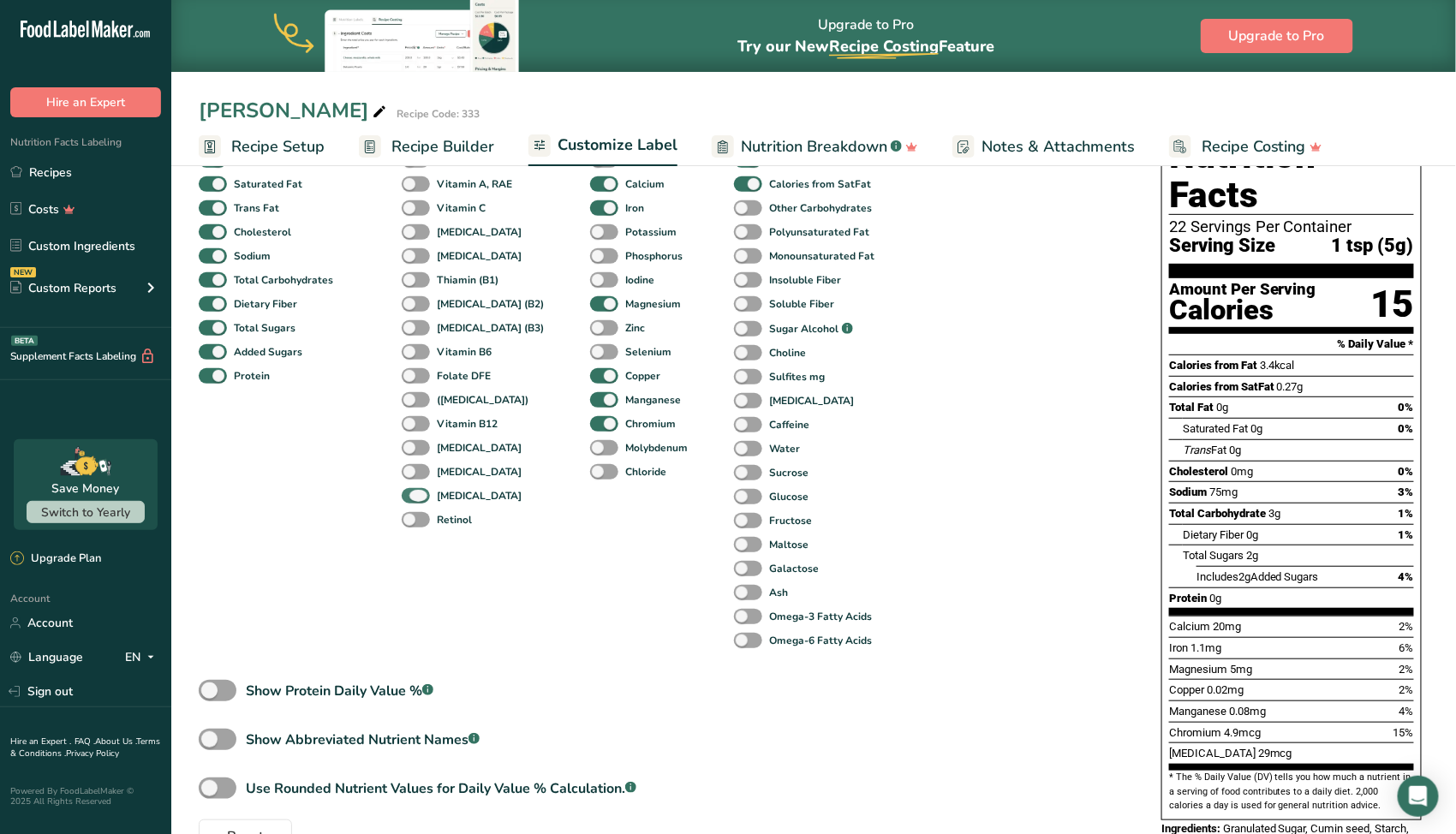
click at [452, 503] on b "[MEDICAL_DATA]" at bounding box center [480, 495] width 85 height 15
click at [412, 501] on input "[MEDICAL_DATA]" at bounding box center [408, 495] width 11 height 11
checkbox input "false"
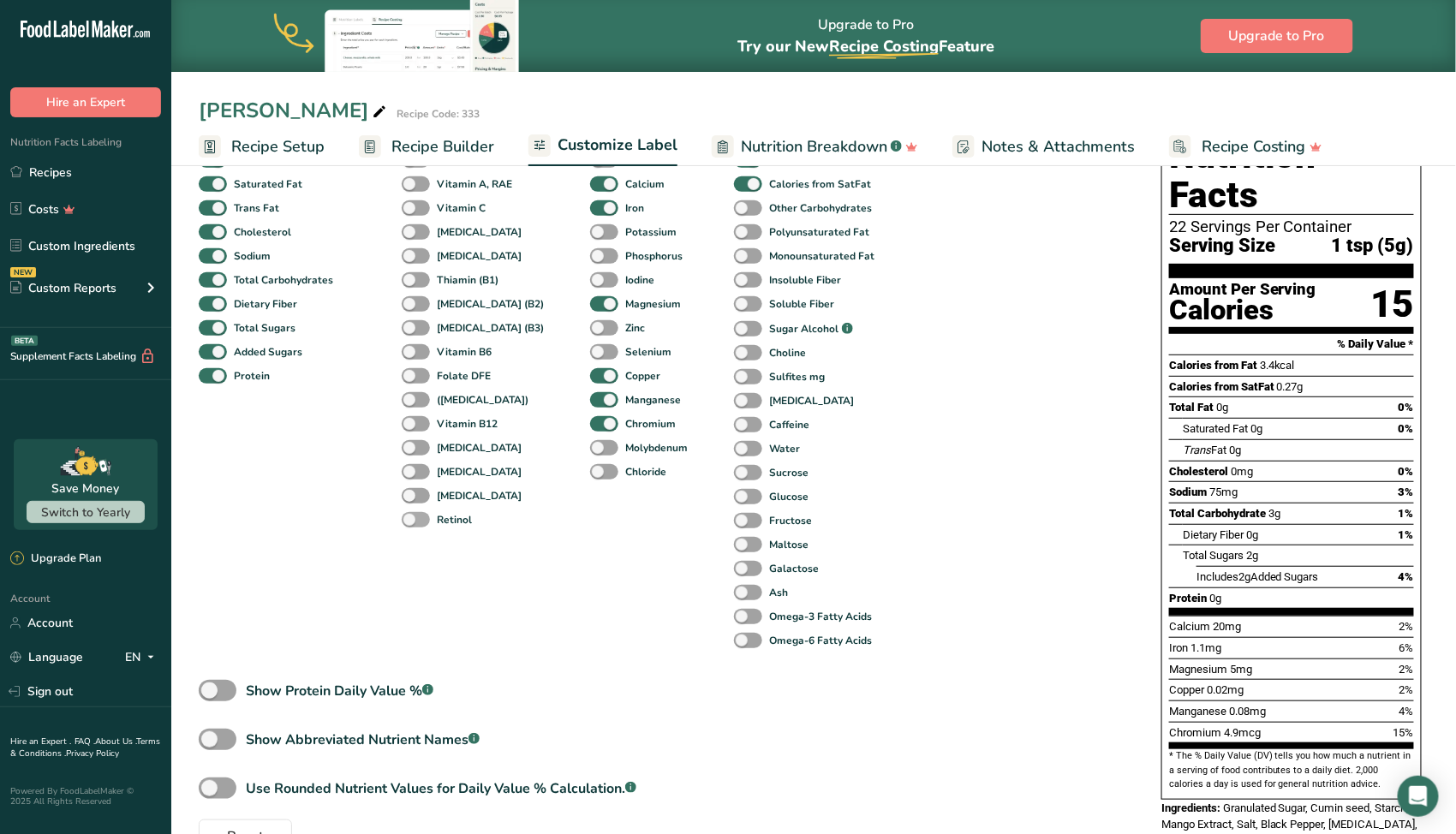
click at [450, 523] on b "Retinol" at bounding box center [454, 520] width 35 height 15
click at [412, 523] on input "Retinol" at bounding box center [408, 519] width 11 height 11
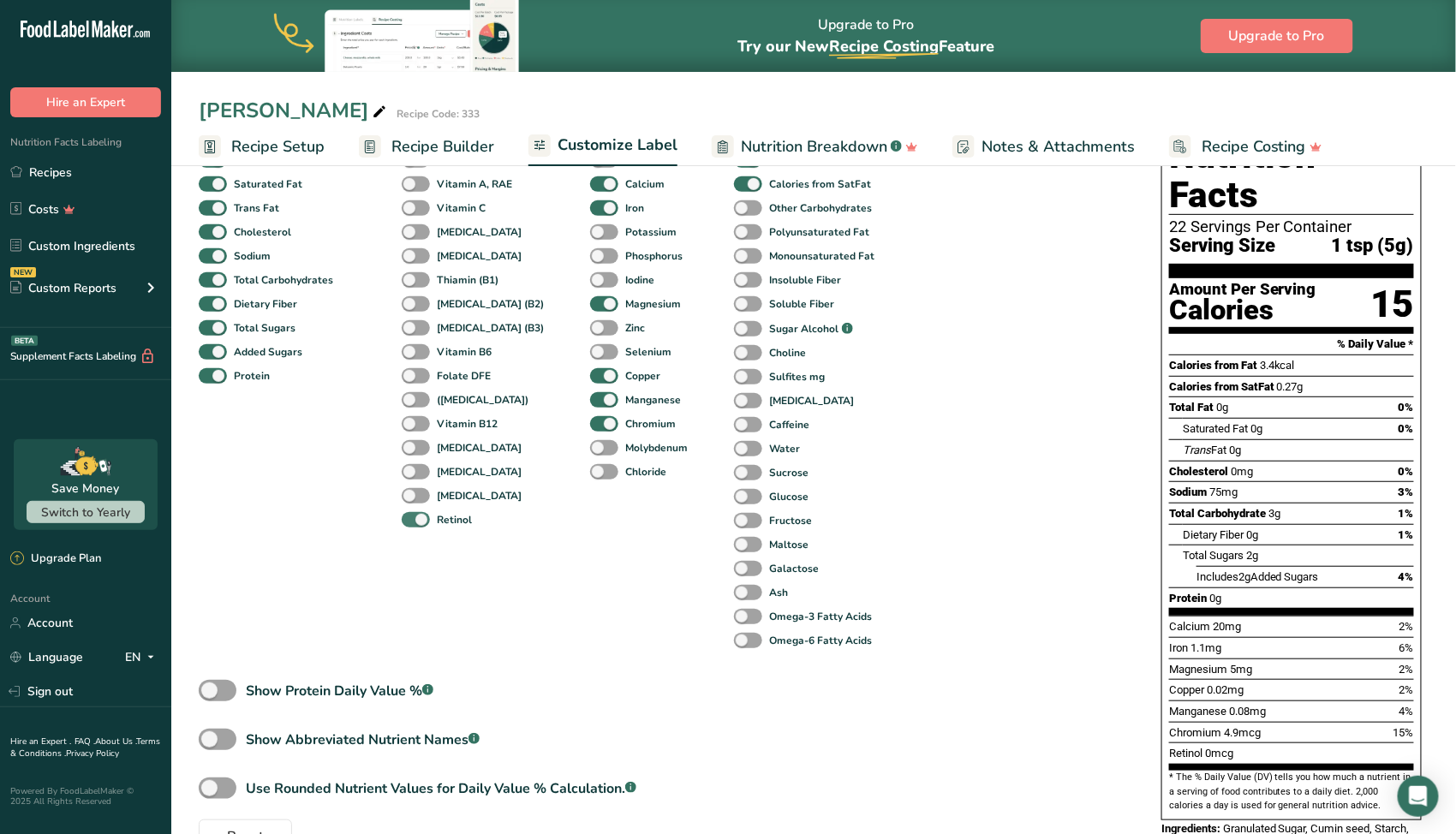
click at [450, 524] on b "Retinol" at bounding box center [454, 520] width 35 height 15
click at [412, 524] on input "Retinol" at bounding box center [408, 519] width 11 height 11
checkbox input "false"
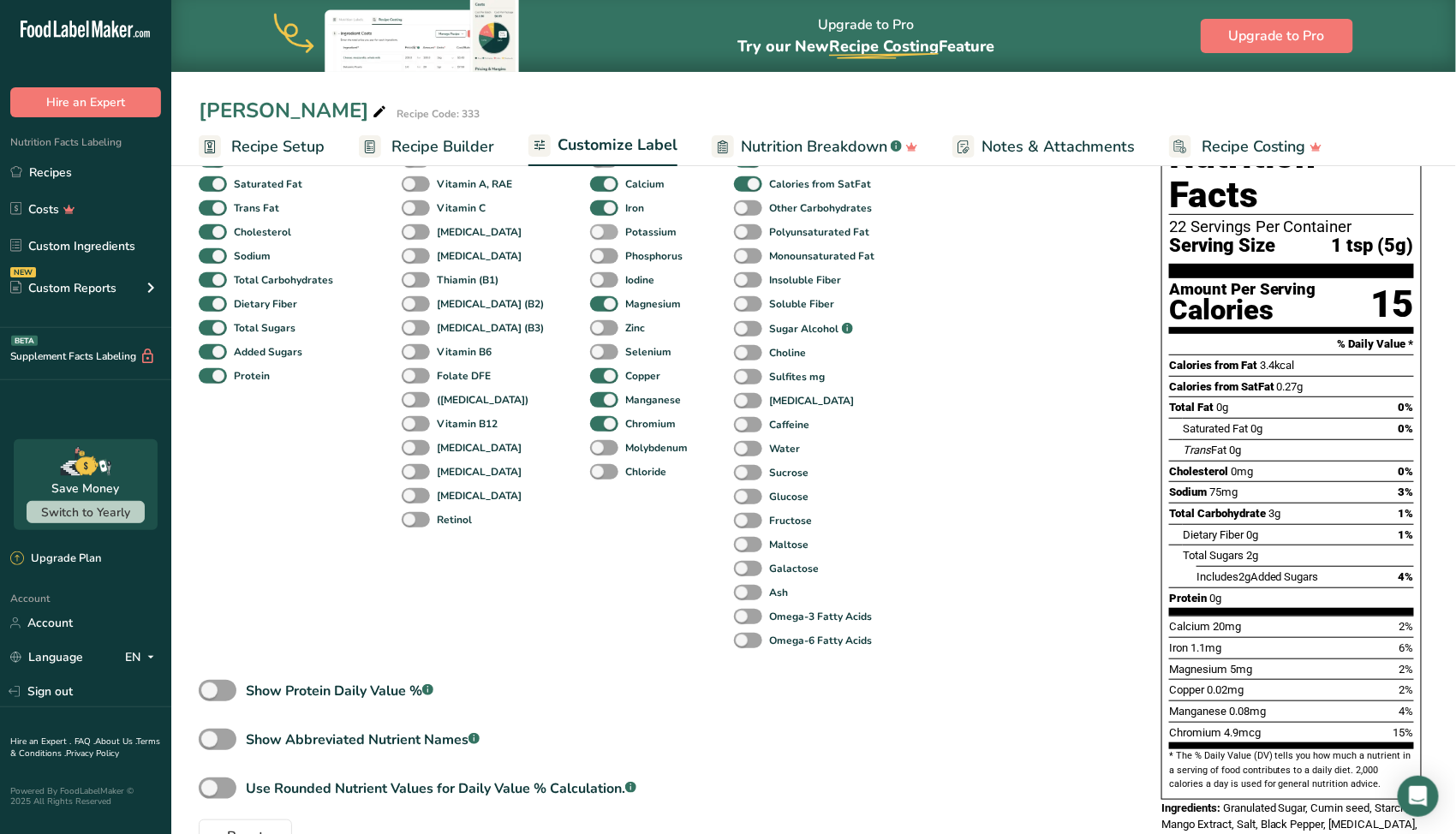
click at [625, 232] on b "Potassium" at bounding box center [651, 232] width 51 height 15
click at [602, 232] on input "Potassium" at bounding box center [596, 232] width 11 height 11
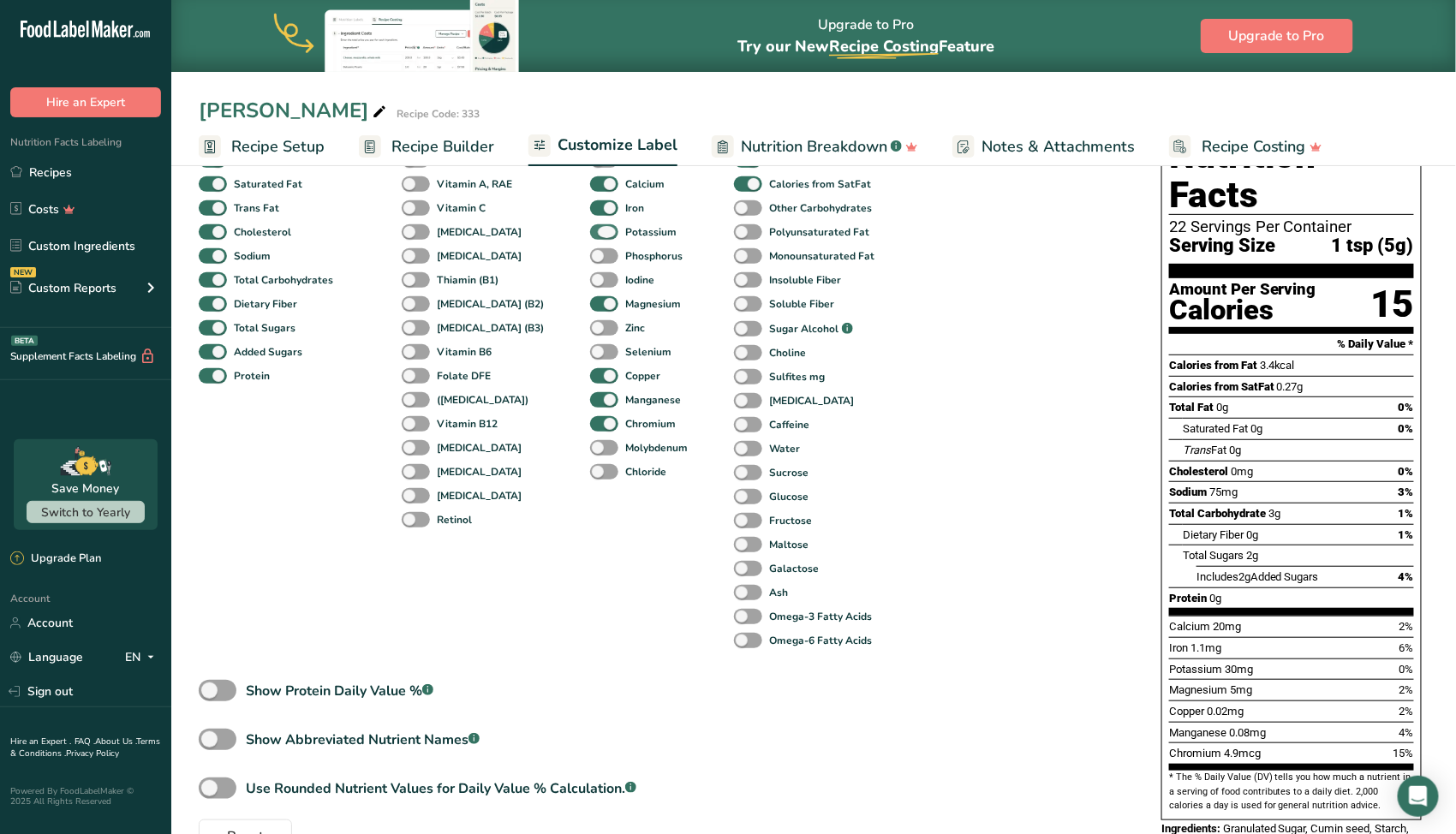
click at [625, 232] on b "Potassium" at bounding box center [651, 232] width 51 height 15
click at [602, 232] on input "Potassium" at bounding box center [596, 232] width 11 height 11
checkbox input "false"
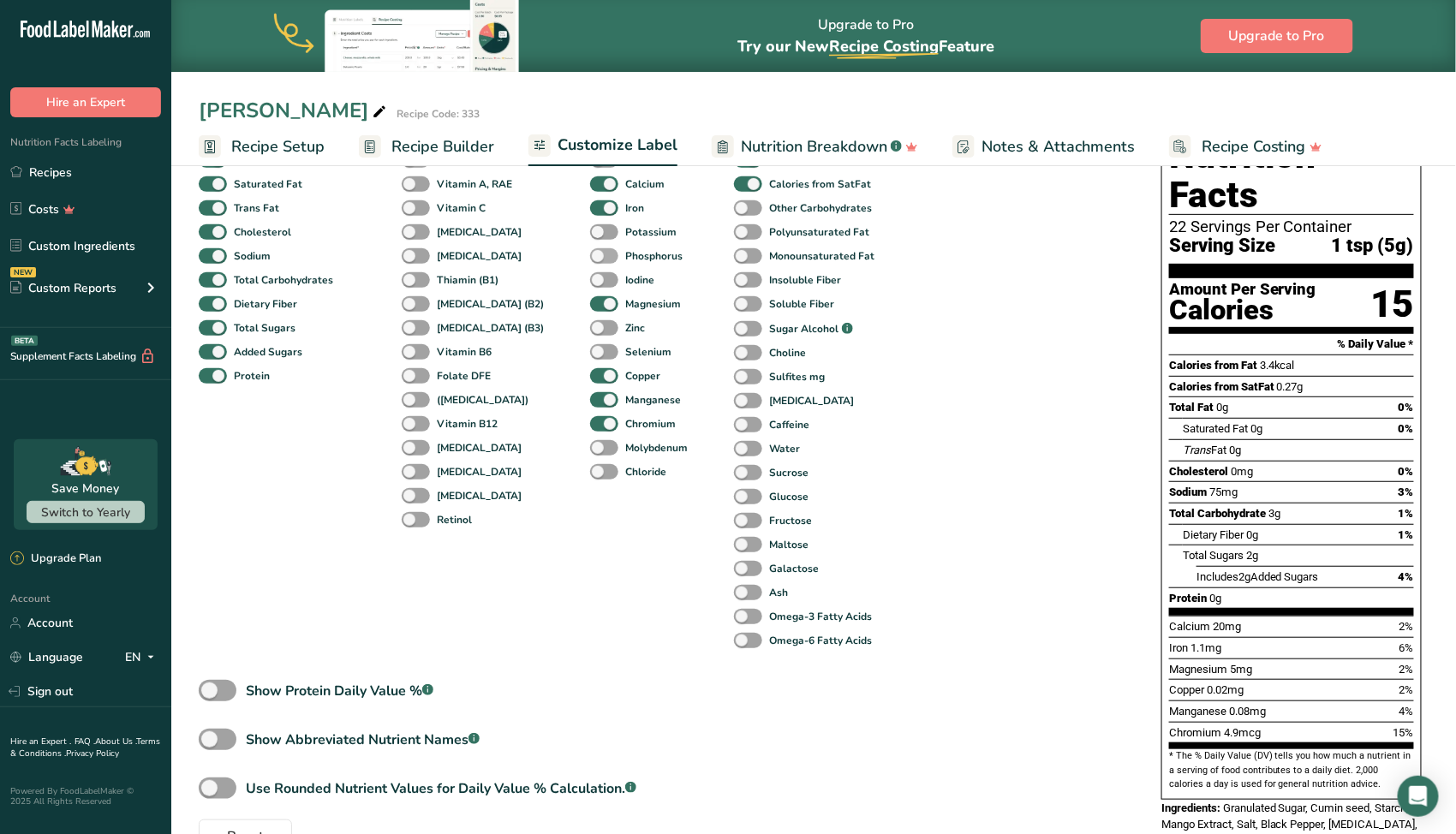
click at [625, 260] on b "Phosphorus" at bounding box center [654, 256] width 58 height 15
click at [602, 260] on input "Phosphorus" at bounding box center [596, 255] width 11 height 11
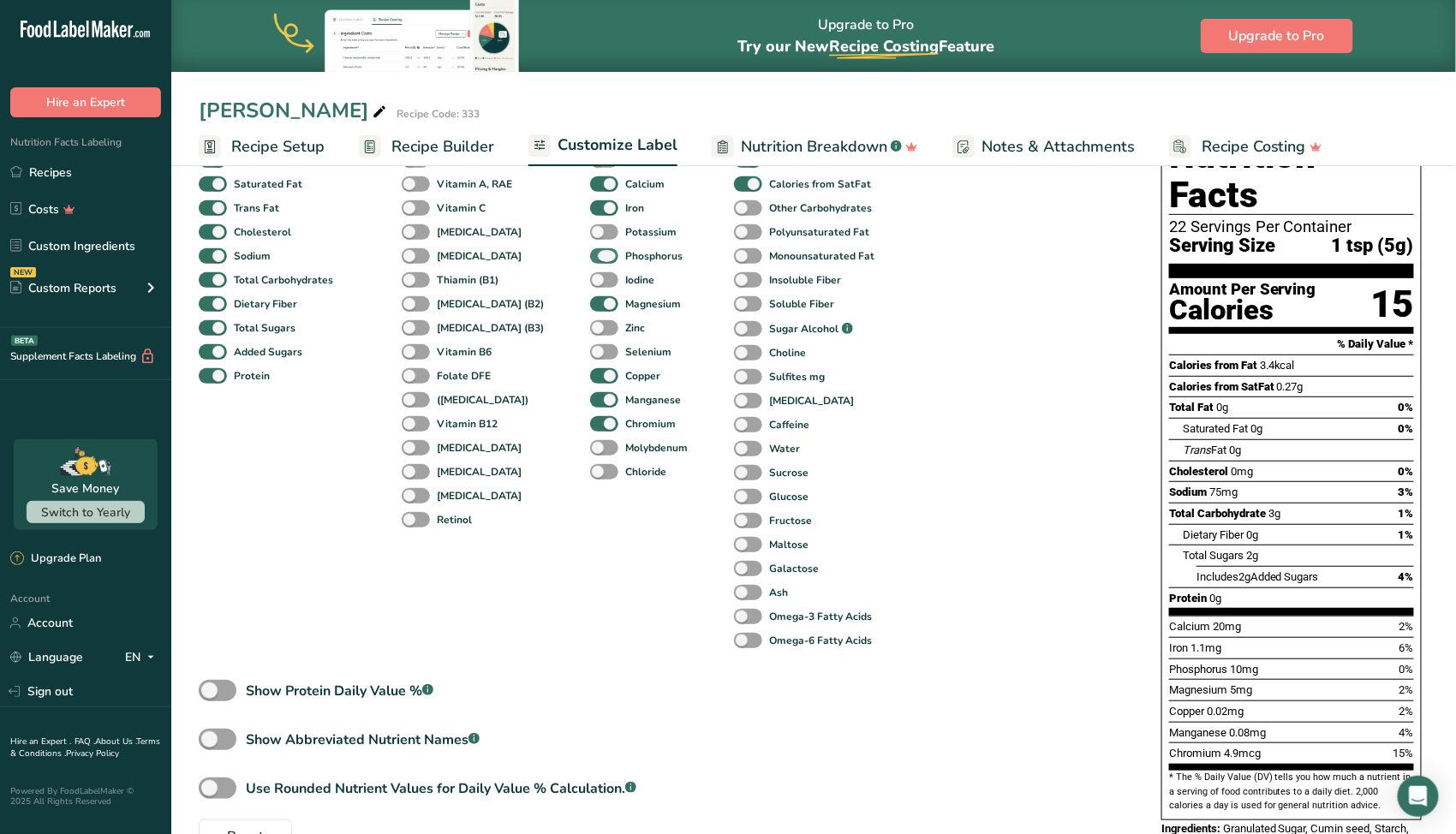
click at [625, 260] on b "Phosphorus" at bounding box center [654, 256] width 58 height 15
click at [602, 260] on input "Phosphorus" at bounding box center [596, 255] width 11 height 11
checkbox input "false"
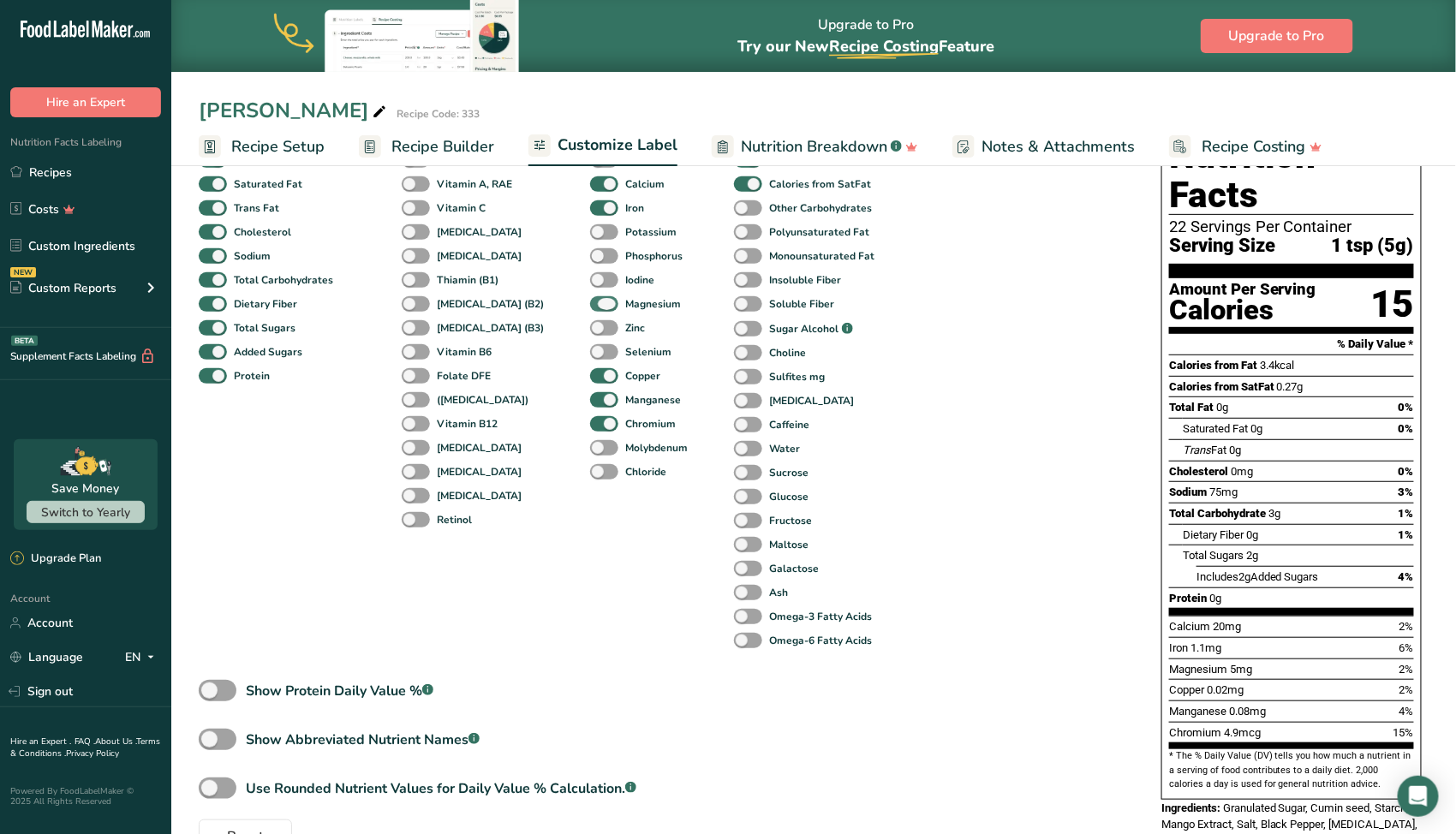
click at [625, 302] on b "Magnesium" at bounding box center [653, 304] width 56 height 15
click at [602, 302] on input "Magnesium" at bounding box center [596, 304] width 11 height 11
checkbox input "false"
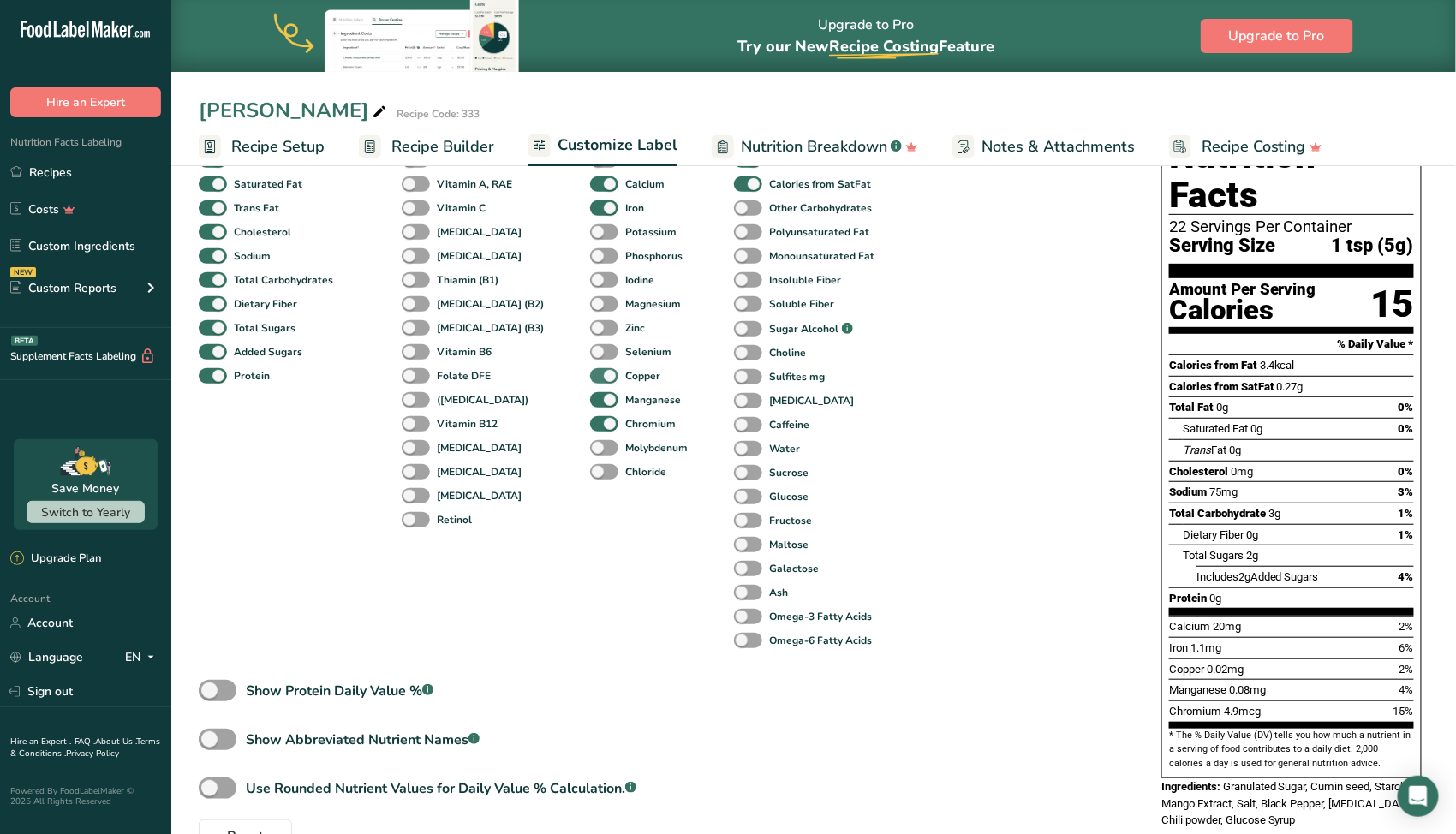
click at [625, 380] on b "Copper" at bounding box center [642, 375] width 35 height 15
click at [600, 380] on input "Copper" at bounding box center [596, 375] width 11 height 11
checkbox input "false"
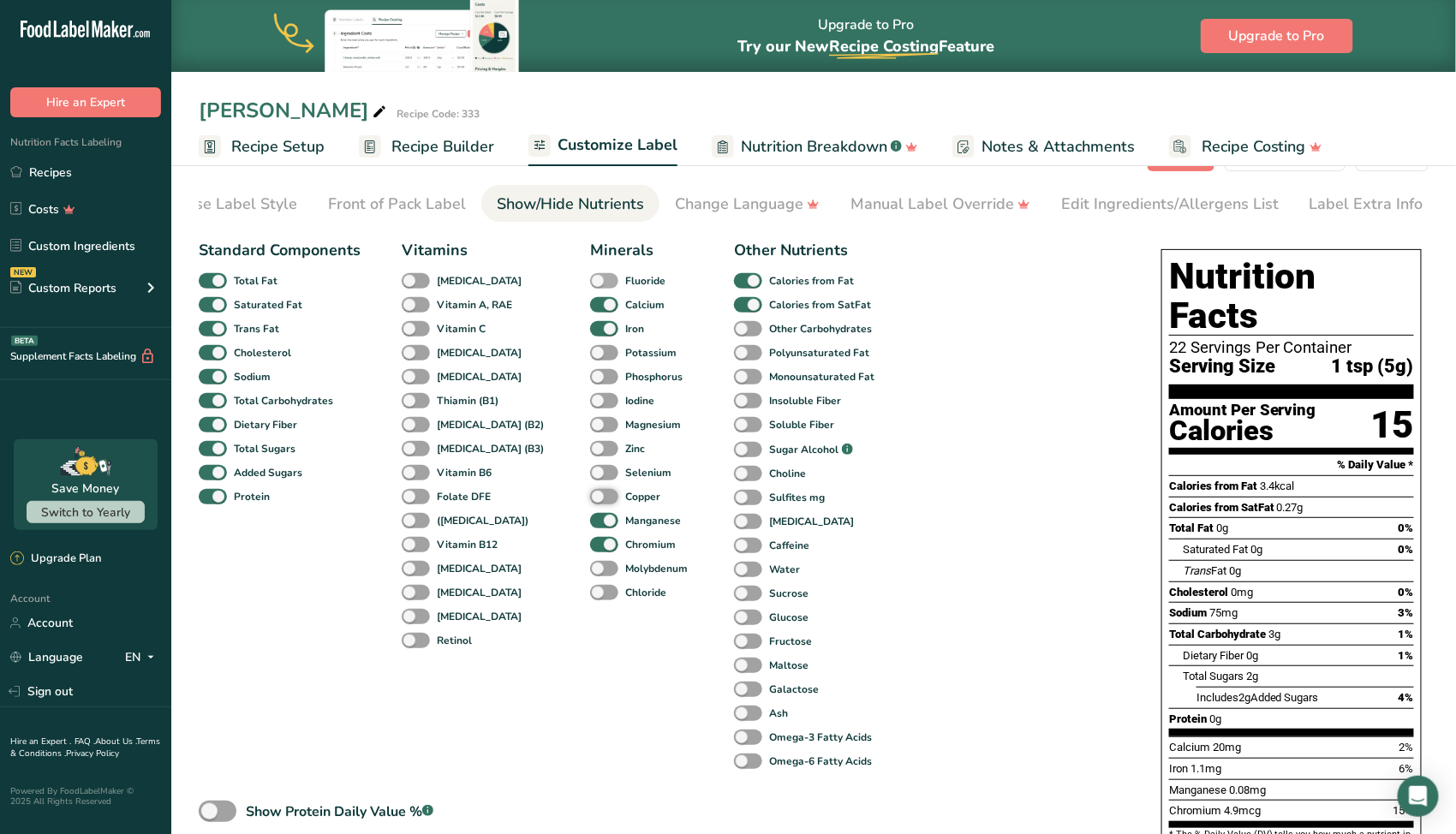
scroll to position [86, 0]
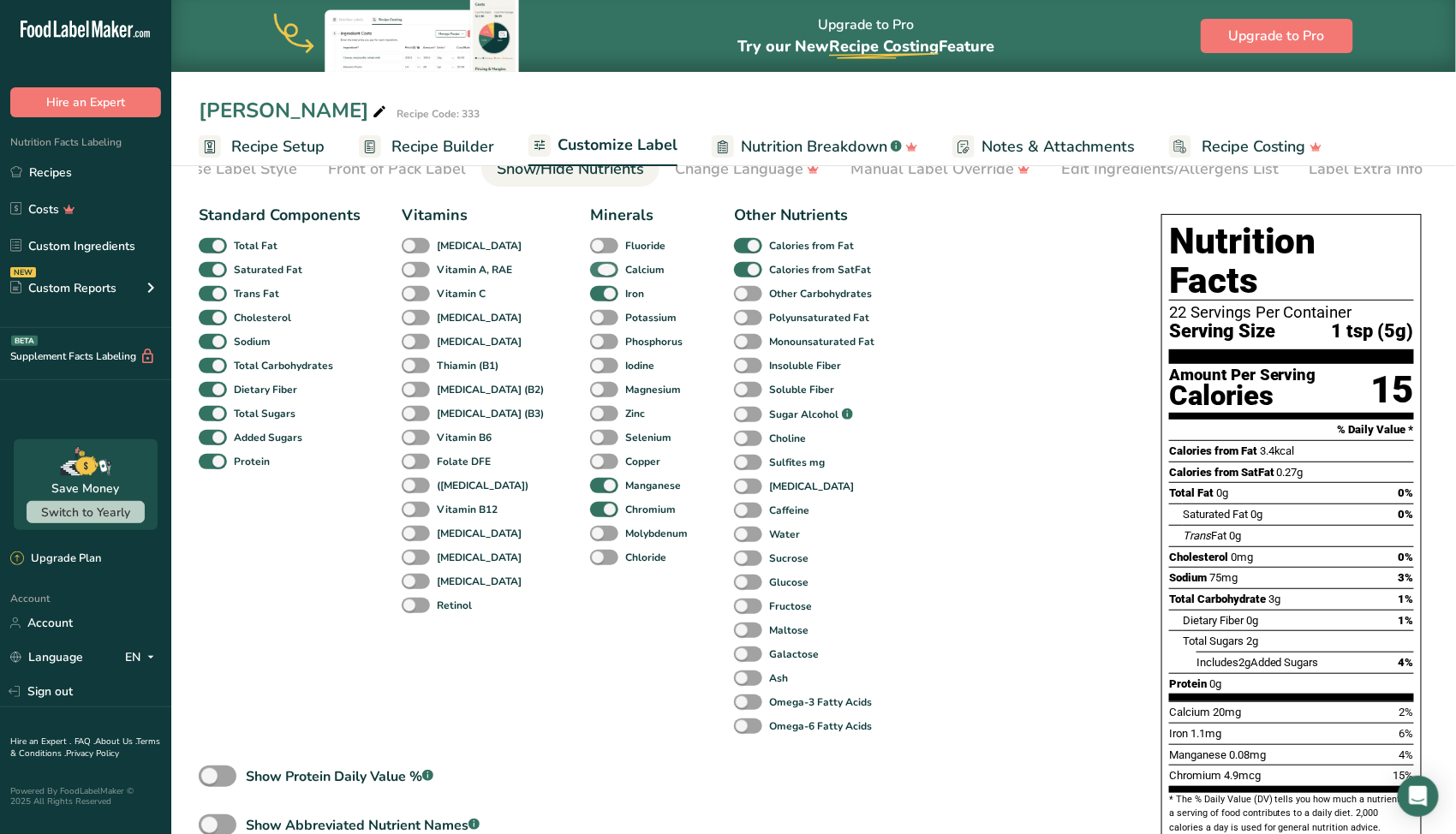
click at [625, 277] on b "Calcium" at bounding box center [645, 269] width 40 height 15
click at [602, 275] on input "Calcium" at bounding box center [596, 269] width 11 height 11
checkbox input "false"
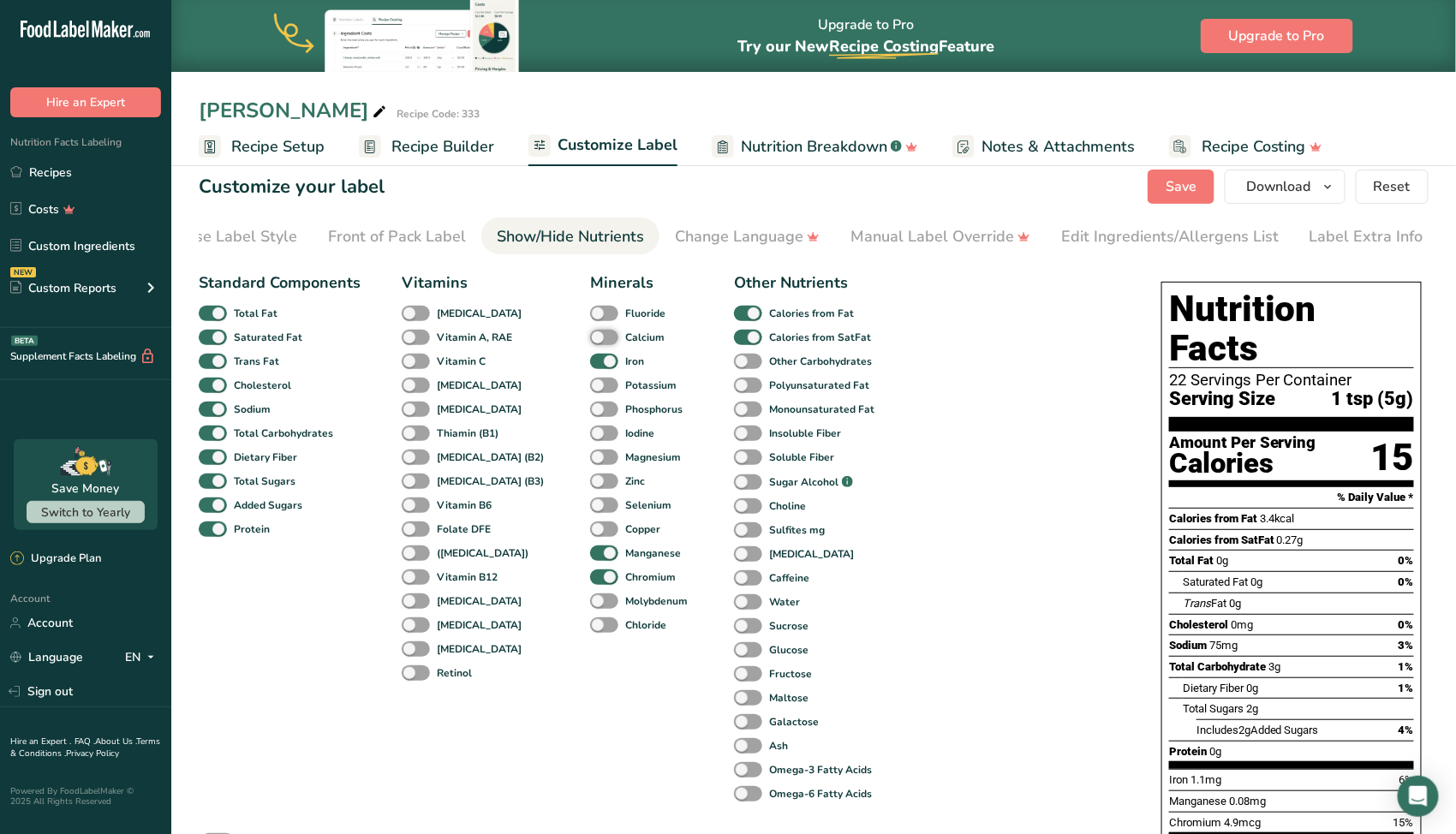
scroll to position [0, 0]
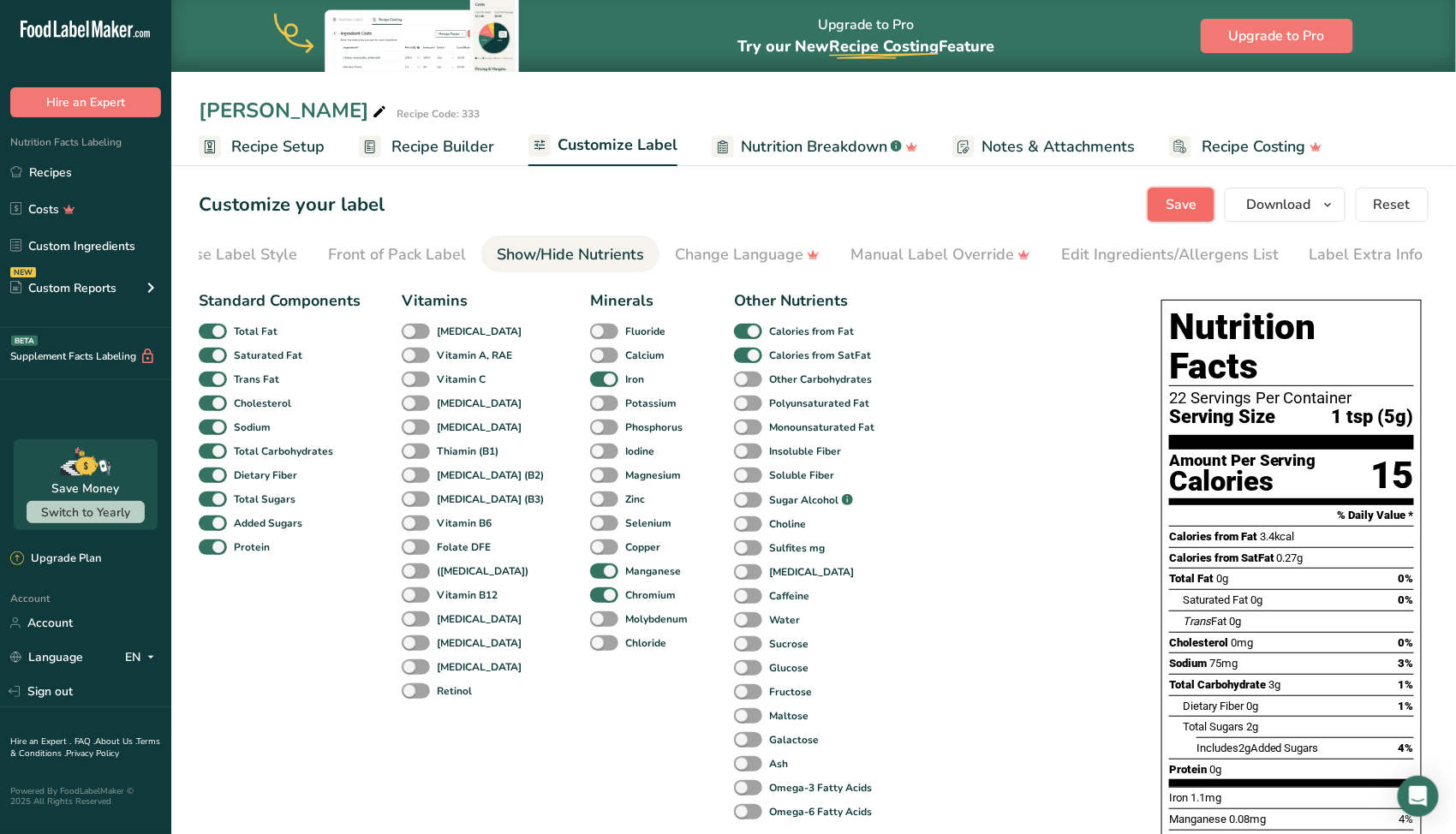
click at [1187, 208] on span "Save" at bounding box center [1181, 205] width 31 height 21
click at [1302, 203] on span "Download" at bounding box center [1279, 205] width 65 height 21
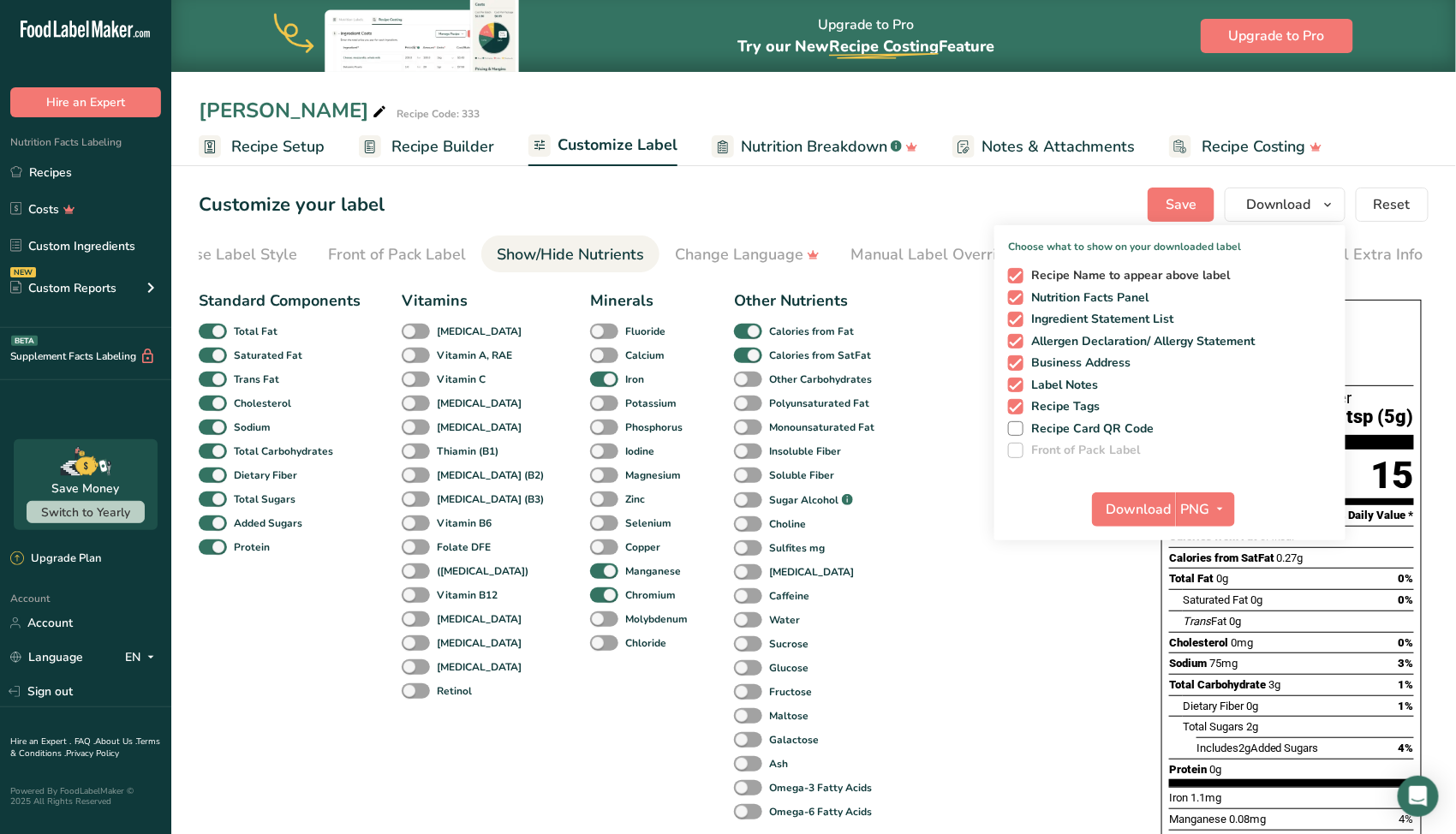
click at [1092, 273] on span "Recipe Name to appear above label" at bounding box center [1127, 275] width 207 height 15
click at [1020, 273] on input "Recipe Name to appear above label" at bounding box center [1014, 275] width 11 height 11
checkbox input "false"
click at [1103, 319] on span "Ingredient Statement List" at bounding box center [1098, 320] width 150 height 15
click at [1020, 319] on input "Ingredient Statement List" at bounding box center [1014, 319] width 11 height 11
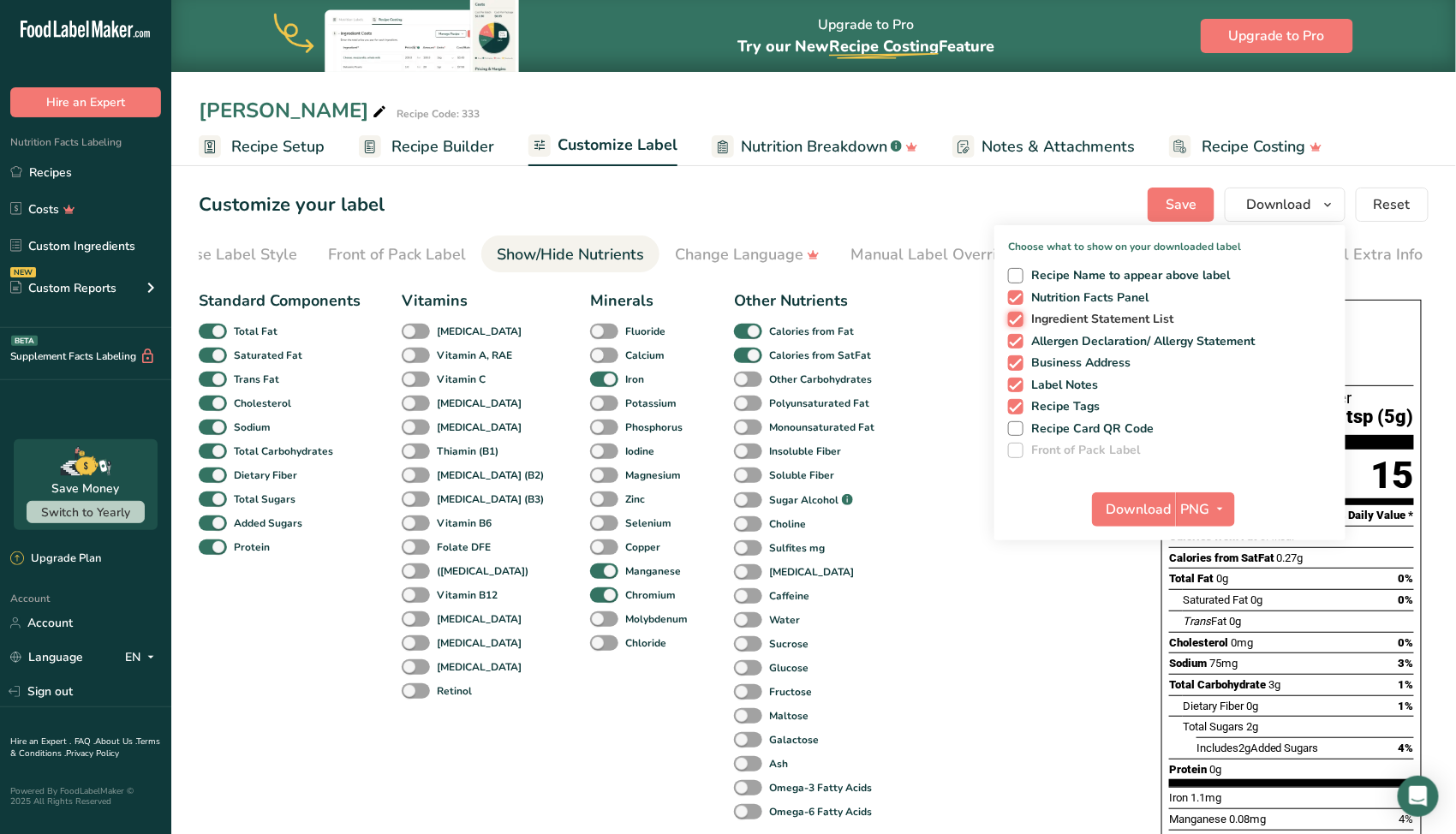
checkbox input "false"
click at [1108, 340] on span "Allergen Declaration/ Allergy Statement" at bounding box center [1139, 341] width 232 height 15
click at [1020, 340] on input "Allergen Declaration/ Allergy Statement" at bounding box center [1014, 341] width 11 height 11
click at [1109, 345] on span "Allergen Declaration/ Allergy Statement" at bounding box center [1139, 341] width 232 height 15
click at [1020, 345] on input "Allergen Declaration/ Allergy Statement" at bounding box center [1014, 341] width 11 height 11
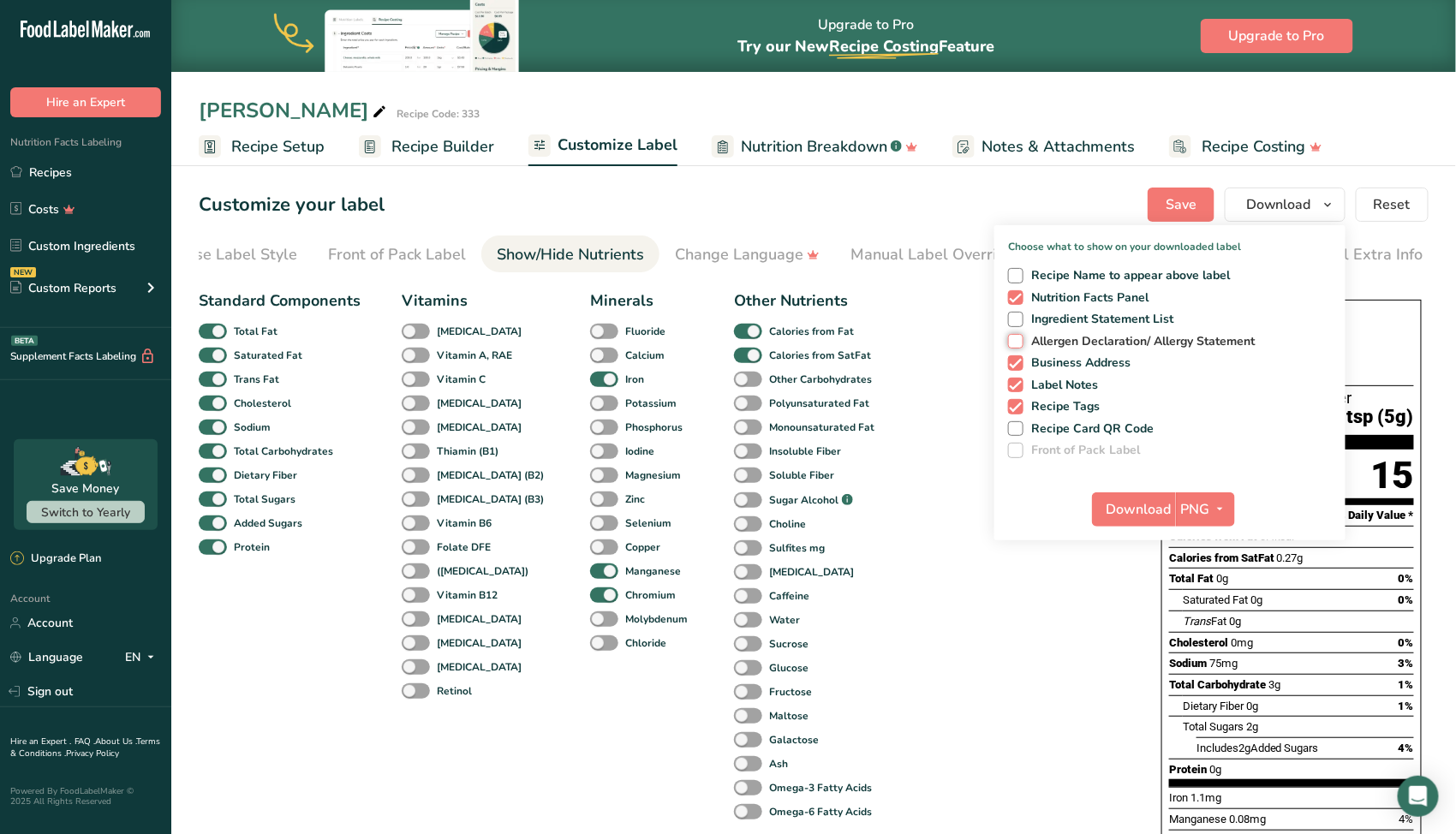
checkbox input "true"
click at [1112, 362] on span "Business Address" at bounding box center [1078, 363] width 108 height 15
click at [1020, 362] on input "Business Address" at bounding box center [1014, 363] width 11 height 11
checkbox input "false"
click at [1093, 377] on span "Label Notes" at bounding box center [1061, 385] width 76 height 15
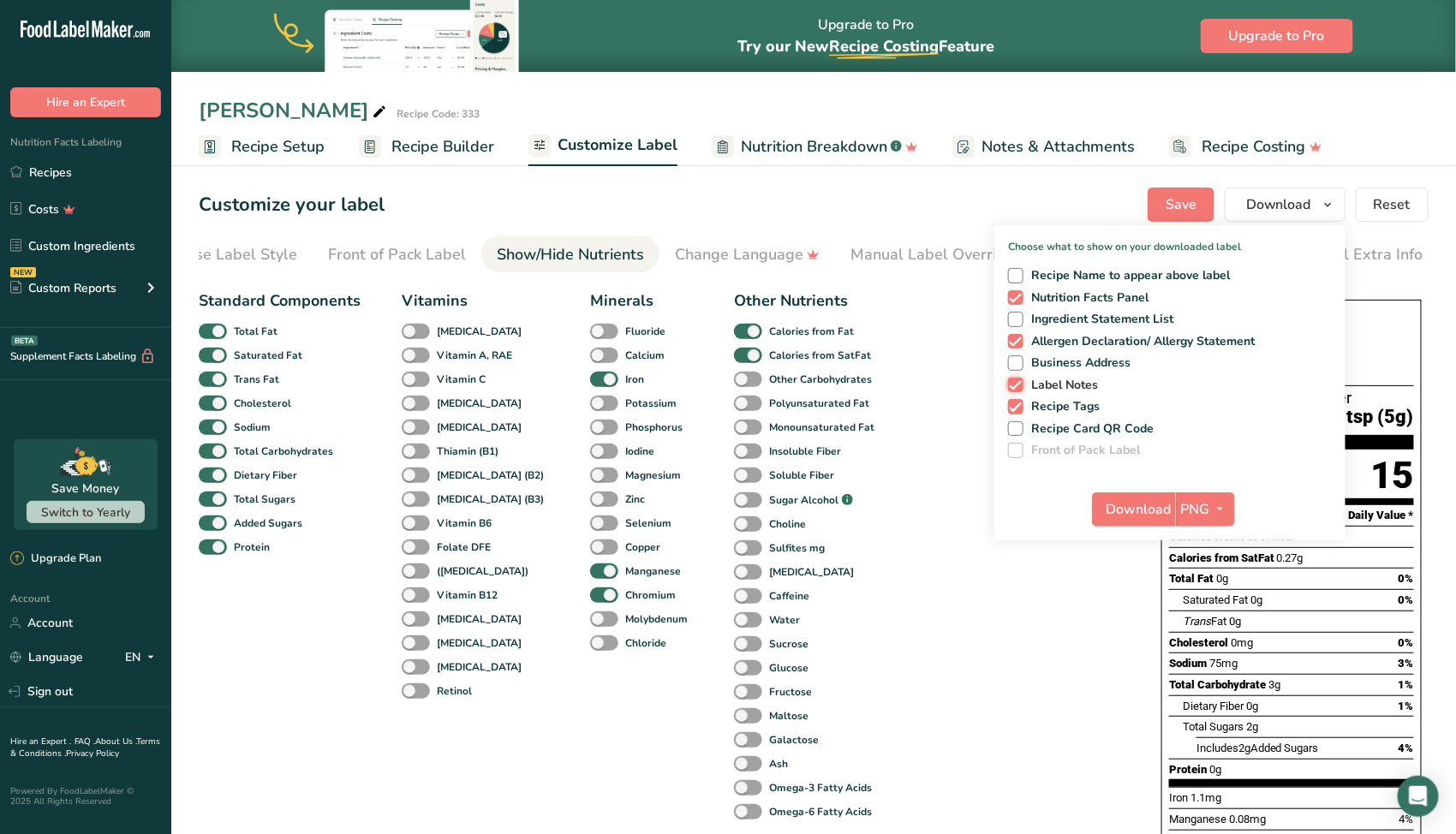
click at [1020, 379] on input "Label Notes" at bounding box center [1014, 385] width 11 height 11
checkbox input "false"
click at [1087, 400] on span "Recipe Tags" at bounding box center [1062, 407] width 78 height 15
click at [1020, 401] on input "Recipe Tags" at bounding box center [1014, 407] width 11 height 11
checkbox input "false"
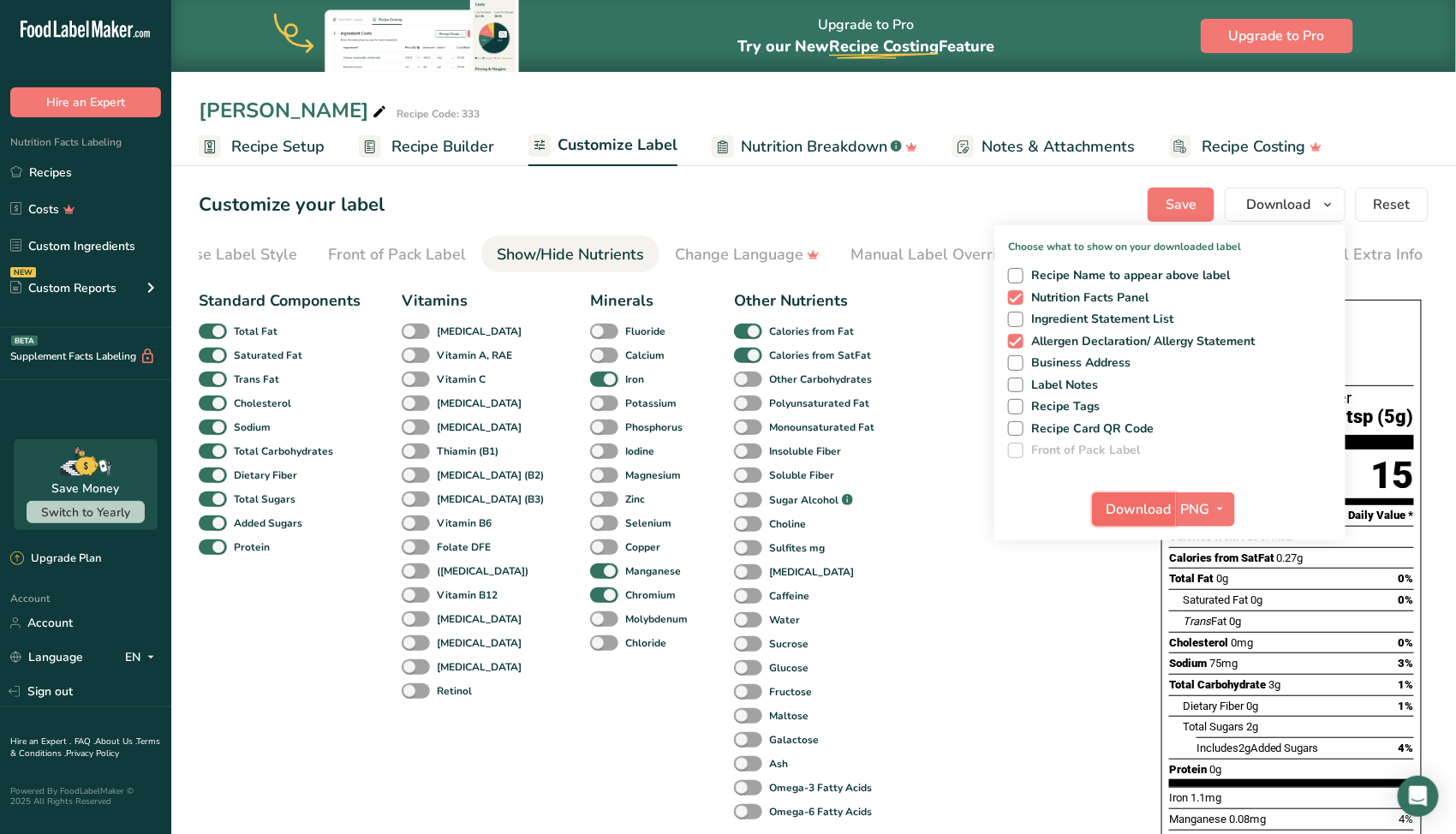
click at [1142, 502] on span "Download" at bounding box center [1139, 510] width 65 height 21
click at [1094, 340] on span "Allergen Declaration/ Allergy Statement" at bounding box center [1139, 341] width 232 height 15
click at [1020, 340] on input "Allergen Declaration/ Allergy Statement" at bounding box center [1014, 341] width 11 height 11
checkbox input "false"
click at [1136, 510] on span "Download" at bounding box center [1139, 510] width 65 height 21
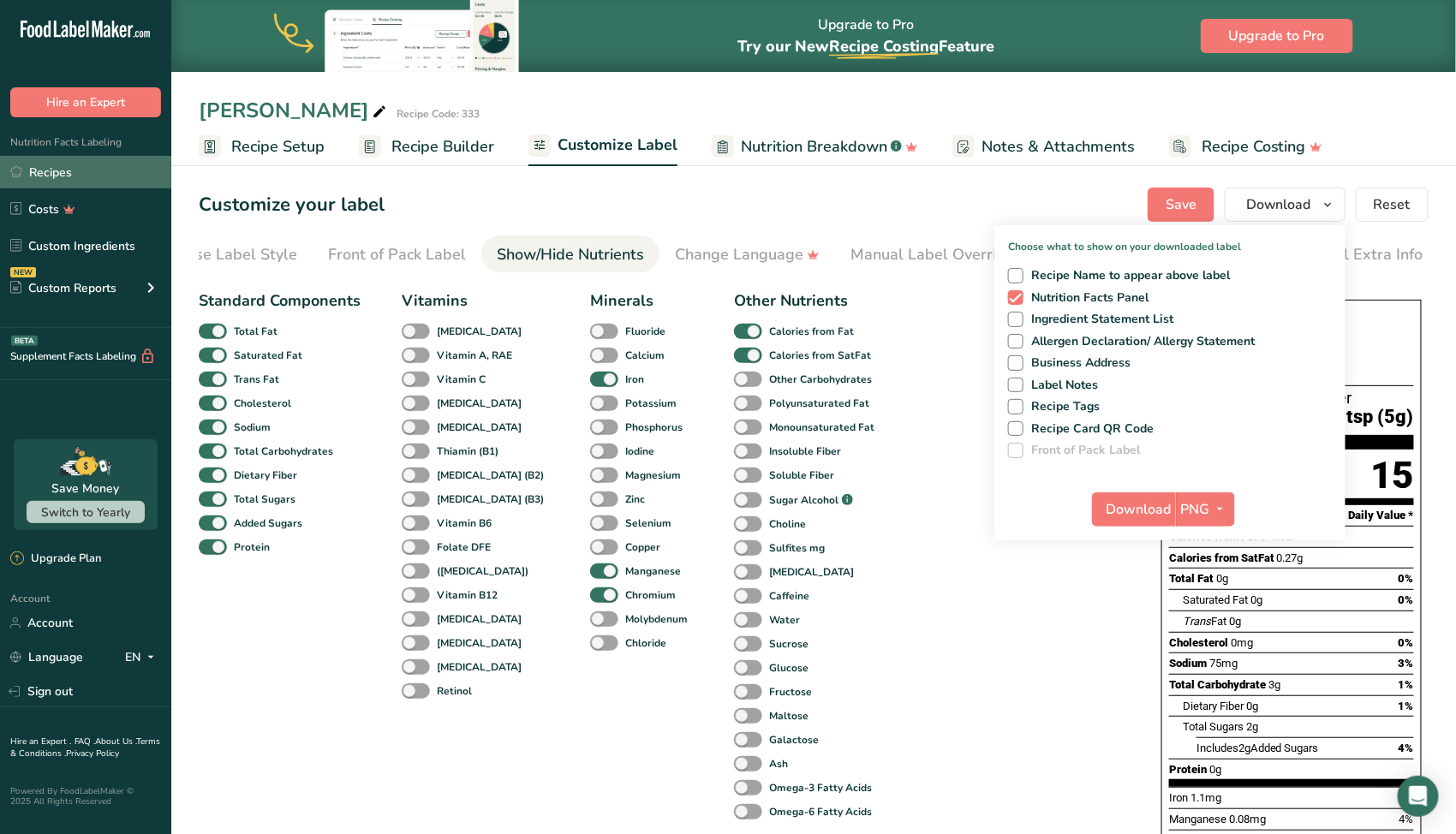
click at [50, 168] on link "Recipes" at bounding box center [85, 172] width 171 height 32
